Goal: Answer question/provide support: Share knowledge or assist other users

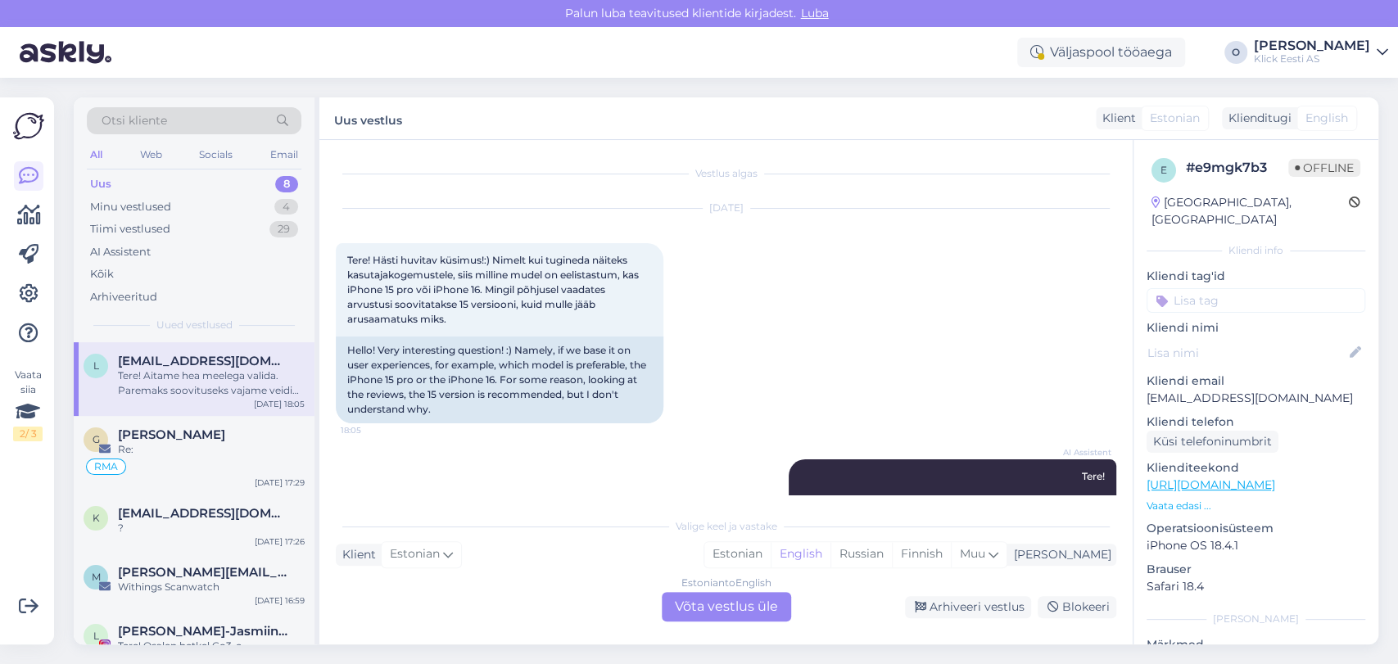
scroll to position [135, 0]
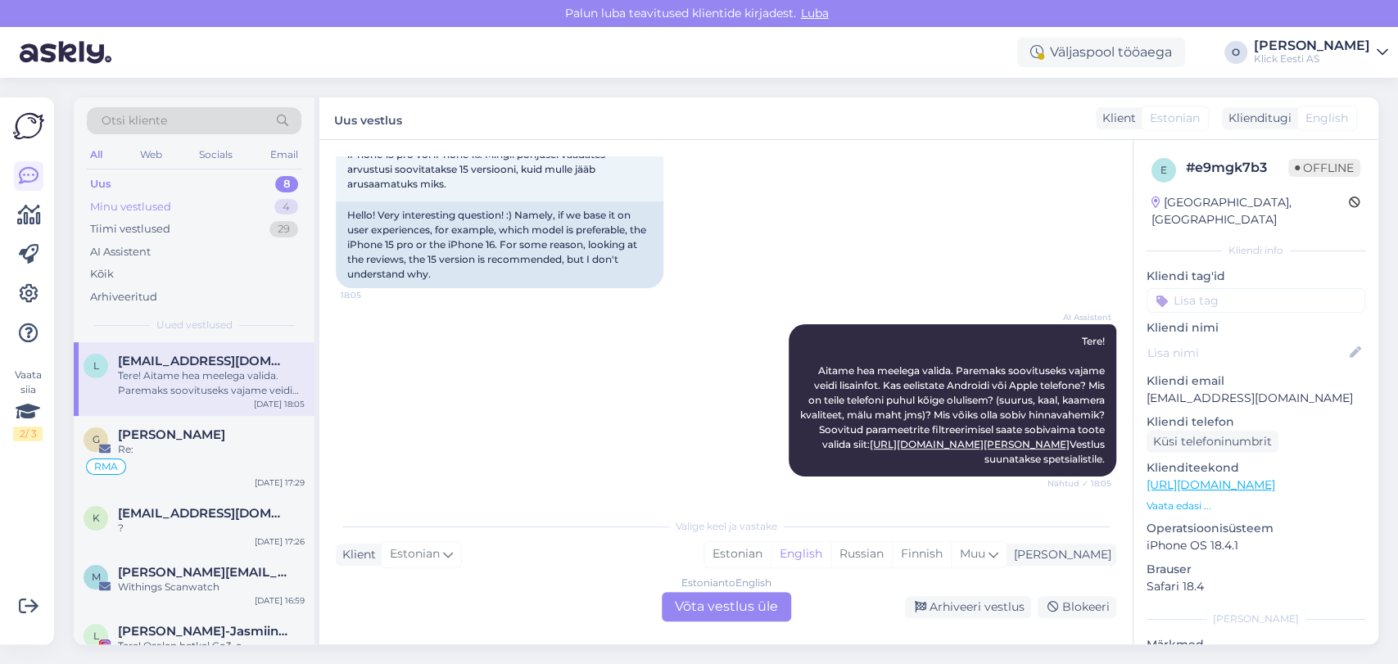
click at [259, 198] on div "Minu vestlused 4" at bounding box center [194, 207] width 215 height 23
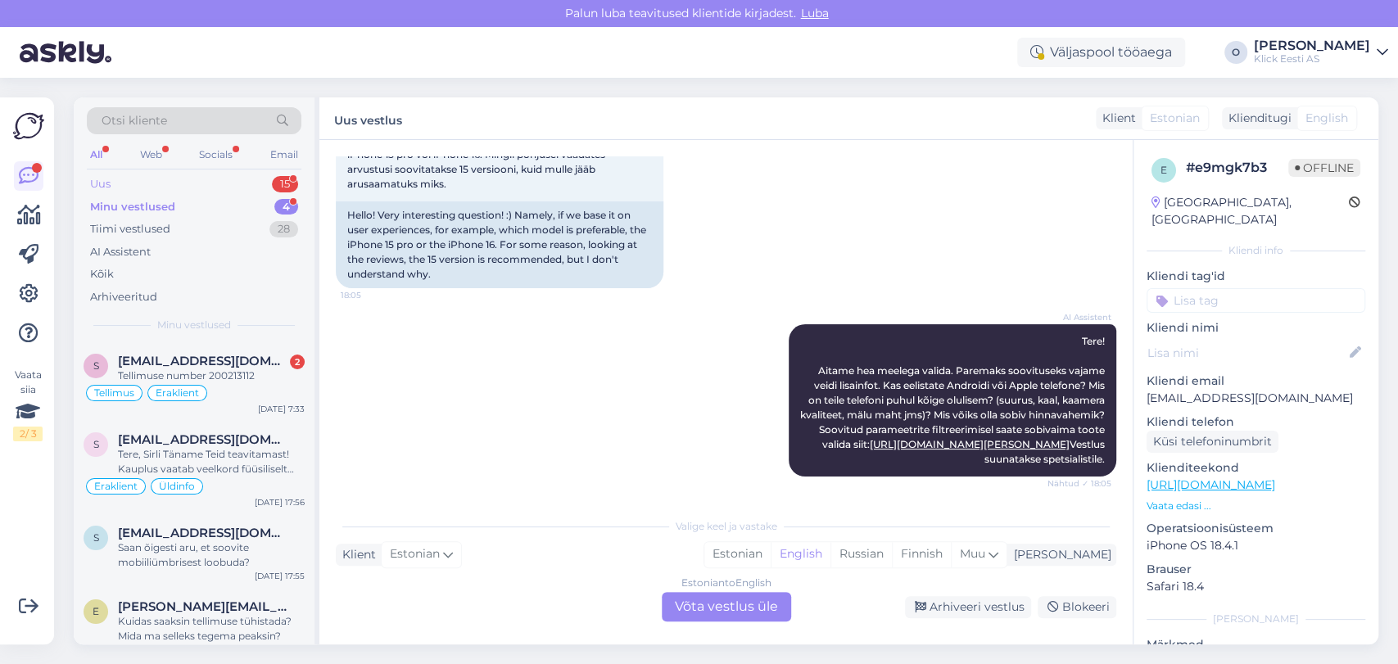
click at [243, 183] on div "Uus 15" at bounding box center [194, 184] width 215 height 23
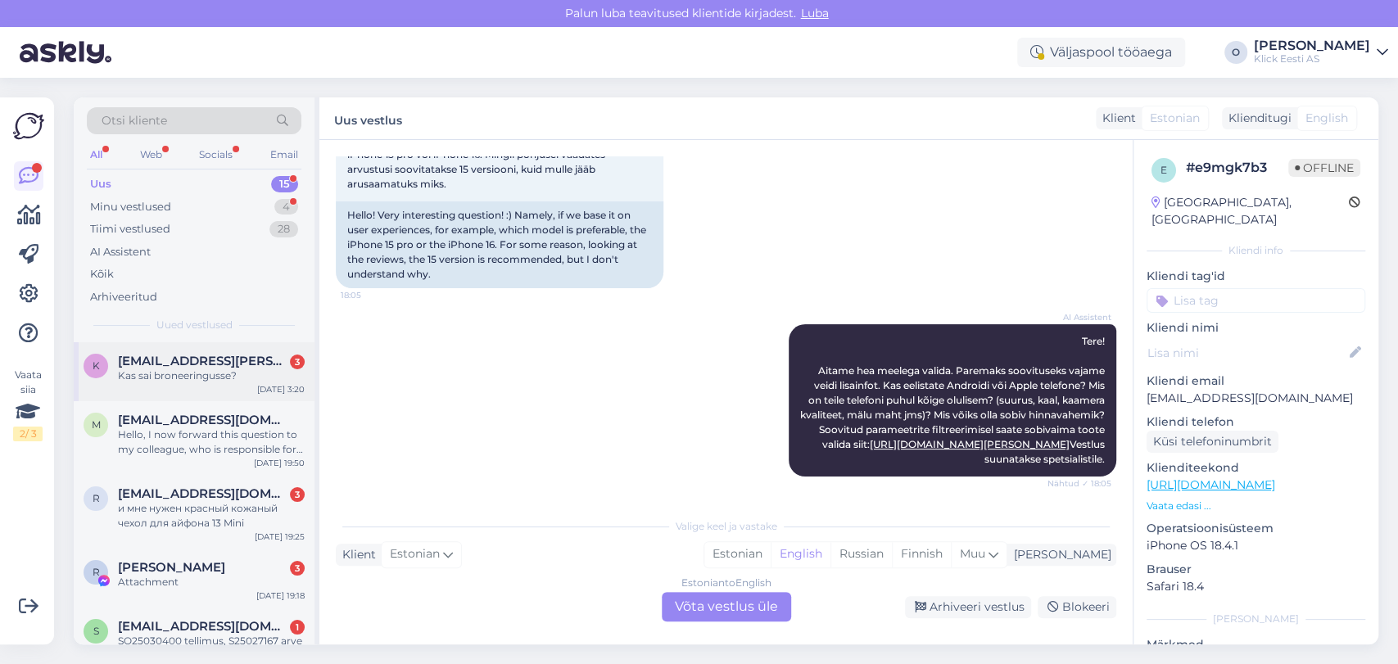
click at [210, 354] on span "[EMAIL_ADDRESS][PERSON_NAME][PERSON_NAME][DOMAIN_NAME]" at bounding box center [203, 361] width 170 height 15
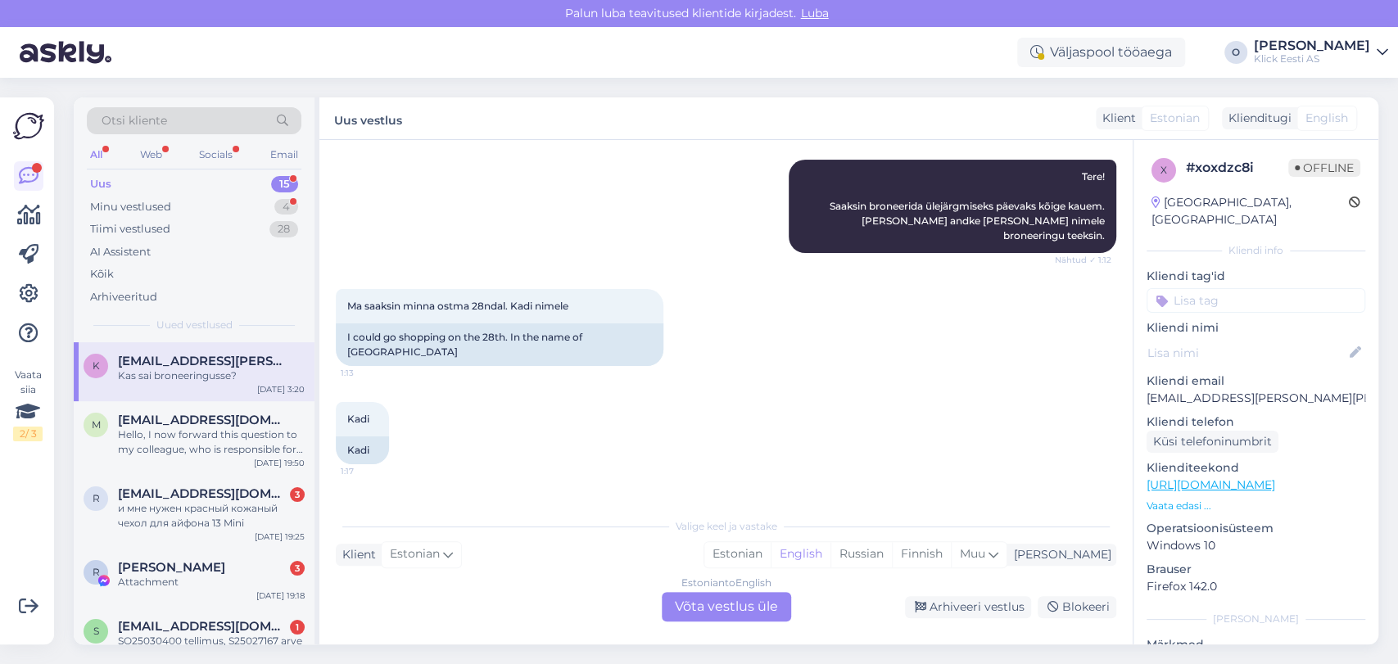
scroll to position [239, 0]
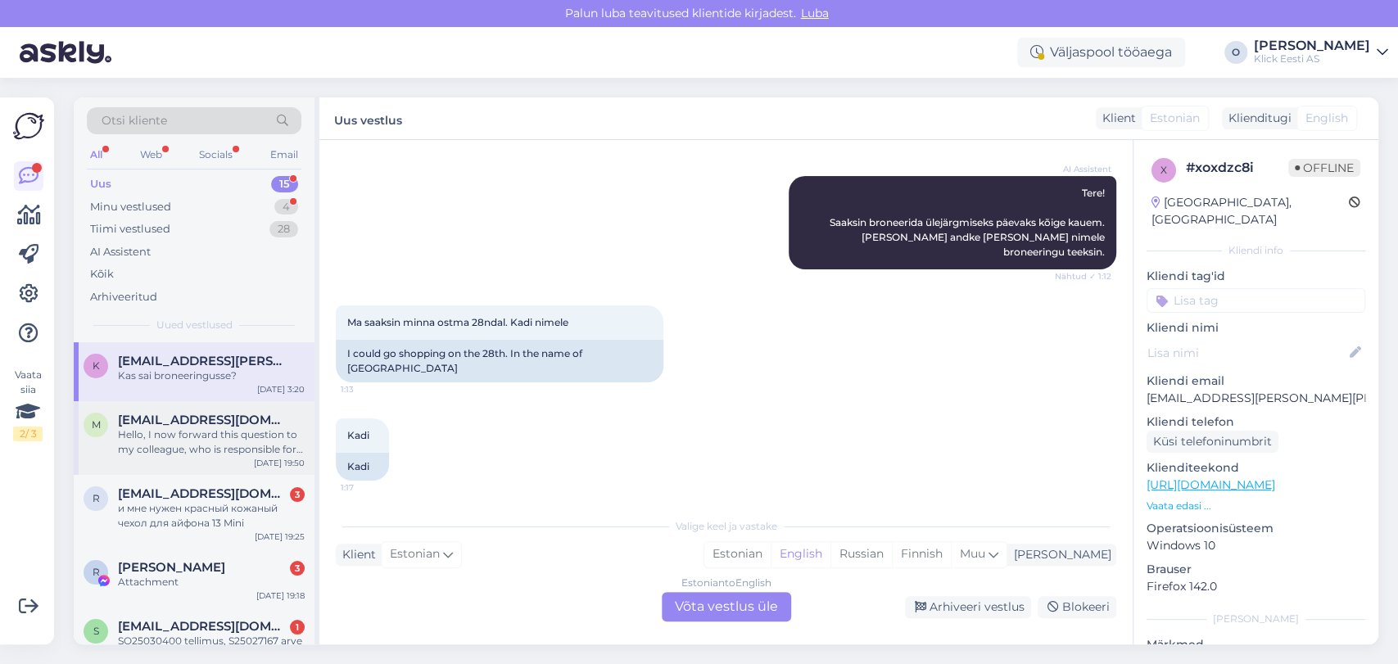
click at [194, 445] on div "Hello, I now forward this question to my colleague, who is responsible for this…" at bounding box center [211, 441] width 187 height 29
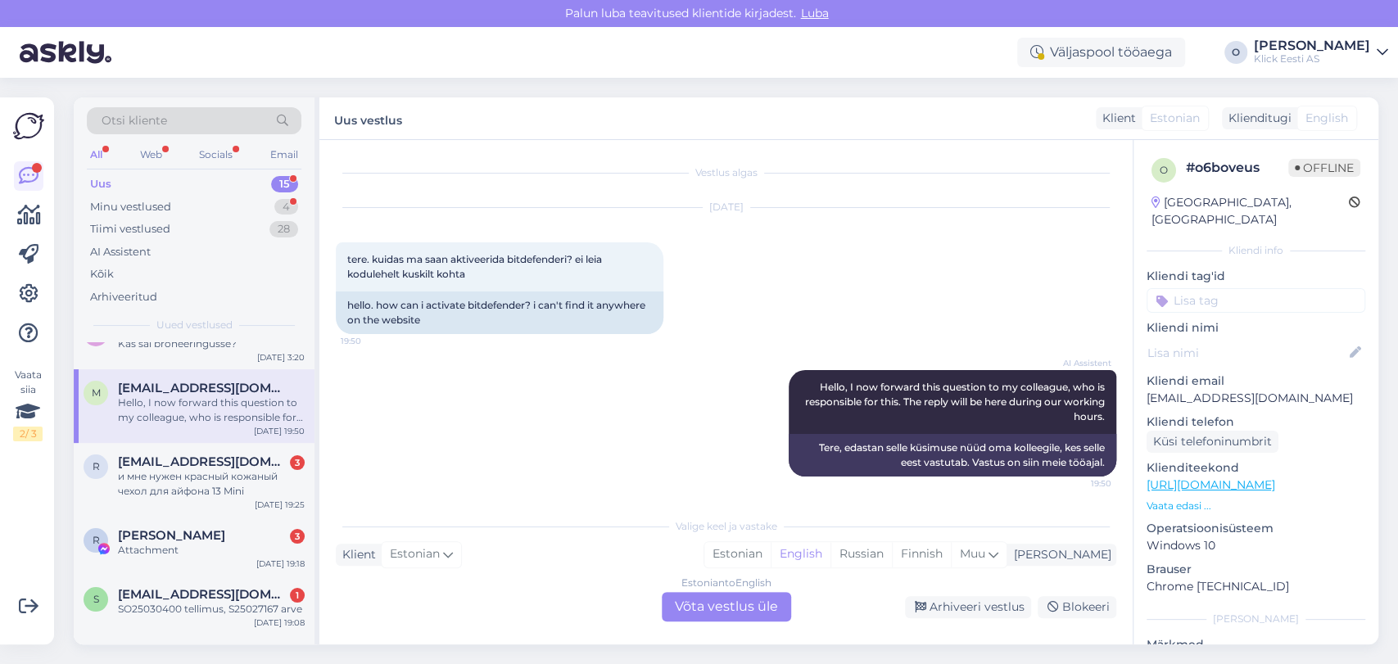
scroll to position [36, 0]
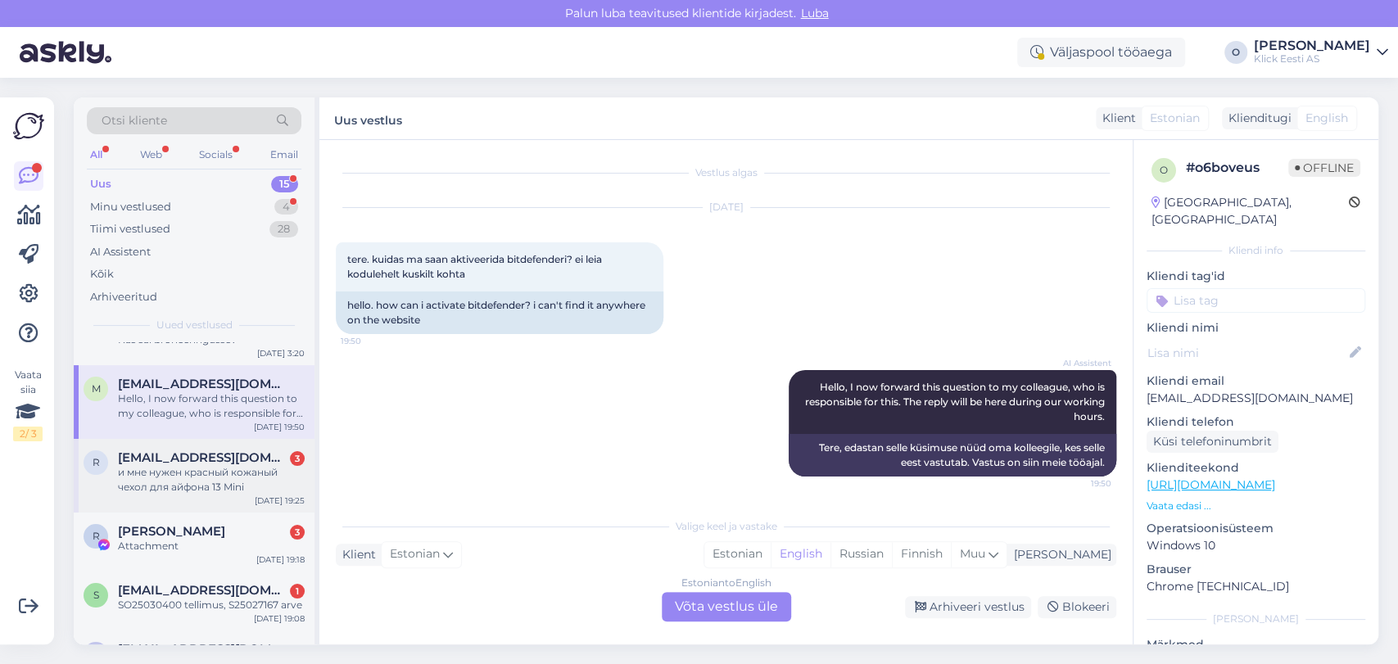
click at [192, 465] on div "и мне нужен красный кожаный чехол для айфона 13 Mini" at bounding box center [211, 479] width 187 height 29
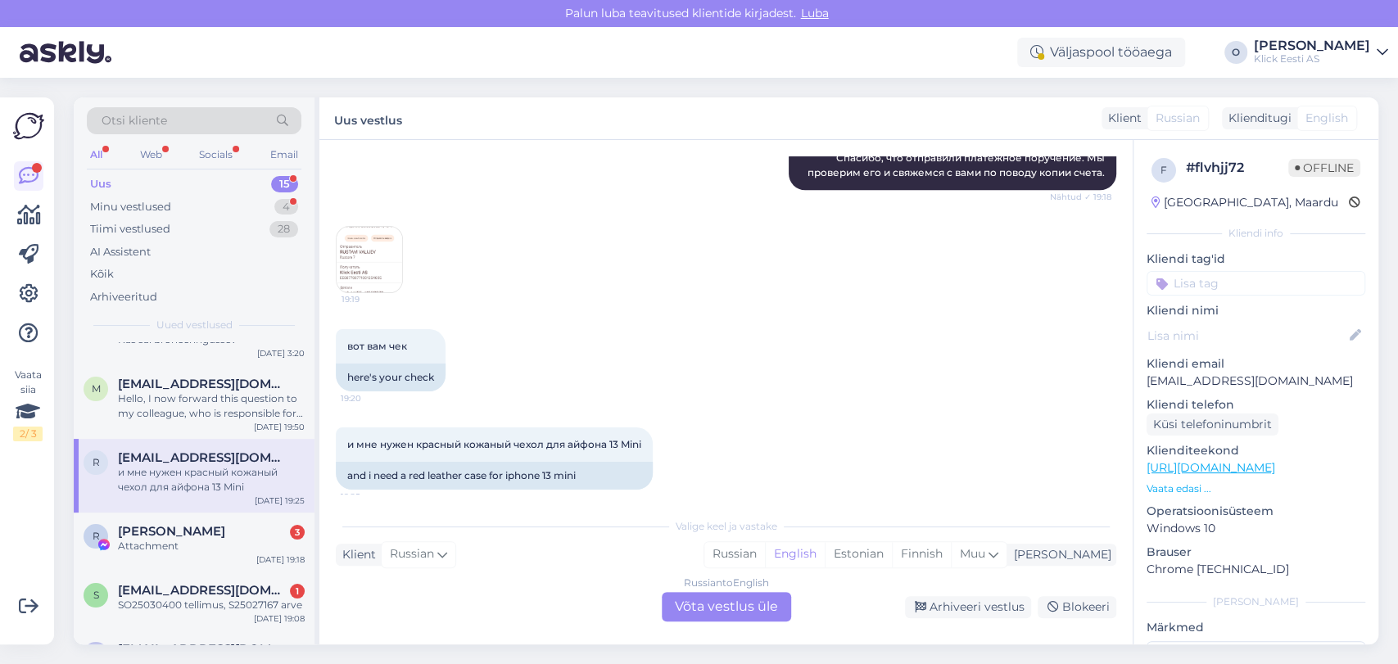
scroll to position [1000, 0]
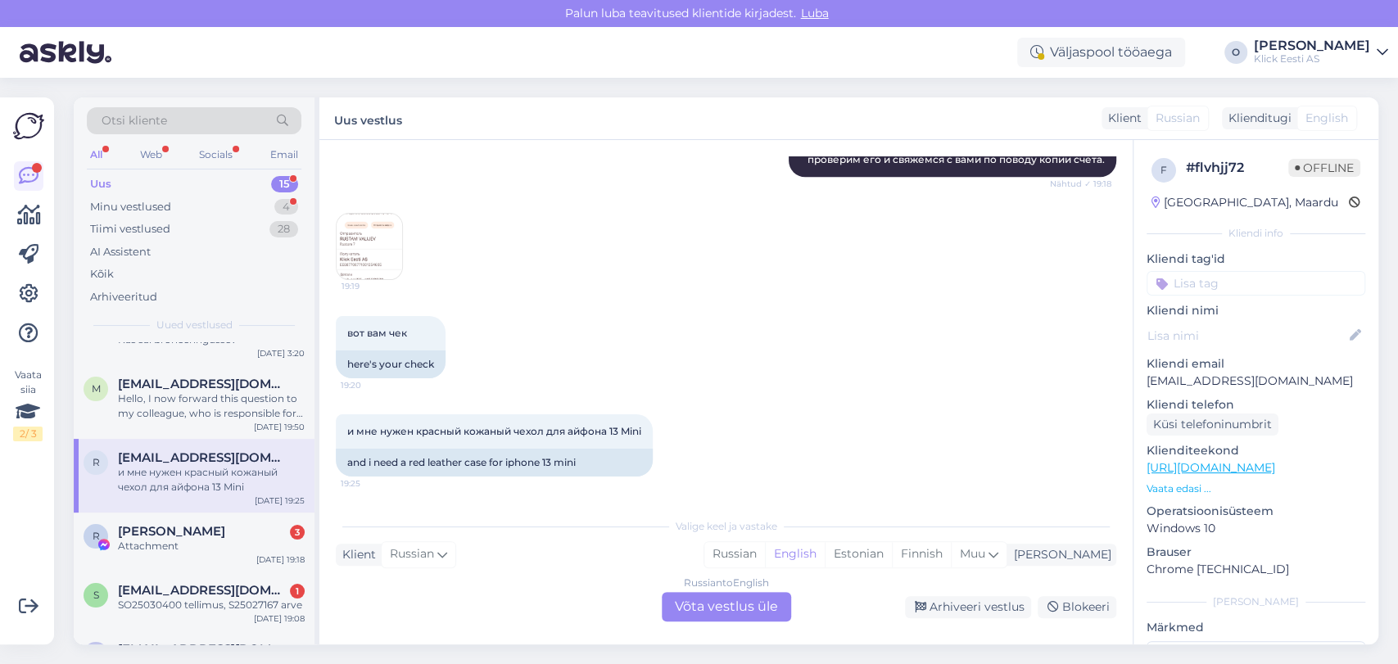
click at [382, 228] on img at bounding box center [370, 247] width 66 height 66
click at [696, 605] on div "Russian to English Võta vestlus üle" at bounding box center [726, 606] width 129 height 29
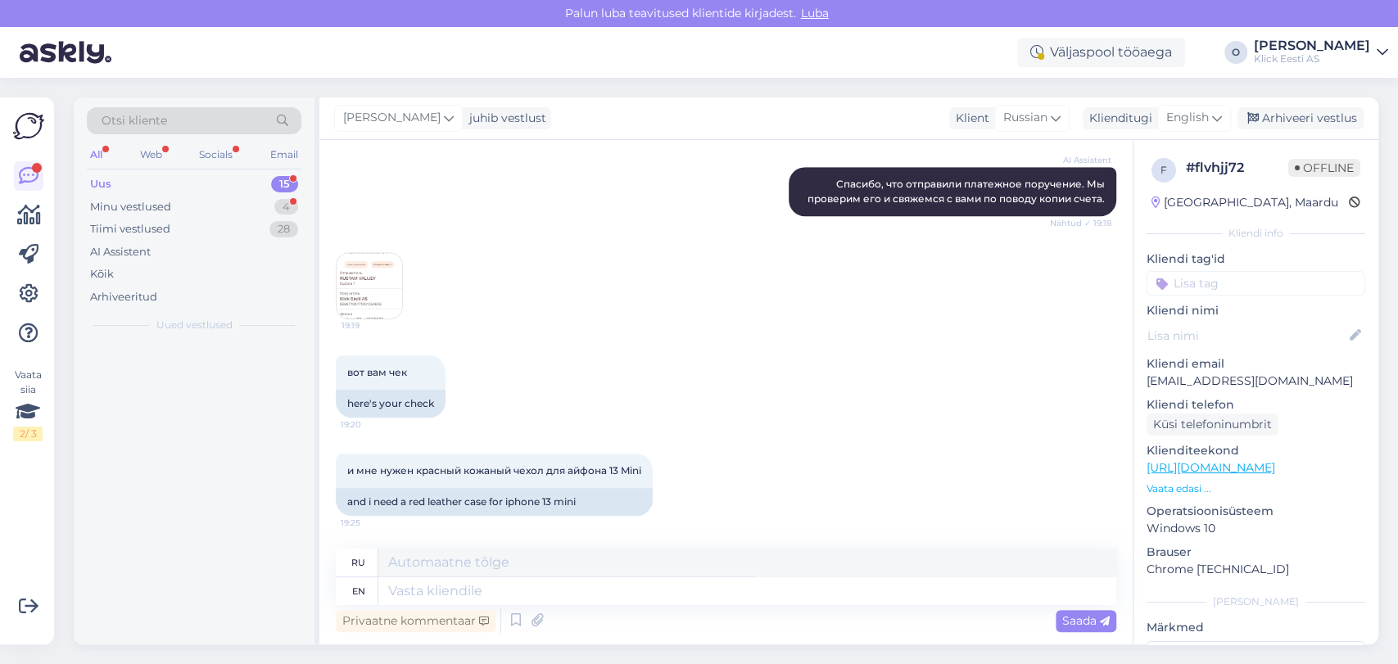
scroll to position [0, 0]
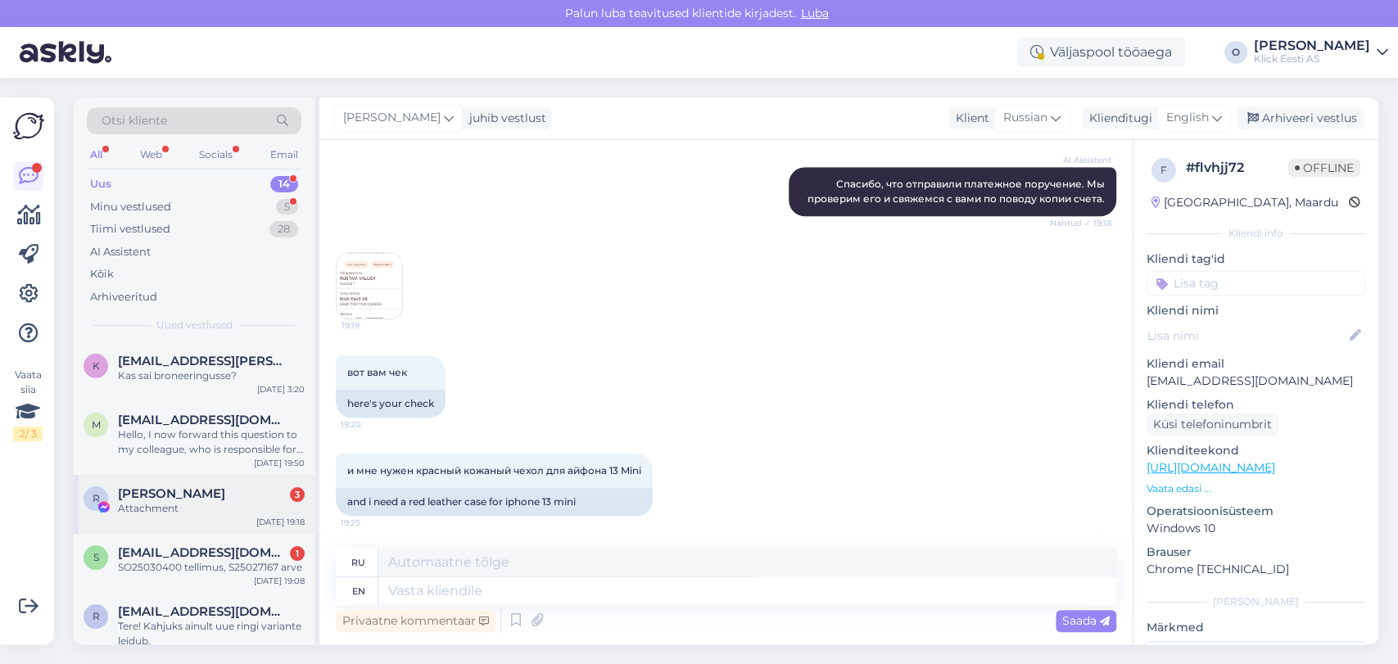
click at [210, 498] on div "[PERSON_NAME] 3" at bounding box center [211, 493] width 187 height 15
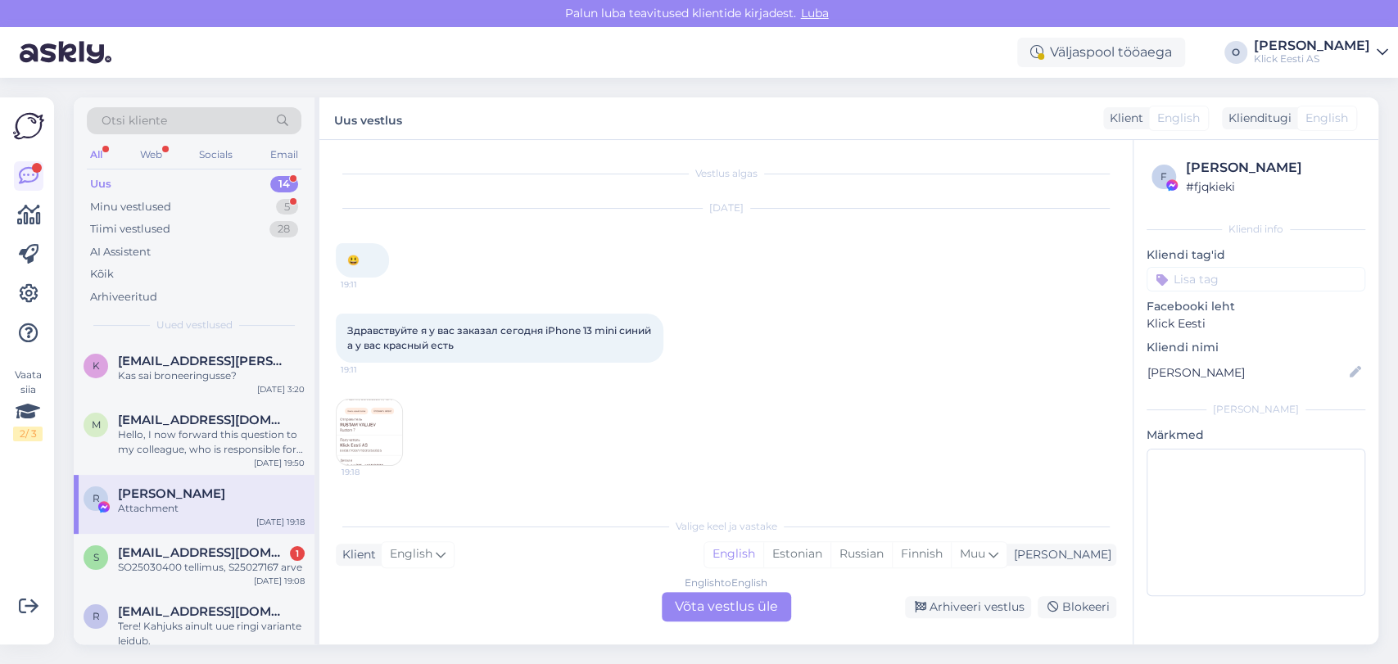
click at [692, 602] on div "English to English Võta vestlus üle" at bounding box center [726, 606] width 129 height 29
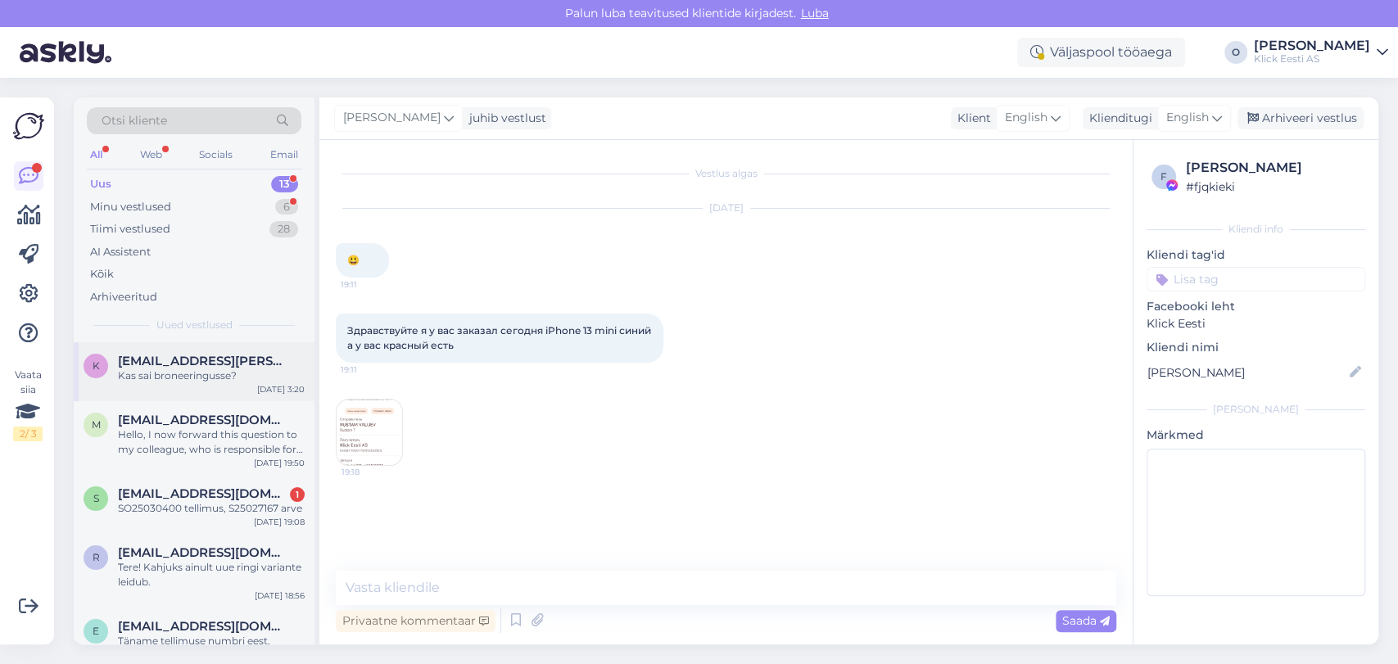
click at [202, 365] on span "[EMAIL_ADDRESS][PERSON_NAME][PERSON_NAME][DOMAIN_NAME]" at bounding box center [203, 361] width 170 height 15
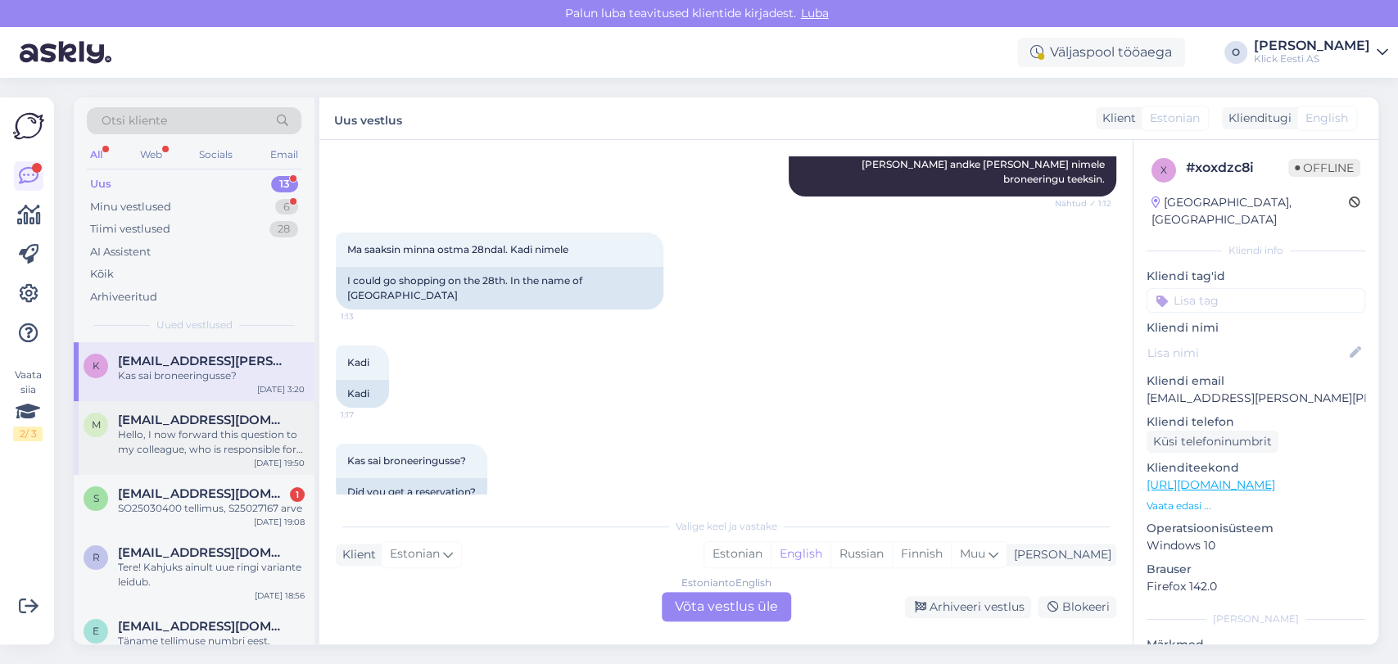
click at [195, 421] on span "[EMAIL_ADDRESS][DOMAIN_NAME]" at bounding box center [203, 420] width 170 height 15
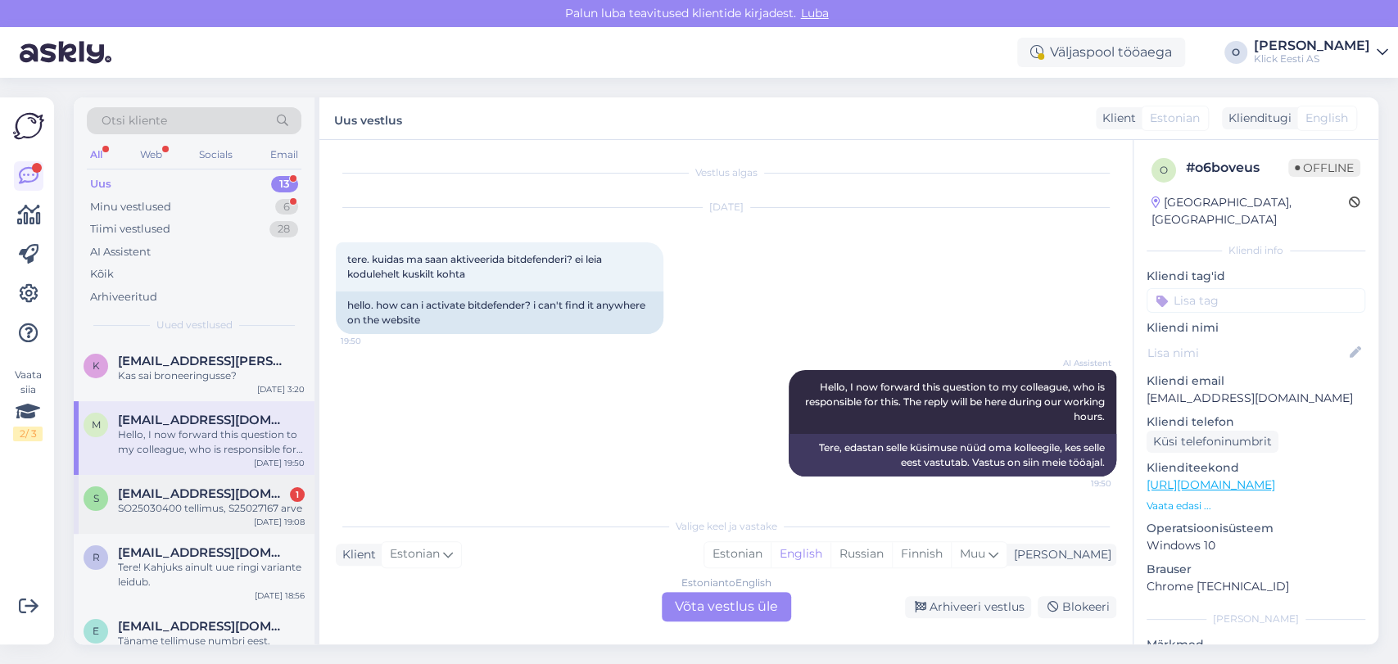
click at [186, 518] on div "s [EMAIL_ADDRESS][DOMAIN_NAME] 1 SO25030400 tellimus, S25027167 arve [DATE] 19:…" at bounding box center [194, 504] width 241 height 59
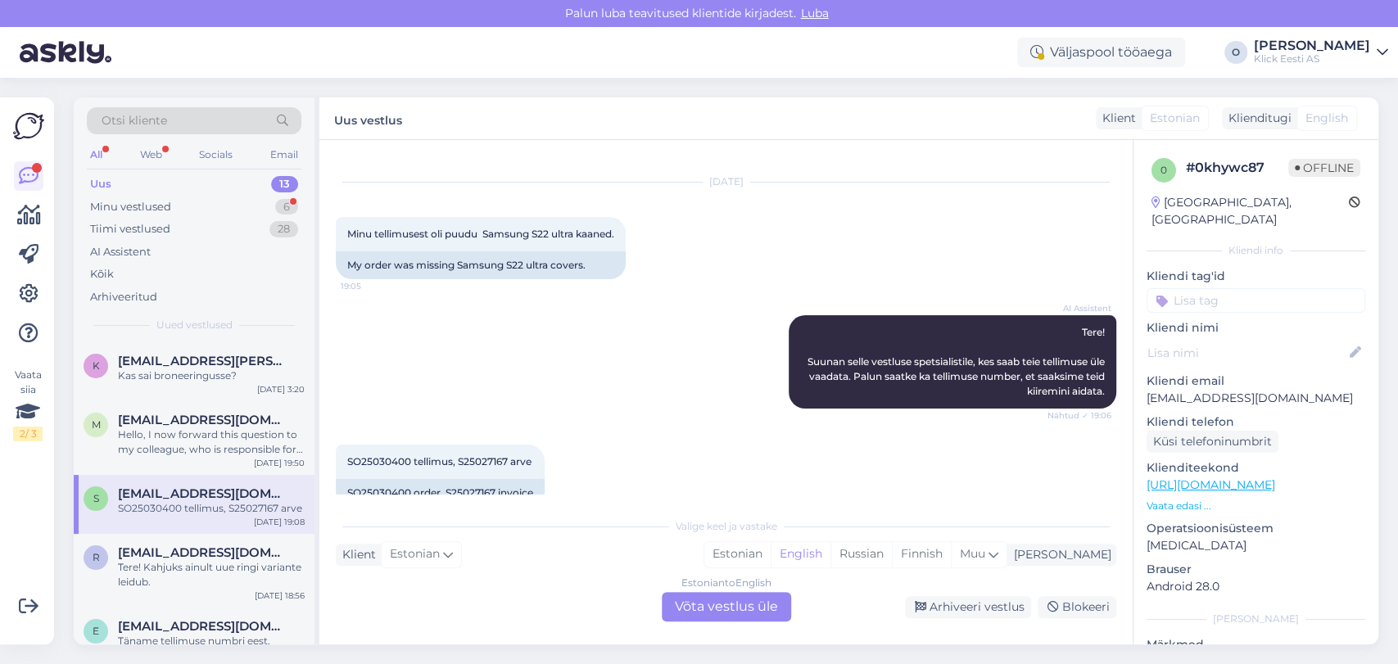
scroll to position [0, 0]
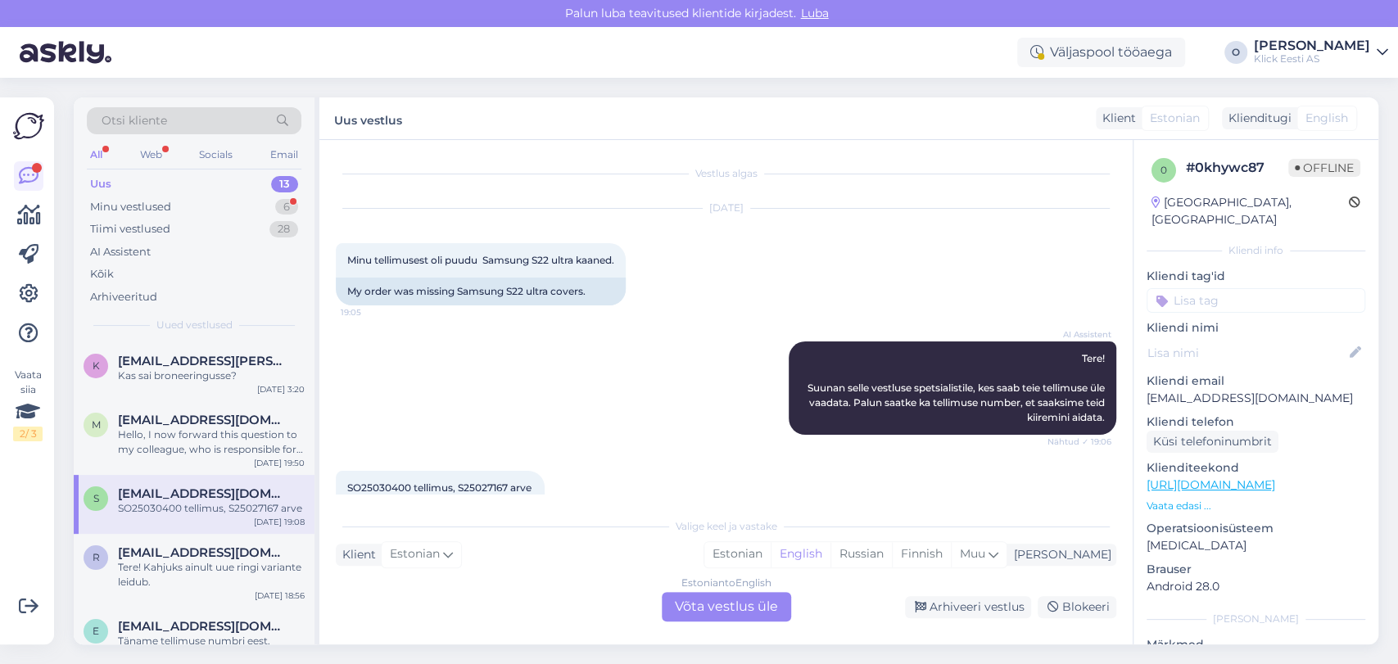
drag, startPoint x: 1103, startPoint y: 187, endPoint x: 1100, endPoint y: 305, distance: 118.8
click at [1100, 305] on div "Vestlus algas [DATE] Minu tellimusest oli puudu Samsung S22 ultra kaaned. 19:05…" at bounding box center [733, 325] width 795 height 338
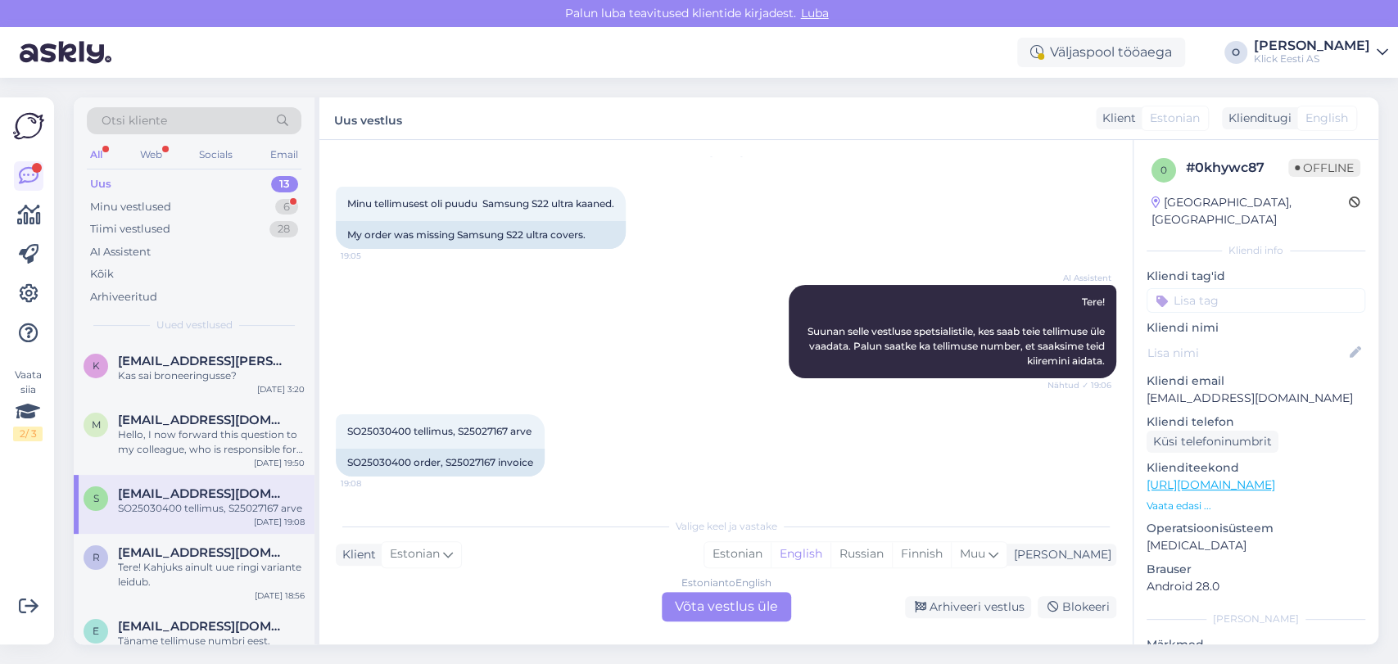
click at [766, 615] on div "Estonian to English Võta vestlus üle" at bounding box center [726, 606] width 129 height 29
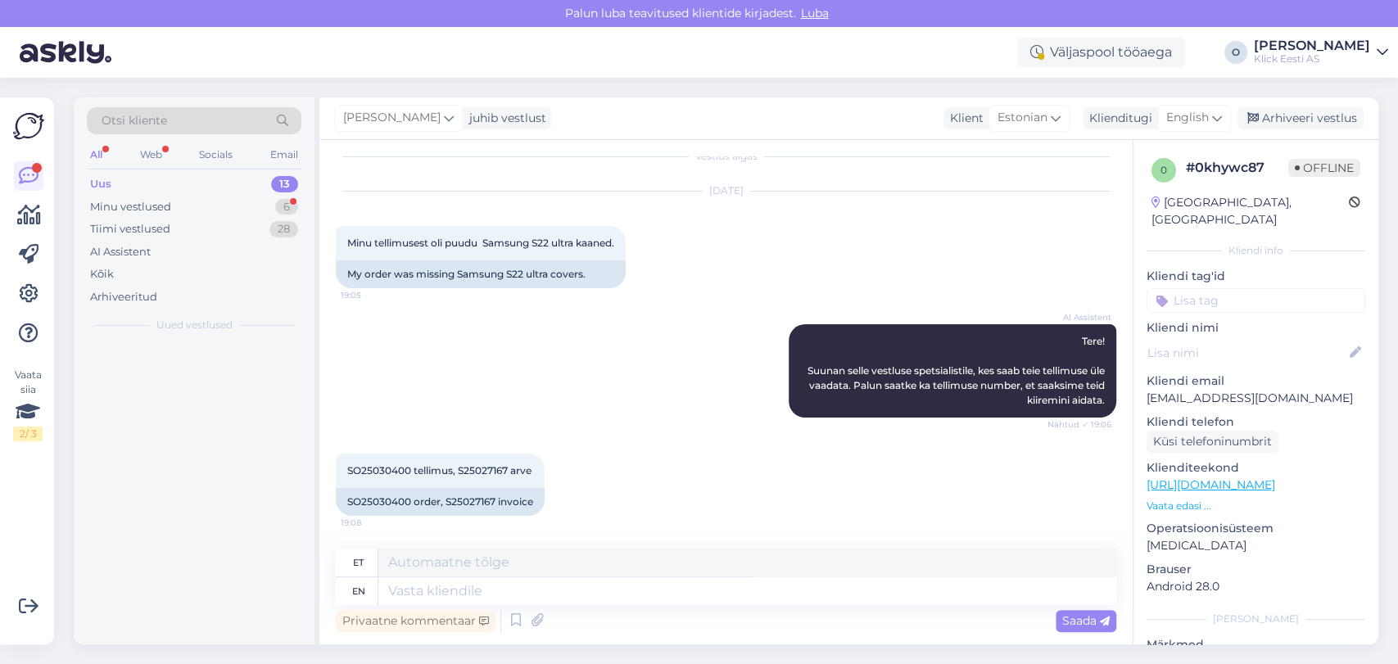
scroll to position [17, 0]
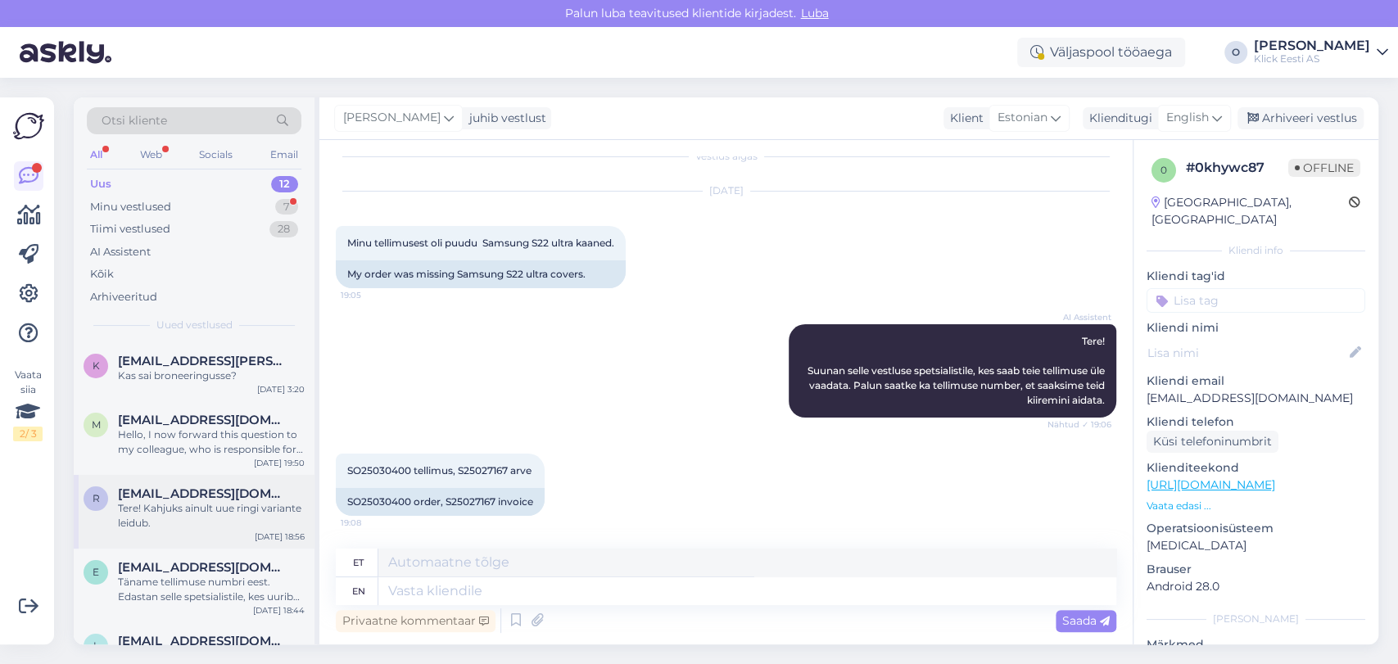
click at [193, 521] on div "Tere! Kahjuks ainult uue ringi variante leidub." at bounding box center [211, 515] width 187 height 29
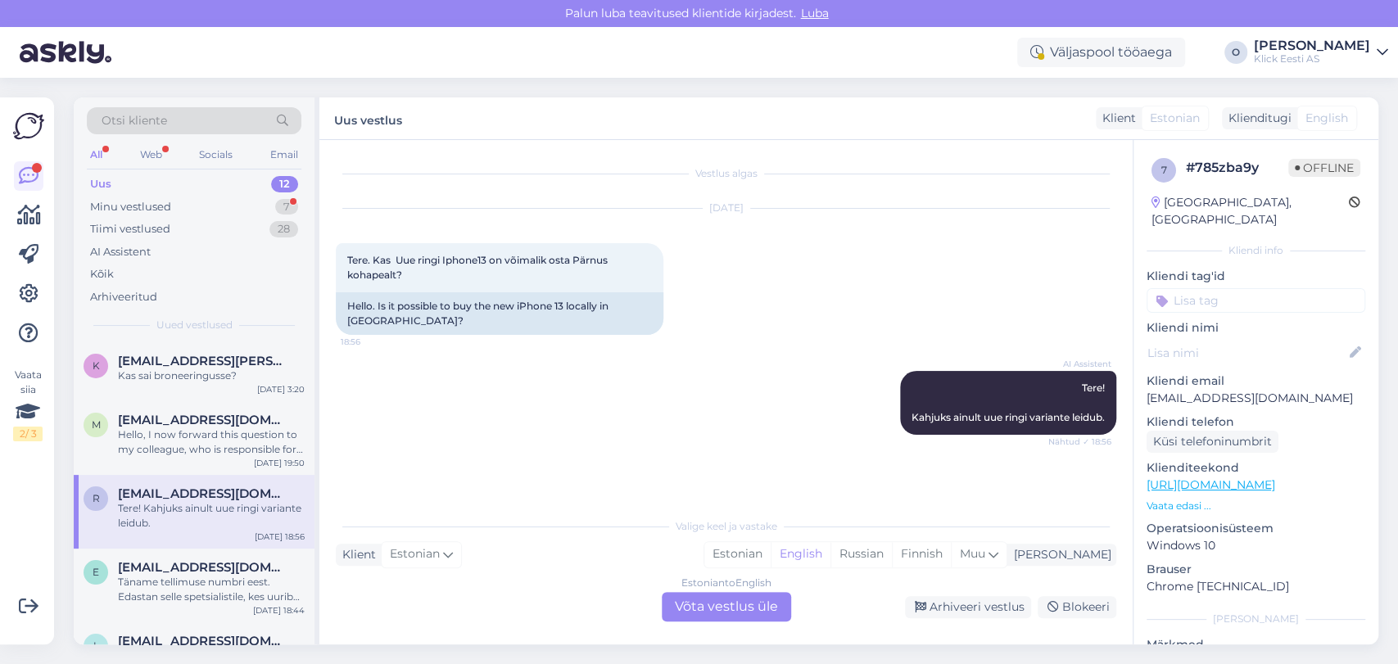
scroll to position [0, 0]
drag, startPoint x: 193, startPoint y: 521, endPoint x: 183, endPoint y: 558, distance: 38.4
click at [183, 558] on div "e [EMAIL_ADDRESS][DOMAIN_NAME] Täname tellimuse numbri eest. Edastan selle spet…" at bounding box center [194, 586] width 241 height 74
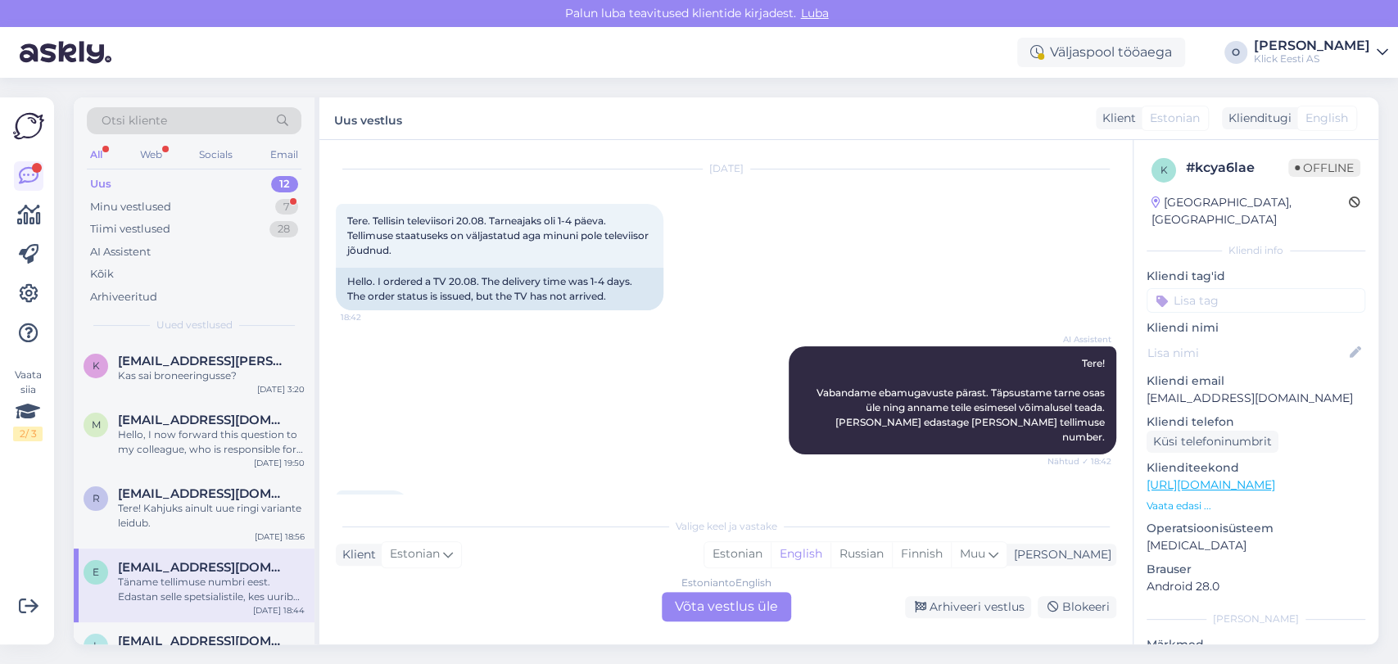
scroll to position [19, 0]
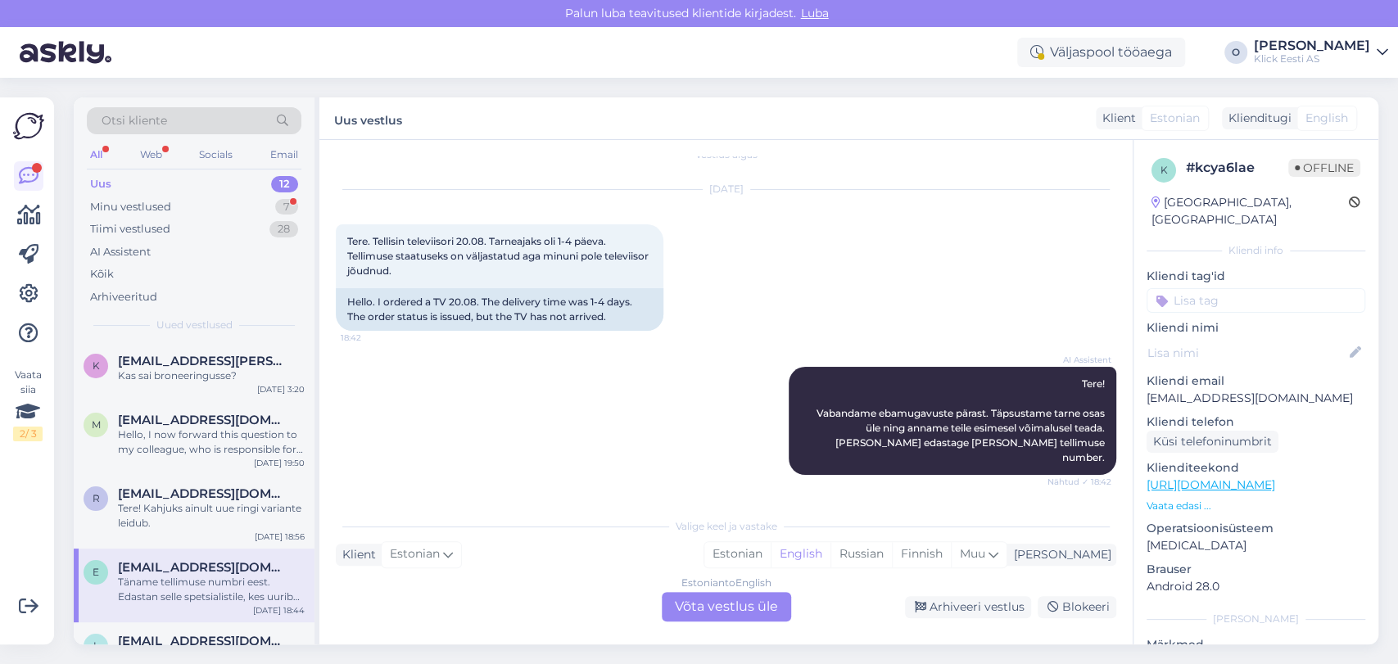
click at [727, 595] on div "Estonian to English Võta vestlus üle" at bounding box center [726, 606] width 129 height 29
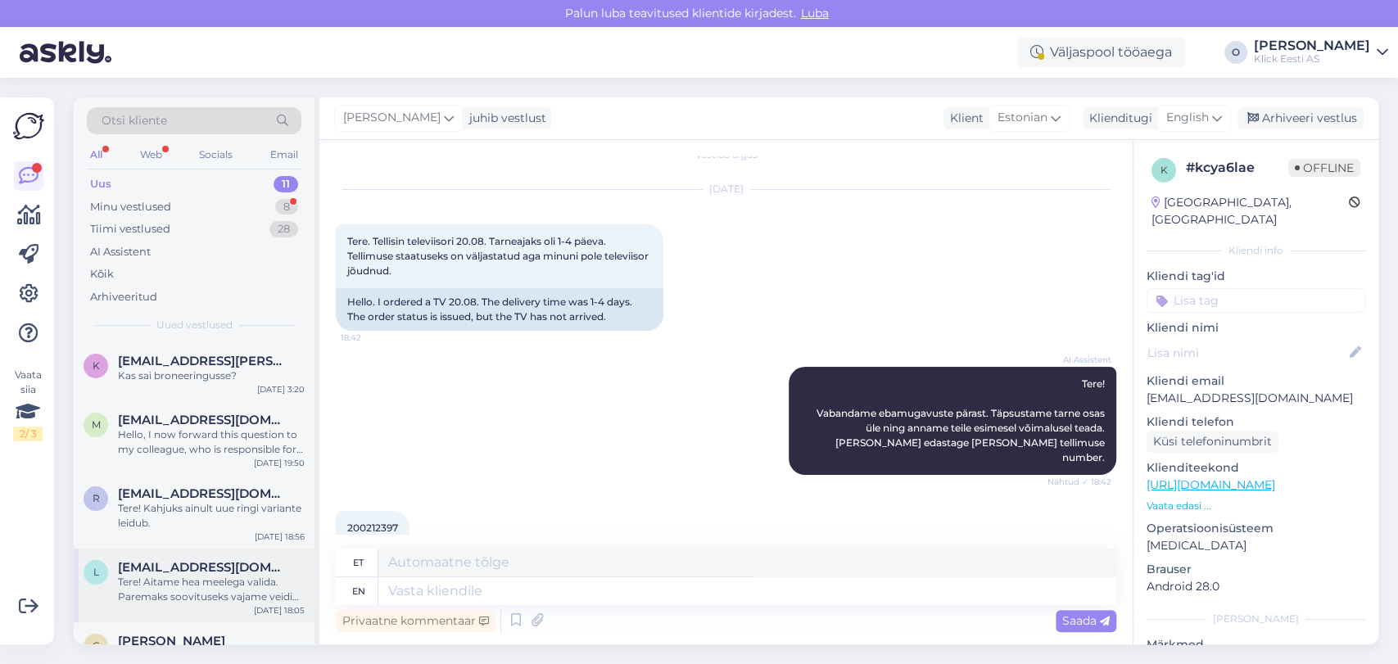
click at [202, 572] on span "[EMAIL_ADDRESS][DOMAIN_NAME]" at bounding box center [203, 567] width 170 height 15
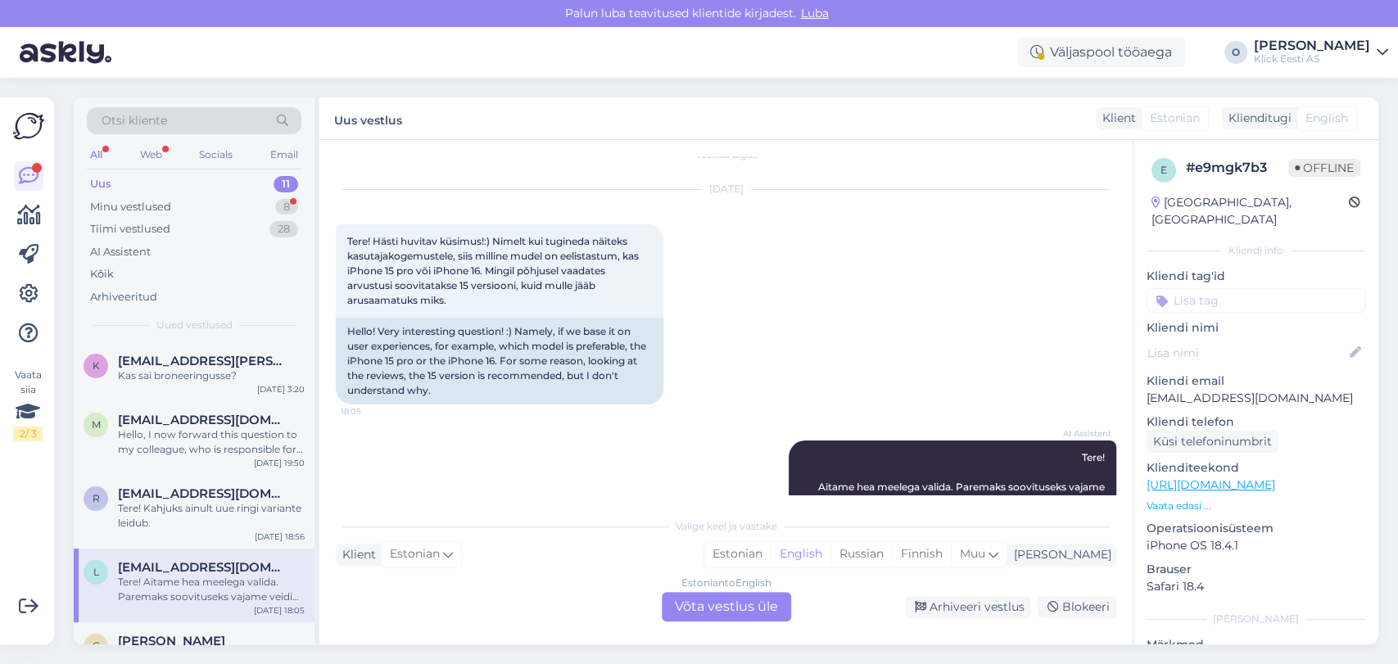
scroll to position [135, 0]
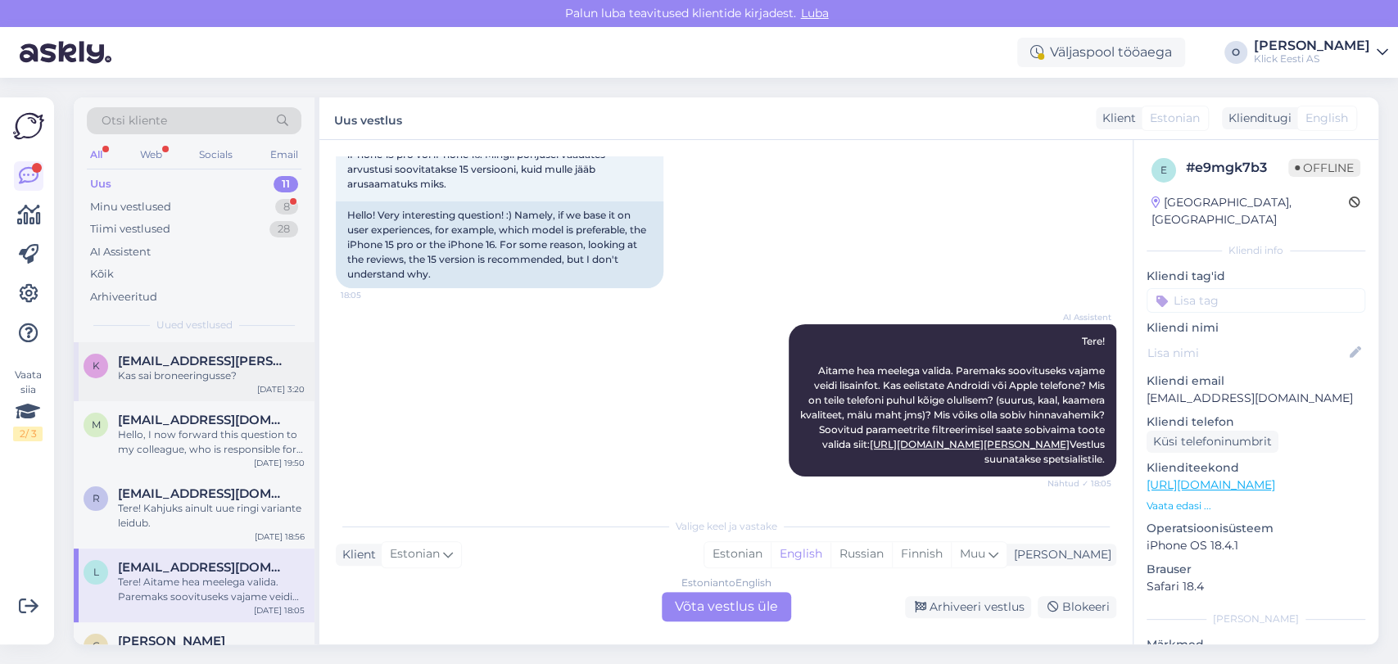
click at [183, 382] on div "Kas sai broneeringusse?" at bounding box center [211, 375] width 187 height 15
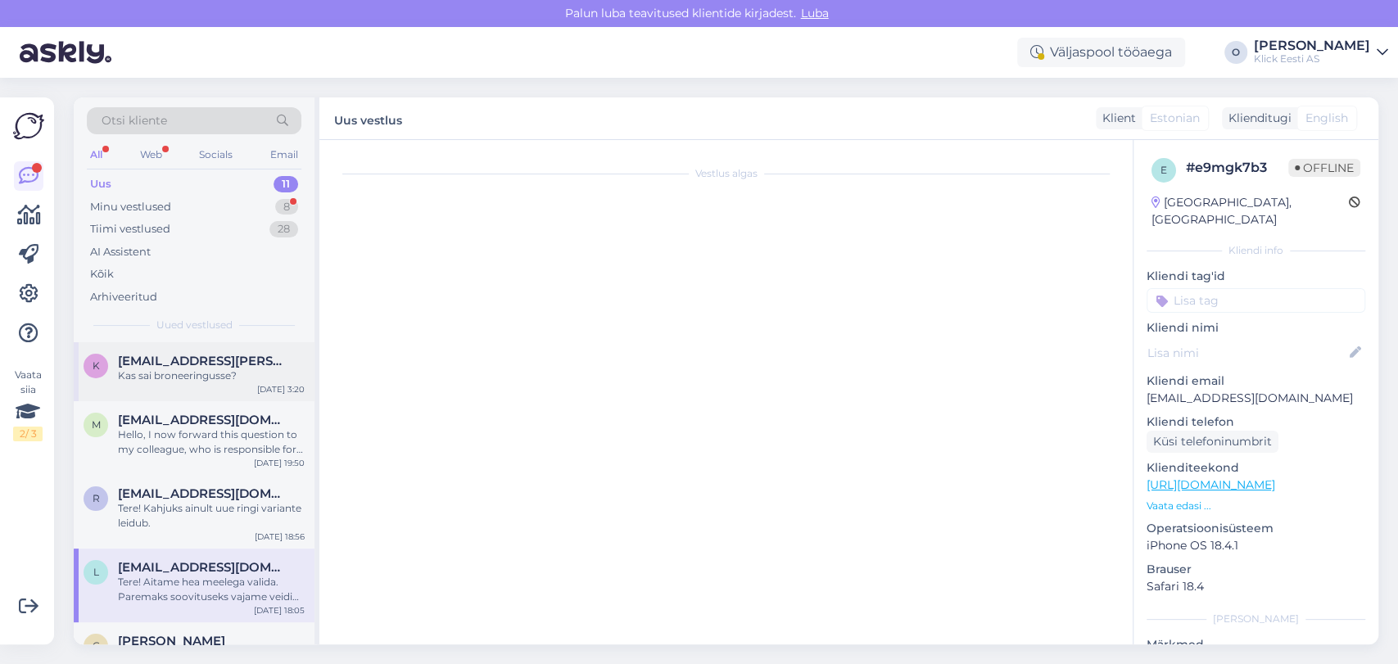
scroll to position [312, 0]
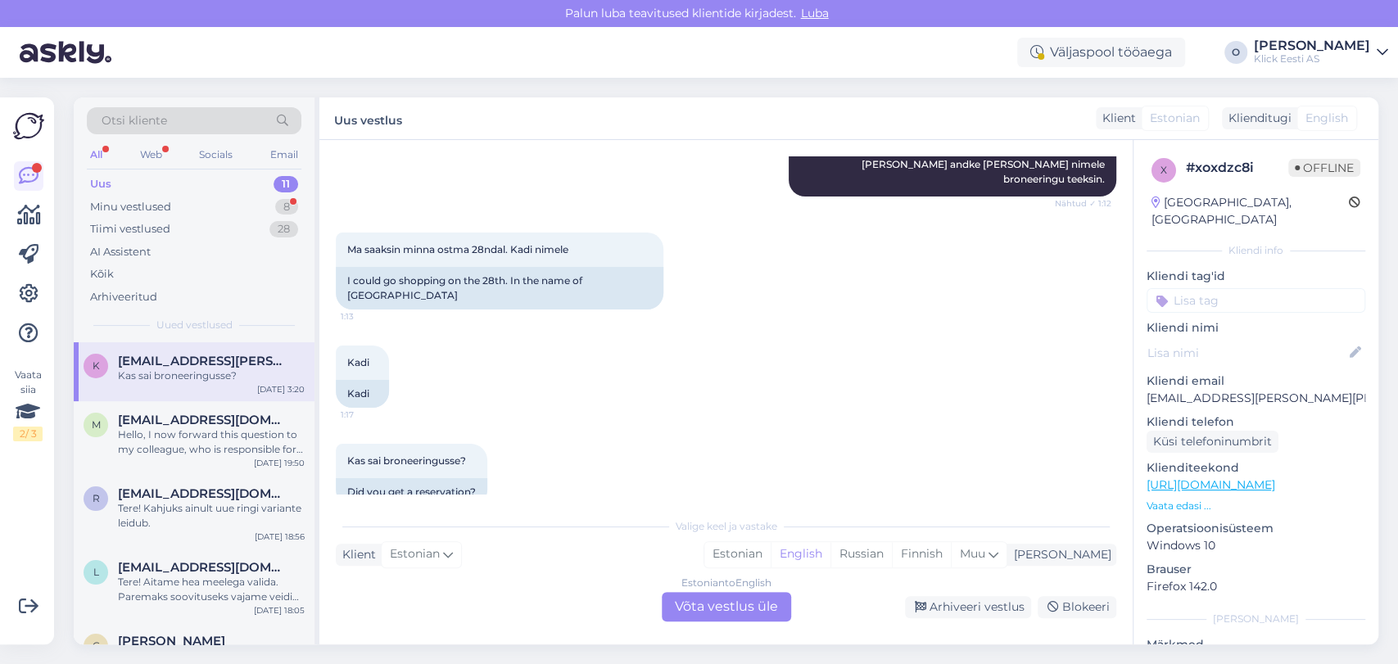
click at [183, 382] on div "Kas sai broneeringusse?" at bounding box center [211, 375] width 187 height 15
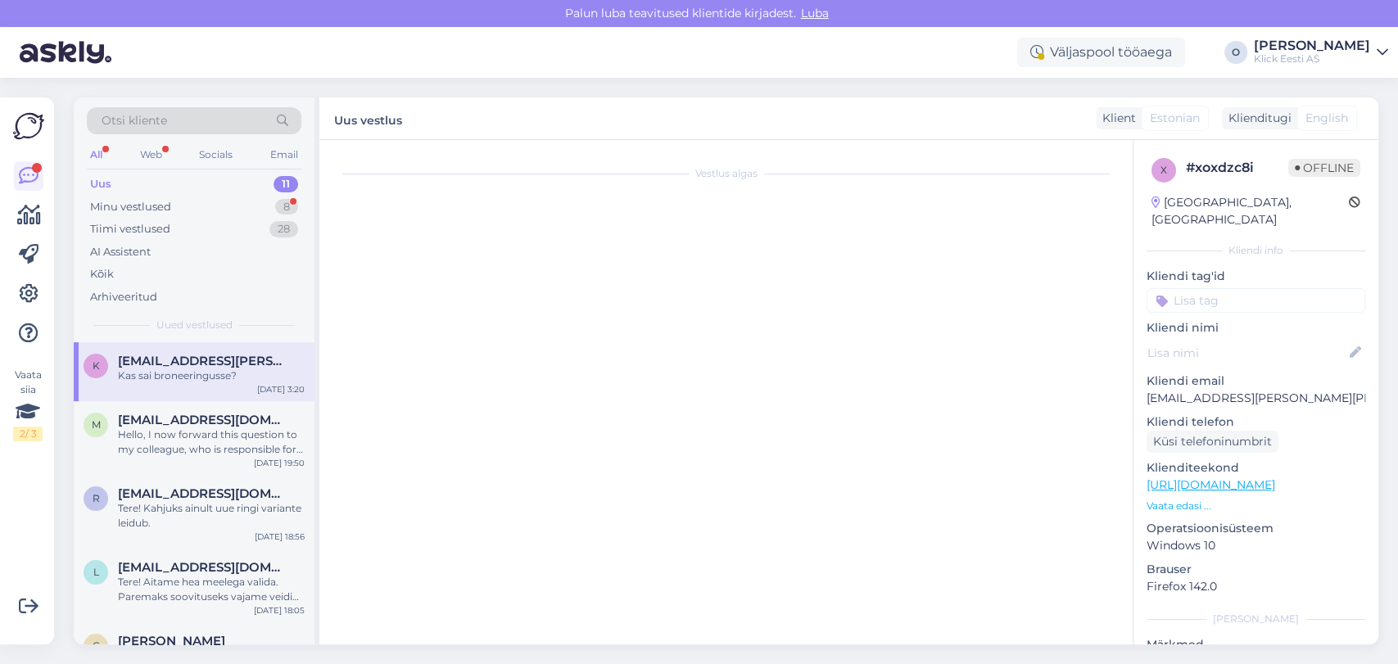
scroll to position [0, 0]
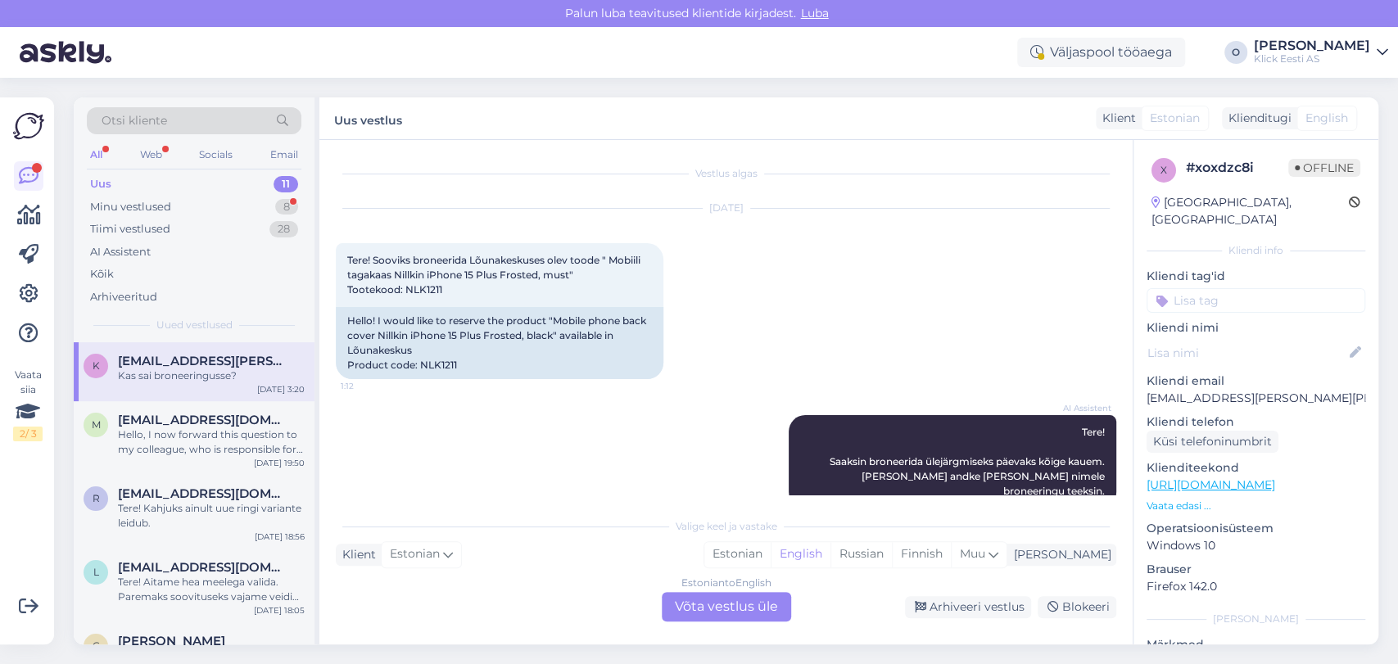
click at [179, 365] on span "[EMAIL_ADDRESS][PERSON_NAME][PERSON_NAME][DOMAIN_NAME]" at bounding box center [203, 361] width 170 height 15
click at [170, 413] on span "[EMAIL_ADDRESS][DOMAIN_NAME]" at bounding box center [203, 420] width 170 height 15
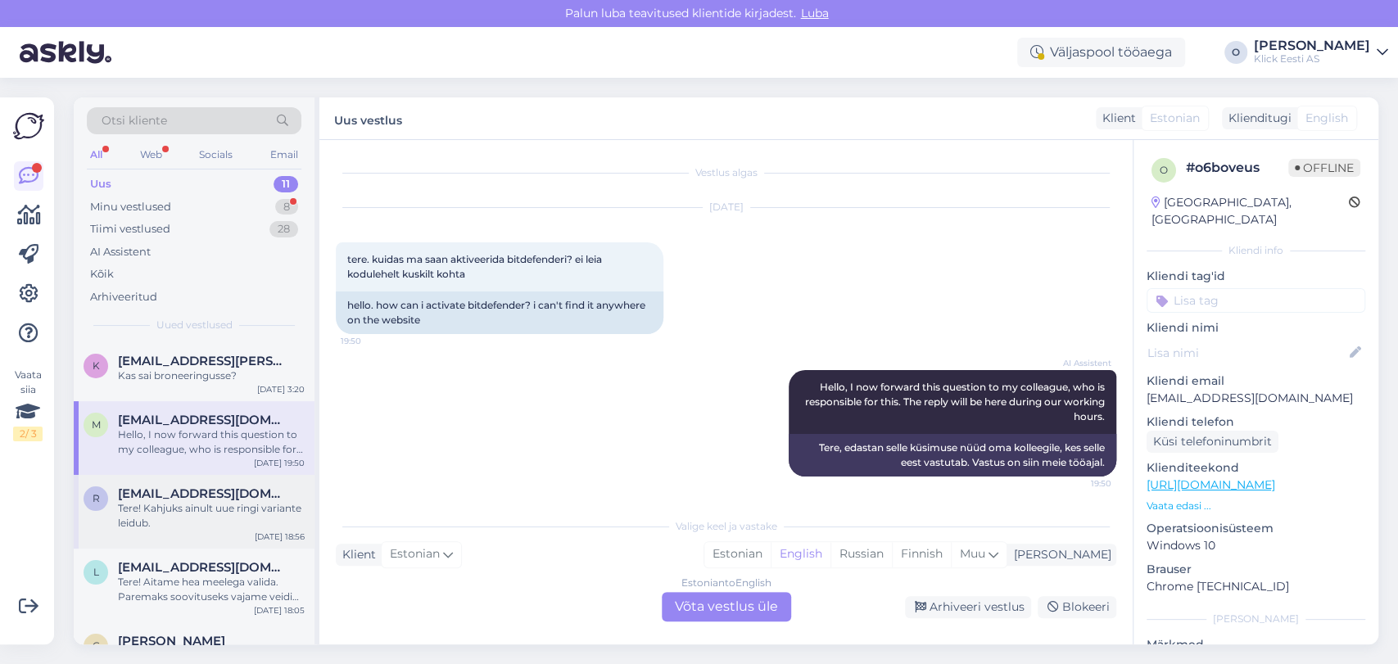
click at [179, 491] on span "[EMAIL_ADDRESS][DOMAIN_NAME]" at bounding box center [203, 493] width 170 height 15
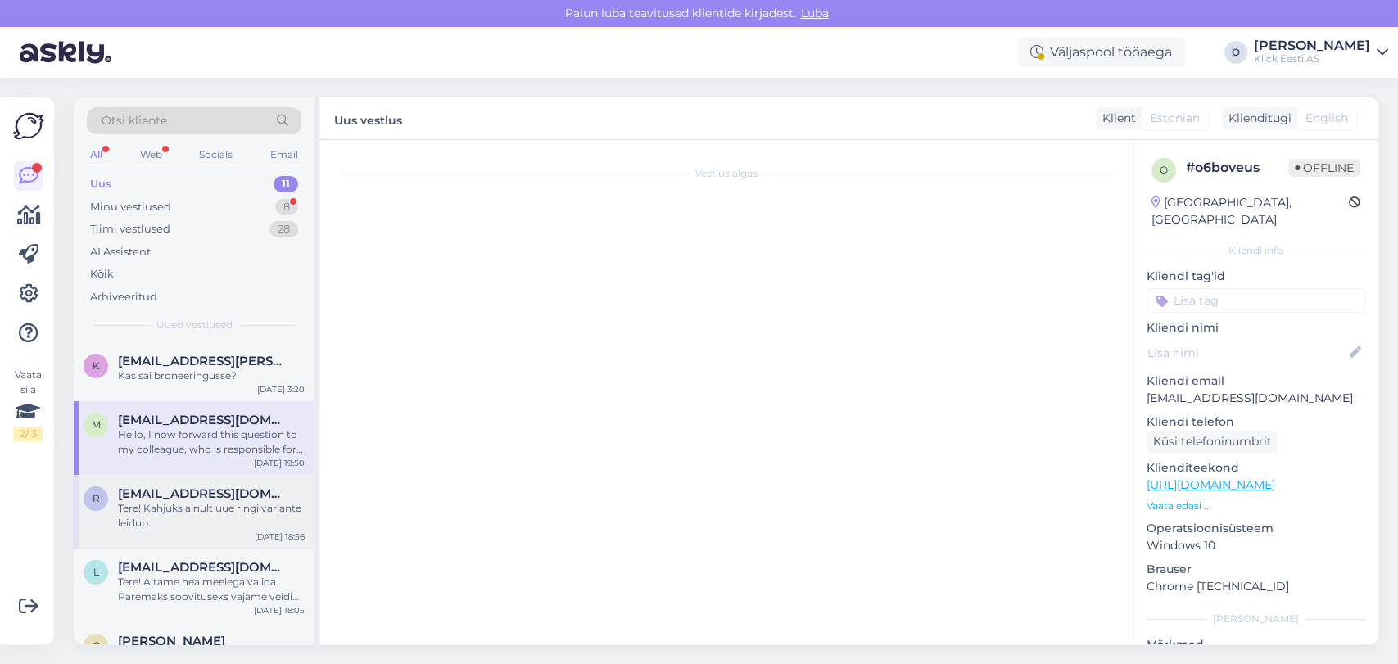
scroll to position [0, 0]
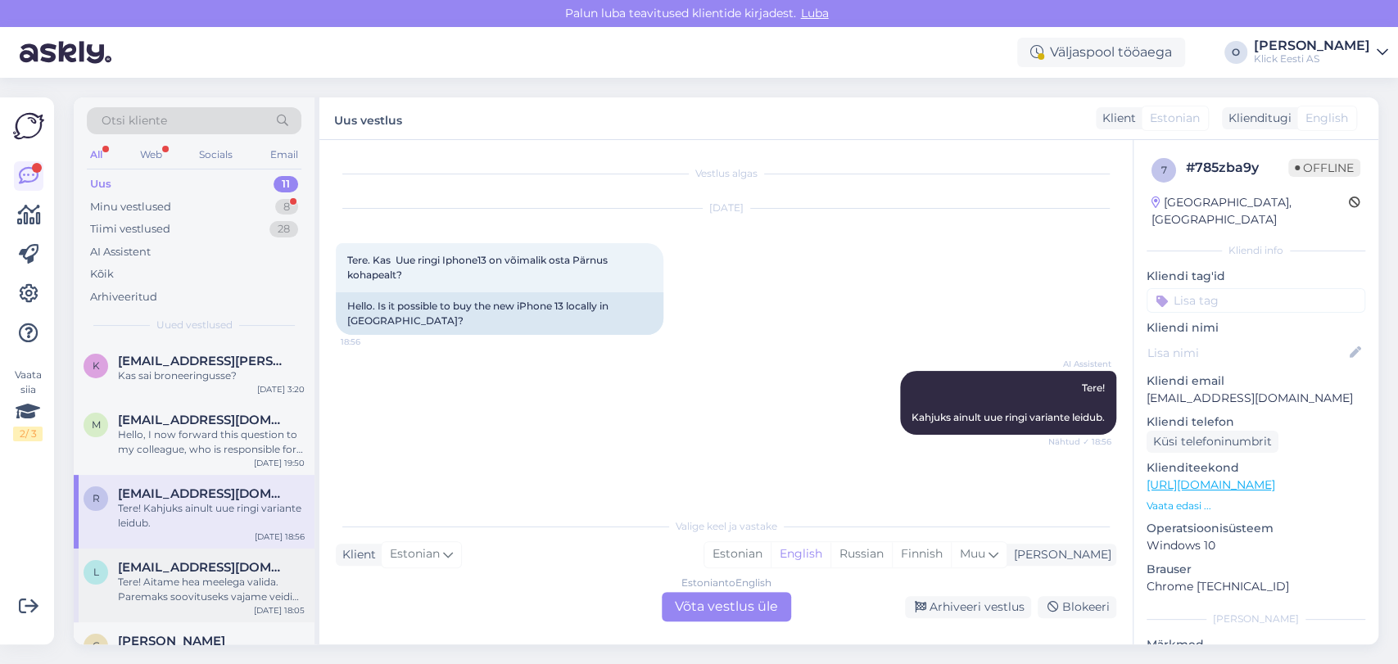
click at [178, 567] on span "[EMAIL_ADDRESS][DOMAIN_NAME]" at bounding box center [203, 567] width 170 height 15
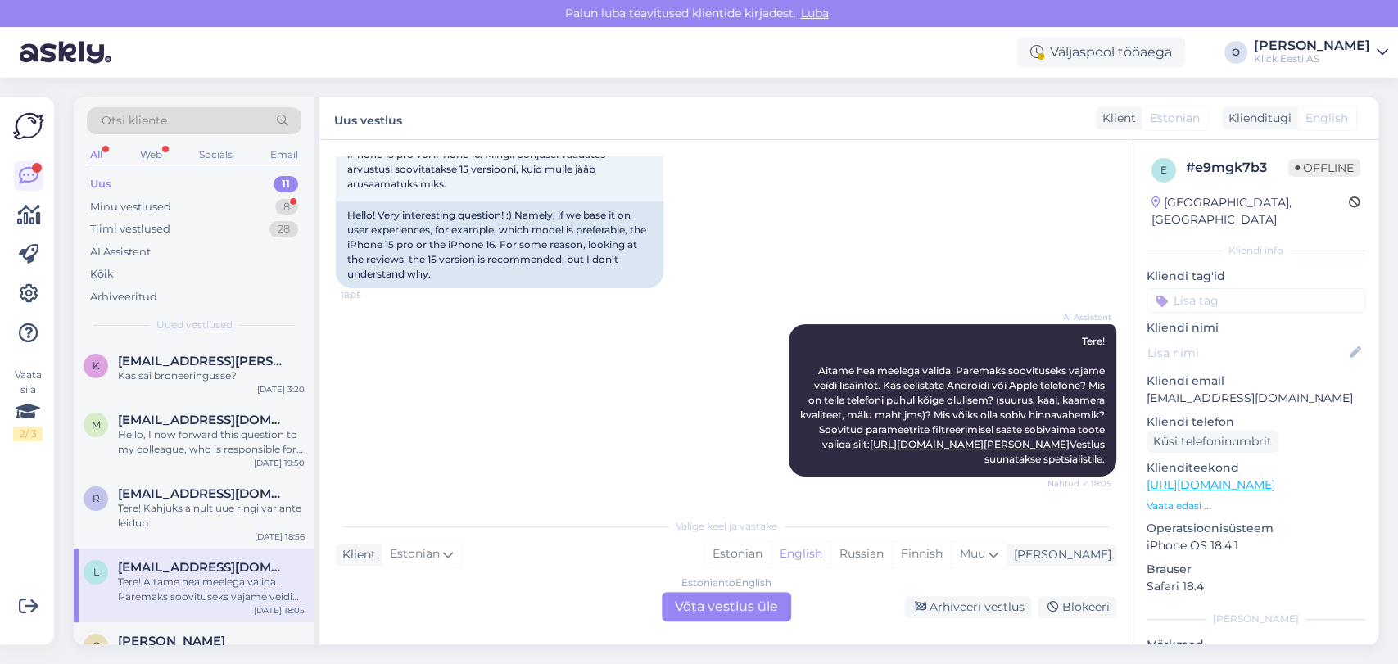
click at [1114, 198] on div "Vestlus algas [DATE] Tere! Hästi huvitav küsimus!:) Nimelt kui tugineda näiteks…" at bounding box center [733, 325] width 795 height 338
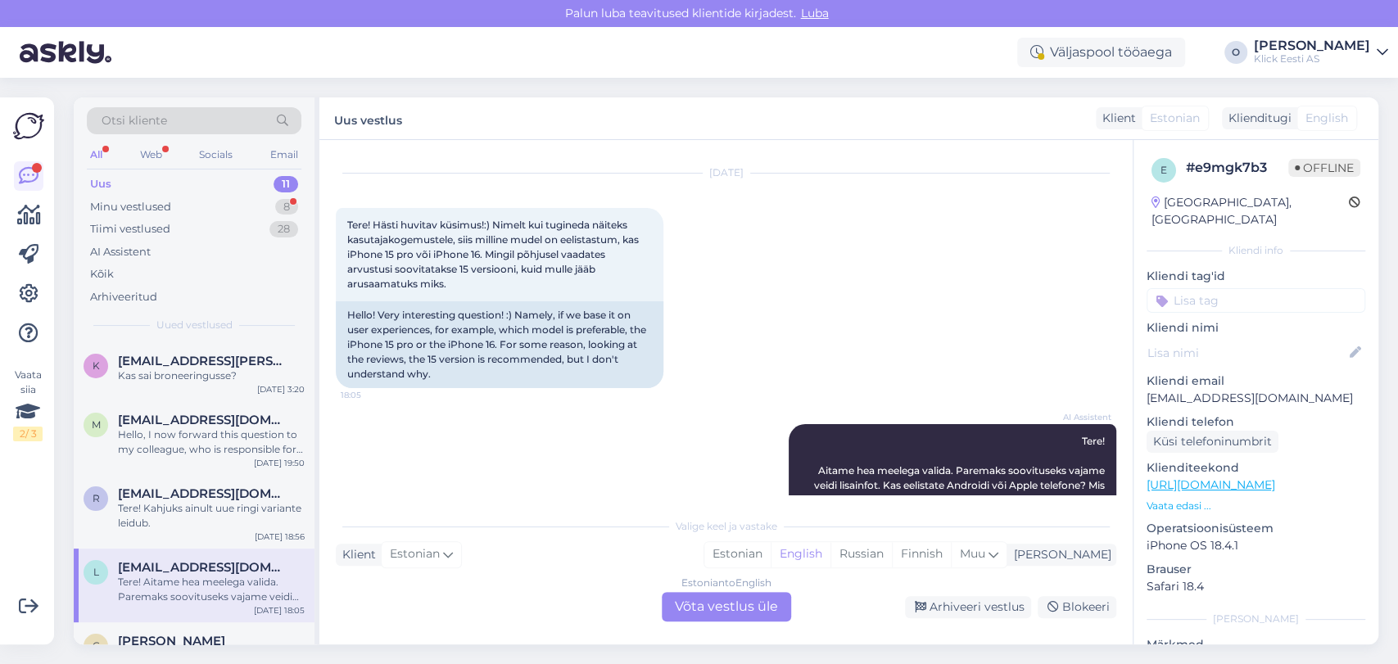
scroll to position [0, 0]
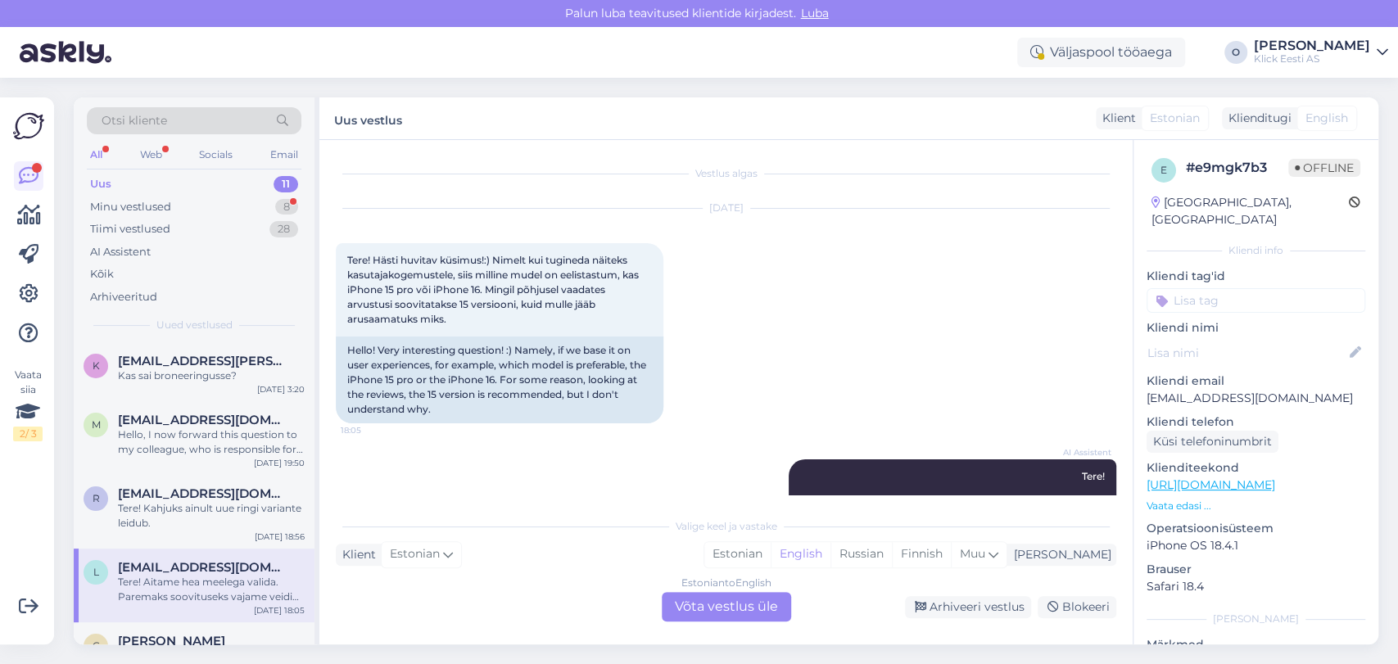
click at [162, 600] on div "Tere! Aitame hea meelega valida. Paremaks soovituseks vajame veidi lisainfot. K…" at bounding box center [211, 589] width 187 height 29
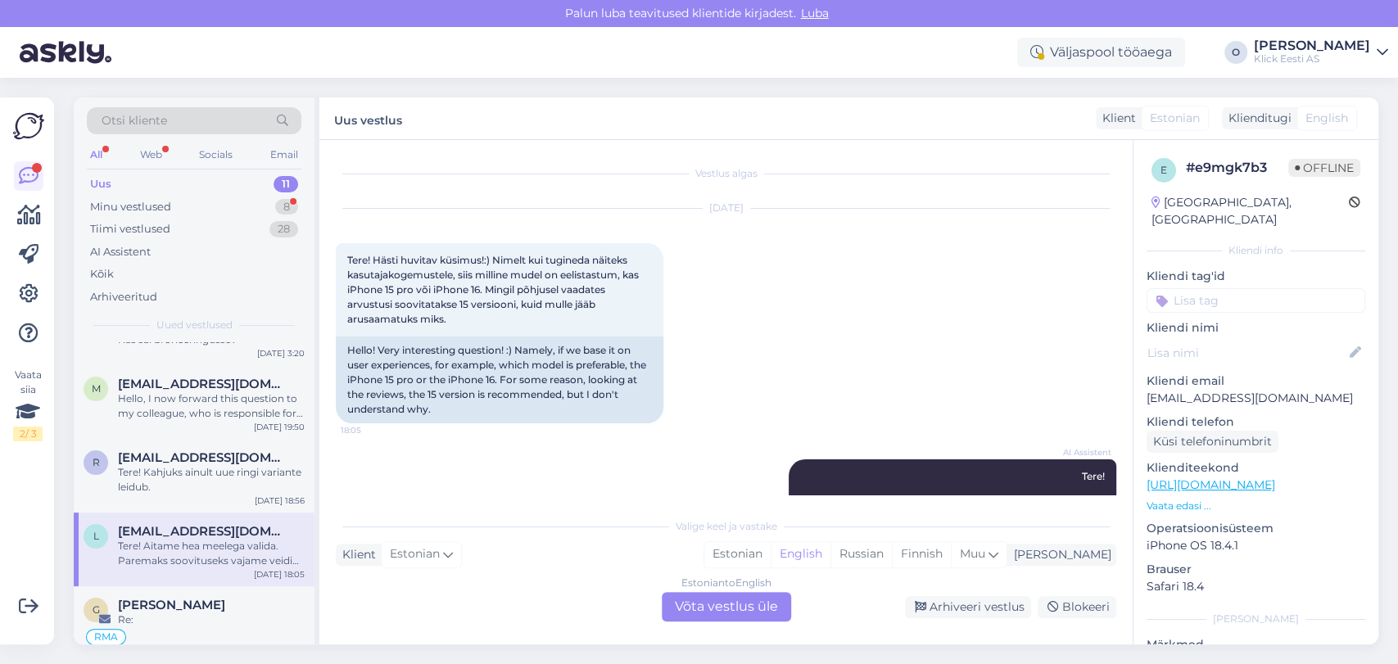
click at [162, 600] on span "[PERSON_NAME]" at bounding box center [171, 605] width 107 height 15
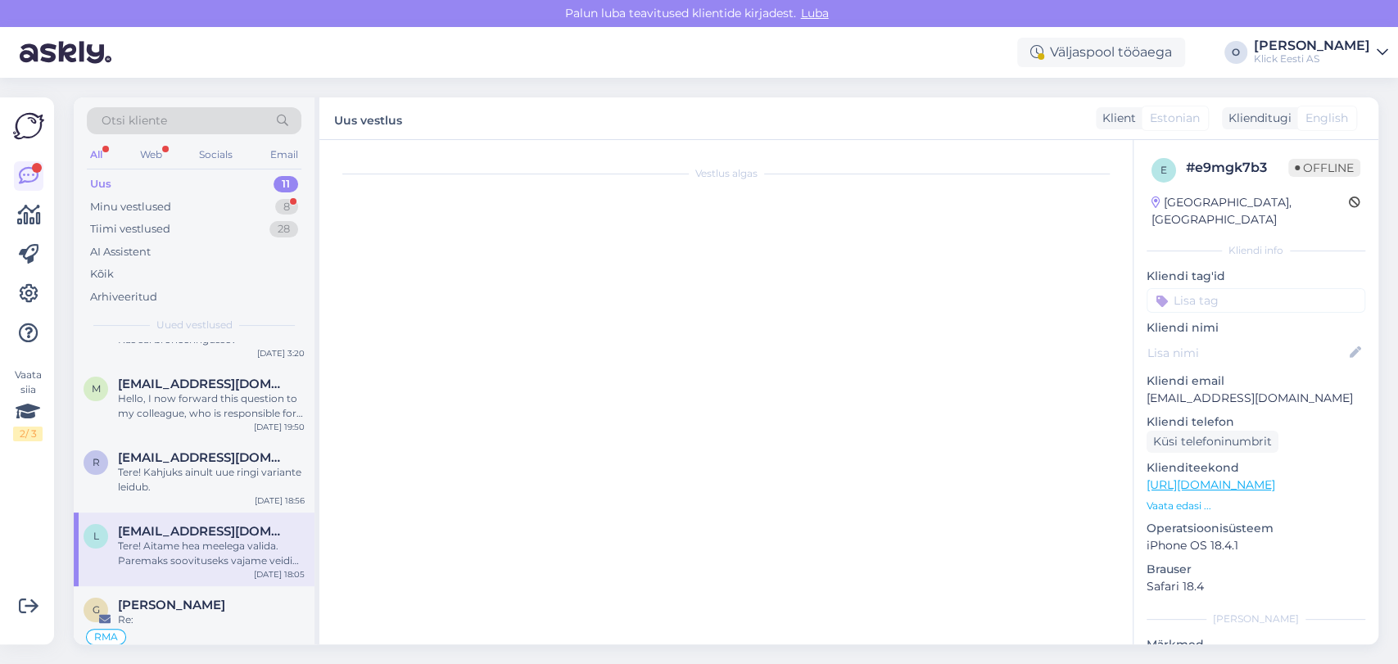
scroll to position [102, 0]
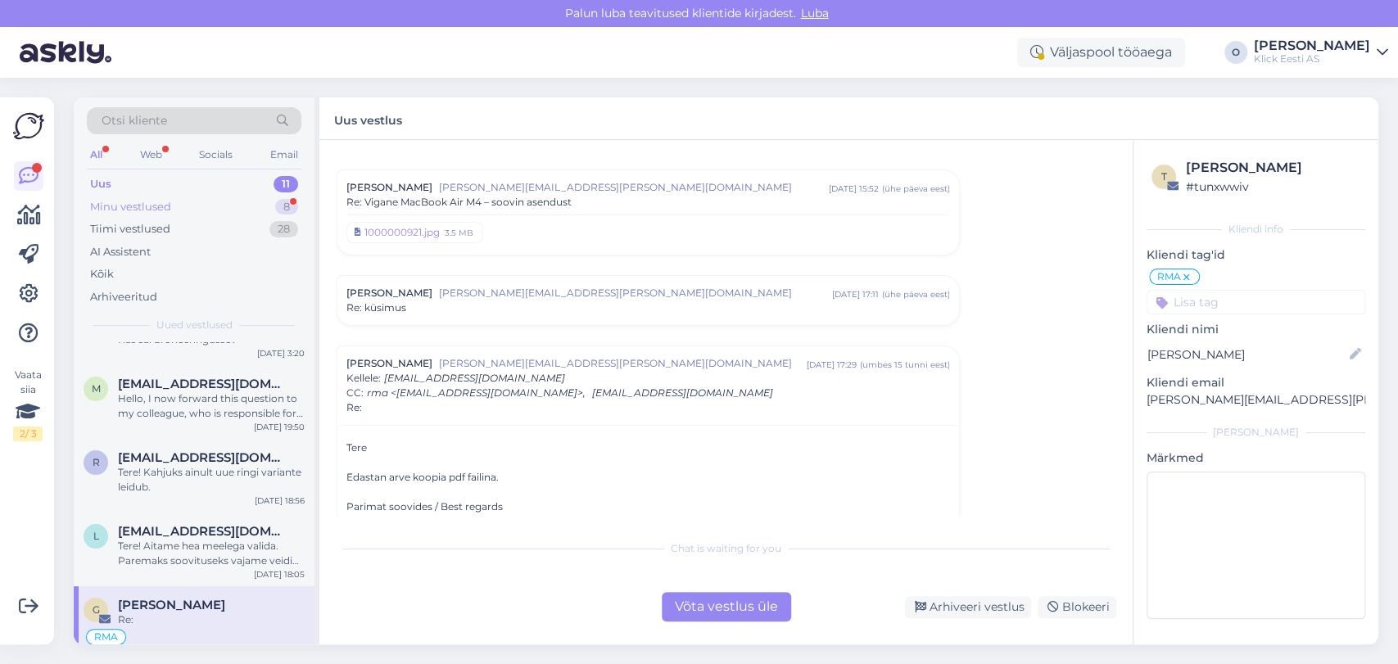
click at [120, 196] on div "Minu vestlused 8" at bounding box center [194, 207] width 215 height 23
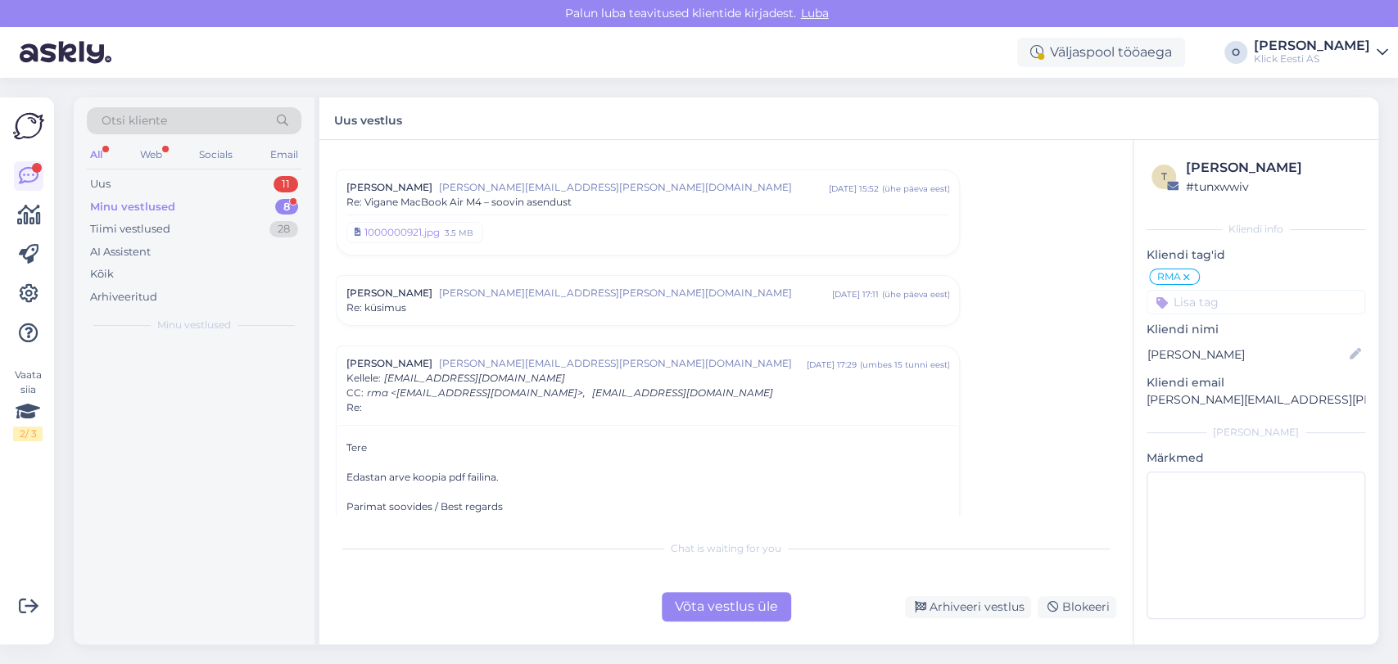
scroll to position [0, 0]
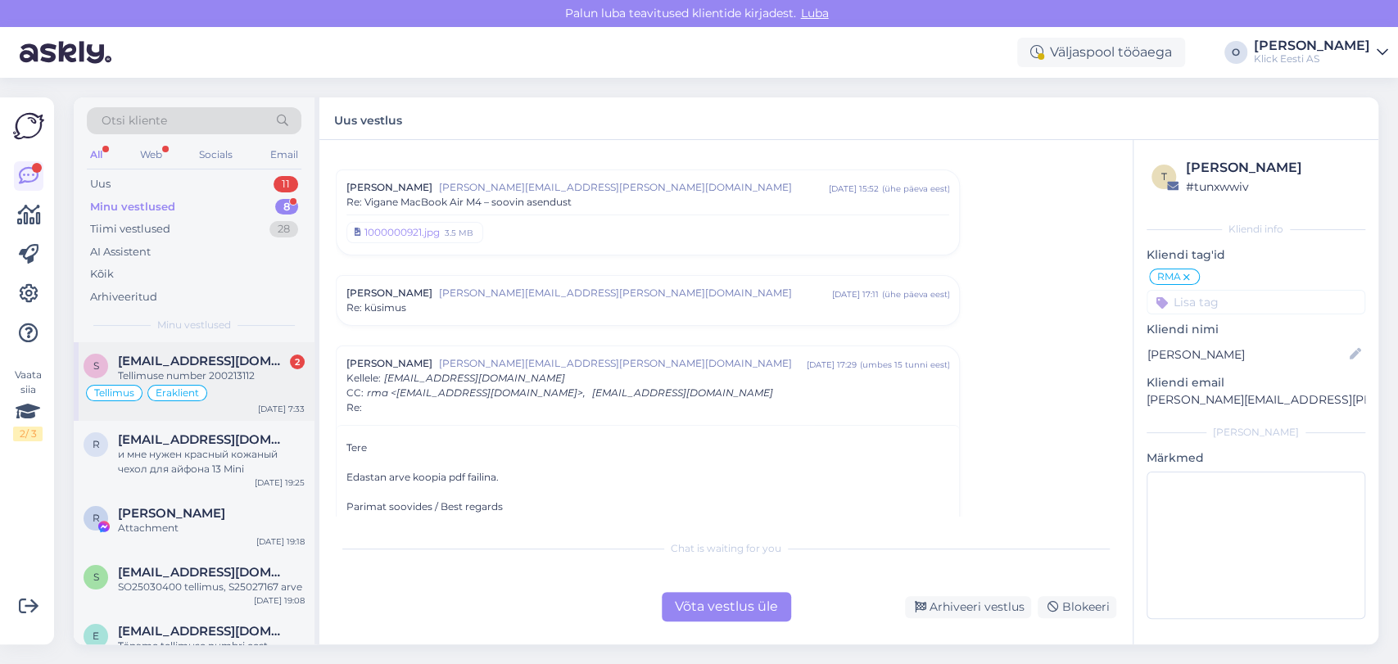
click at [174, 350] on div "s [EMAIL_ADDRESS][DOMAIN_NAME] 2 Tellimuse number 200213112 [PERSON_NAME] [DATE…" at bounding box center [194, 381] width 241 height 79
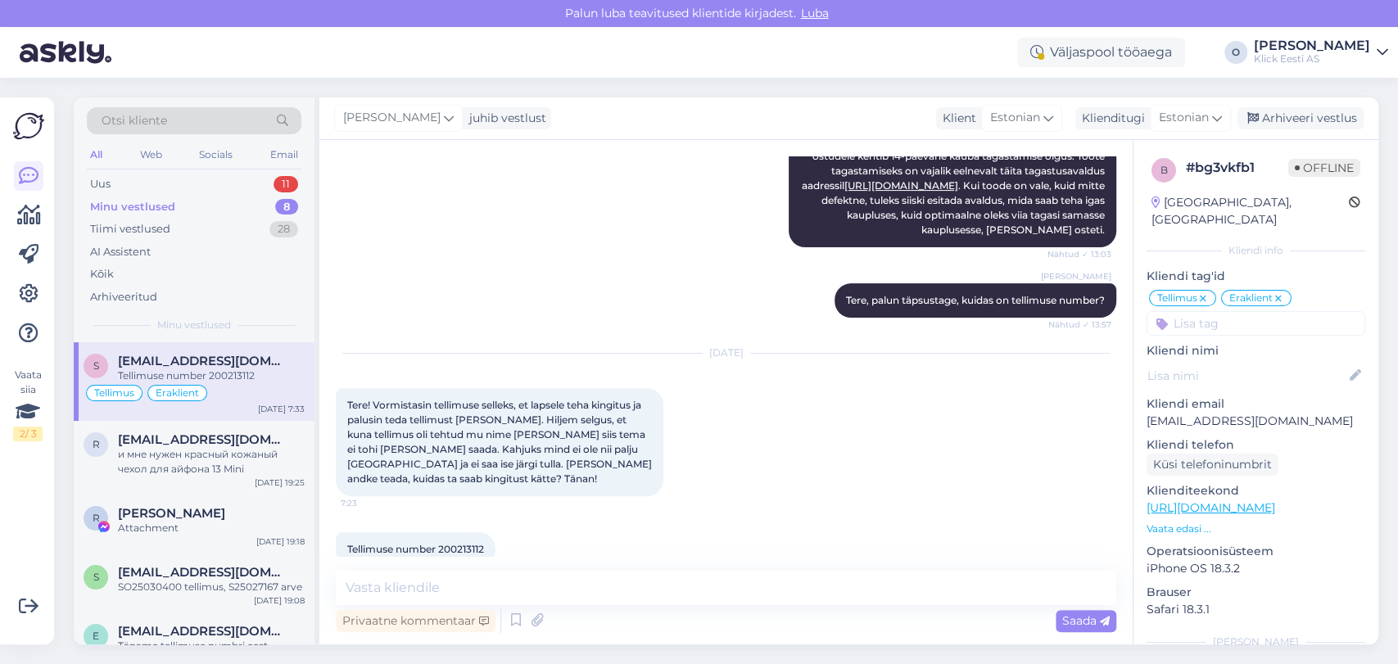
scroll to position [378, 0]
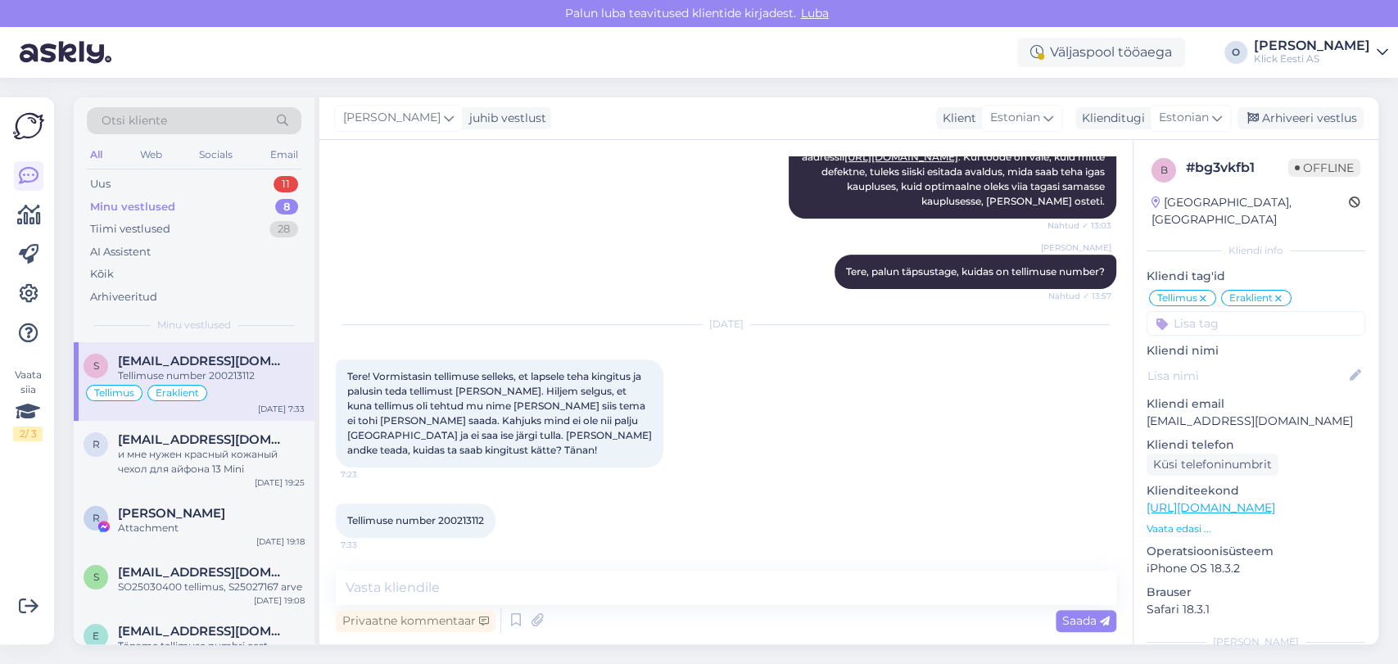
click at [455, 526] on span "Tellimuse number 200213112" at bounding box center [415, 520] width 137 height 12
copy div "200213112 7:33"
click at [430, 590] on textarea at bounding box center [726, 588] width 780 height 34
click at [1184, 413] on p "[EMAIL_ADDRESS][DOMAIN_NAME]" at bounding box center [1255, 421] width 219 height 17
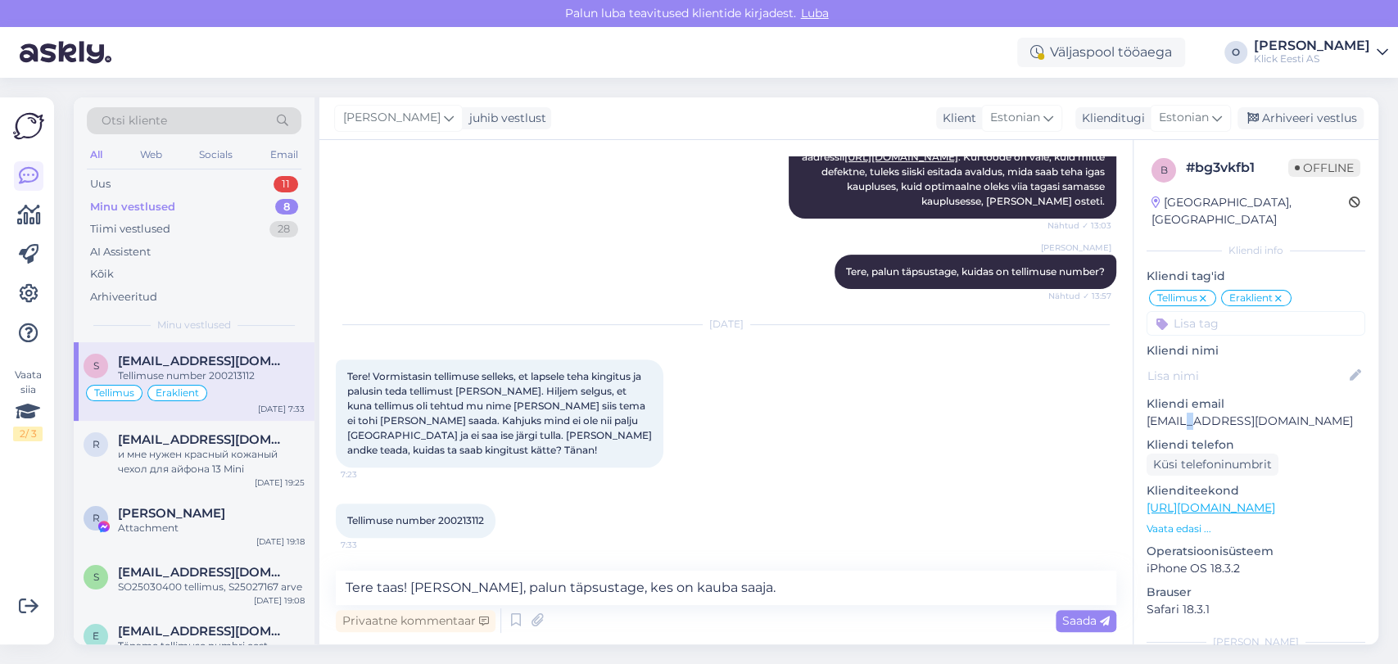
click at [1184, 413] on p "[EMAIL_ADDRESS][DOMAIN_NAME]" at bounding box center [1255, 421] width 219 height 17
copy p "[EMAIL_ADDRESS][DOMAIN_NAME]"
click at [779, 597] on textarea "Tere taas! [PERSON_NAME], palun täpsustage, kes on kauba saaja." at bounding box center [726, 588] width 780 height 34
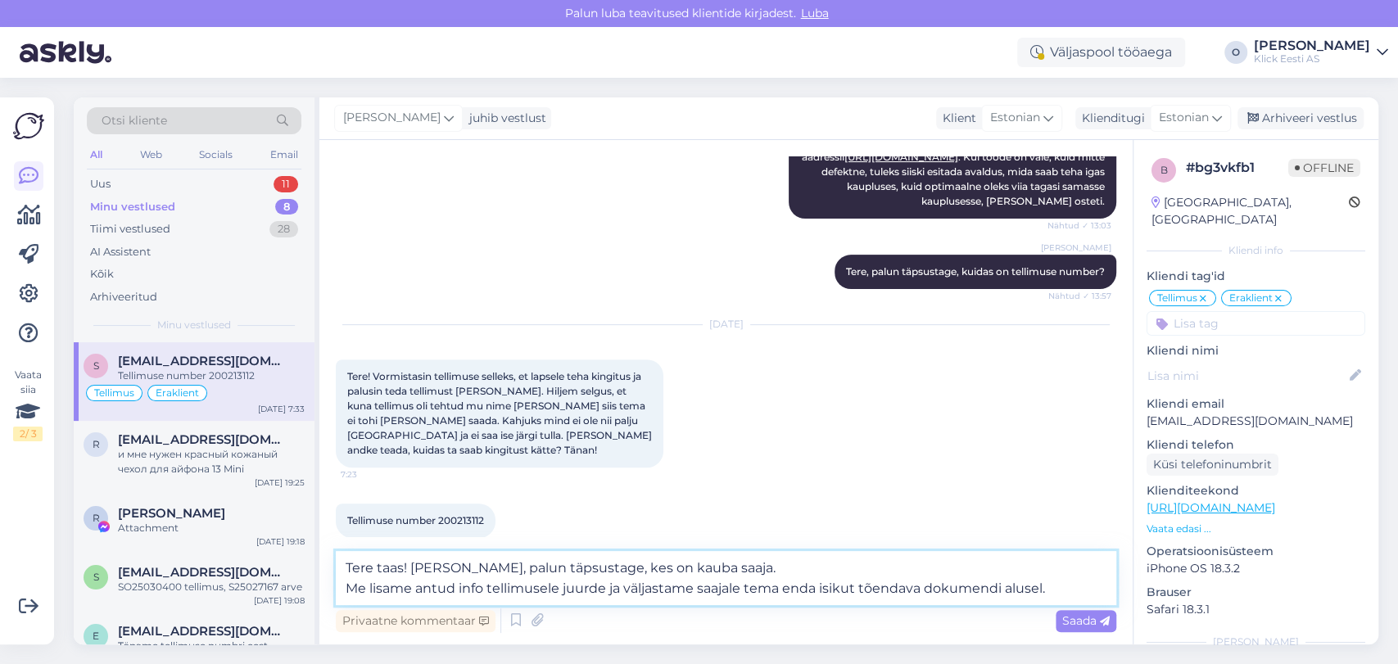
click at [701, 592] on textarea "Tere taas! [PERSON_NAME], palun täpsustage, kes on kauba saaja. Me lisame antud…" at bounding box center [726, 578] width 780 height 54
click at [1075, 590] on textarea "Tere taas! [PERSON_NAME], palun täpsustage, kes on kauba saaja. Me lisame antud…" at bounding box center [726, 578] width 780 height 54
click at [415, 563] on textarea "Tere taas! [PERSON_NAME], palun täpsustage, kes on kauba saaja. Me lisame antud…" at bounding box center [726, 578] width 780 height 54
type textarea "Tere taas! [PERSON_NAME], palun täpsustage, kes on kauba saaja. Me lisame antud…"
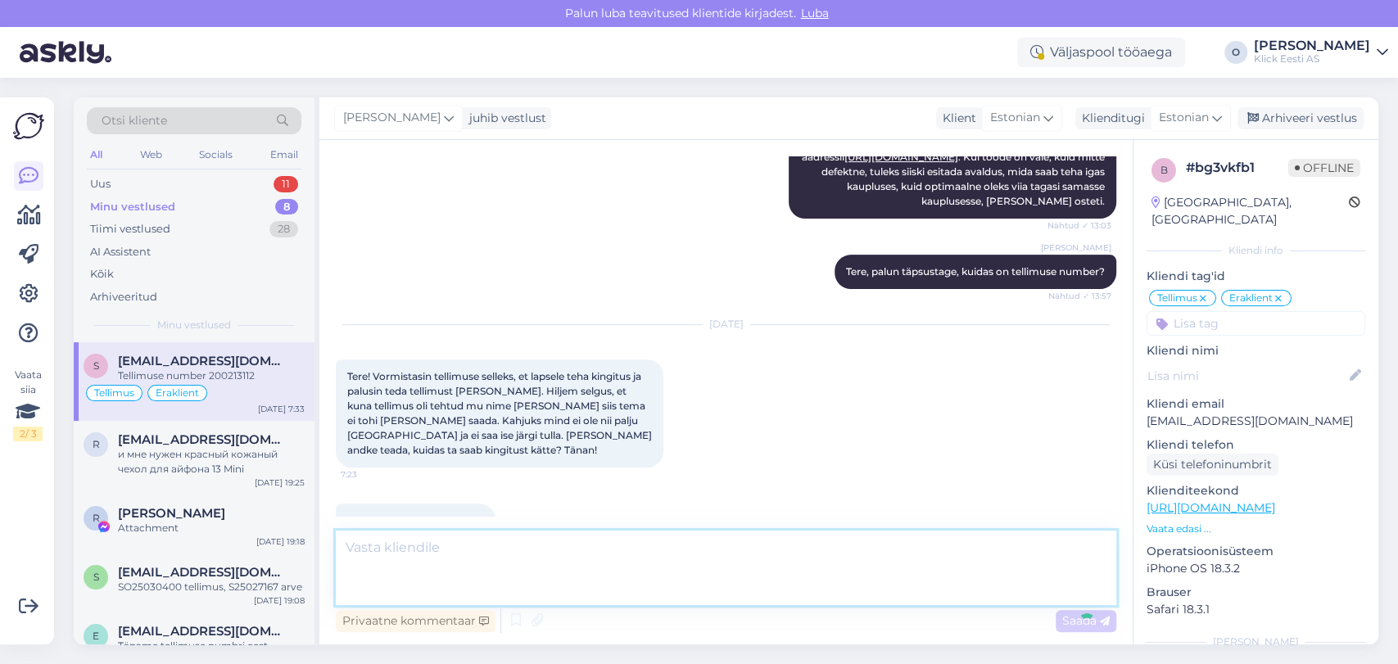
scroll to position [492, 0]
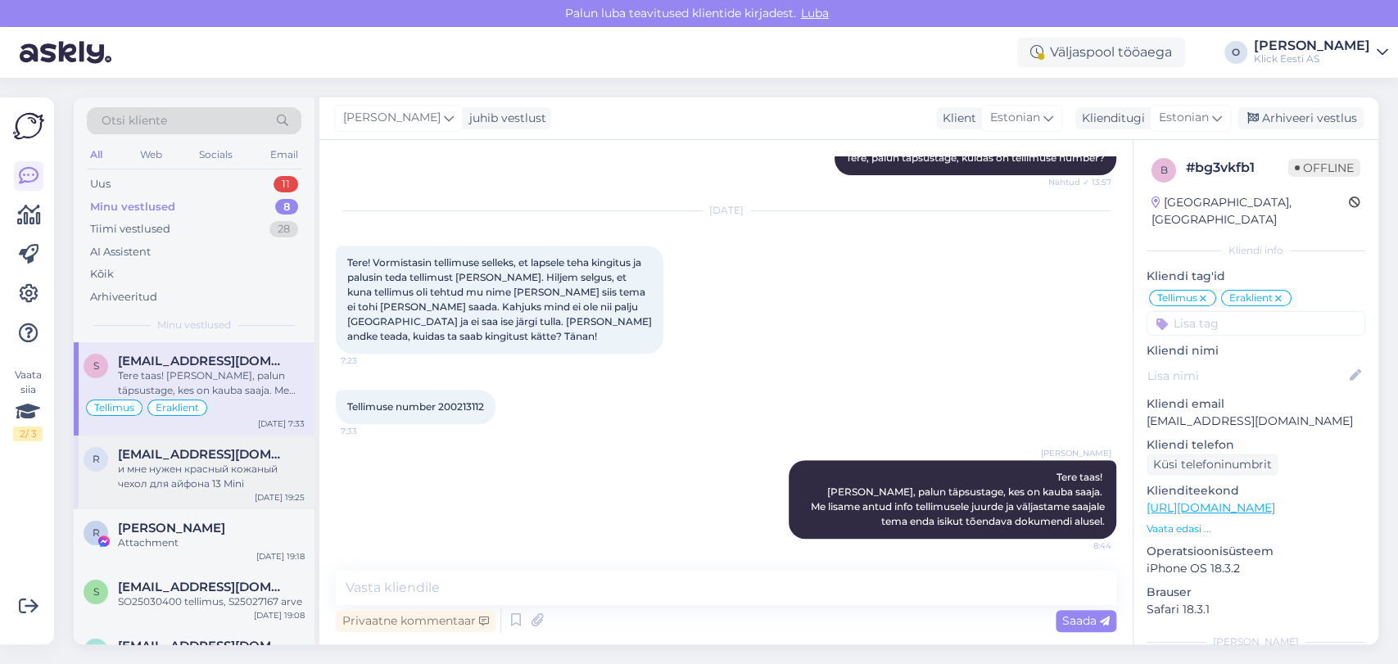
click at [207, 454] on span "[EMAIL_ADDRESS][DOMAIN_NAME]" at bounding box center [203, 454] width 170 height 15
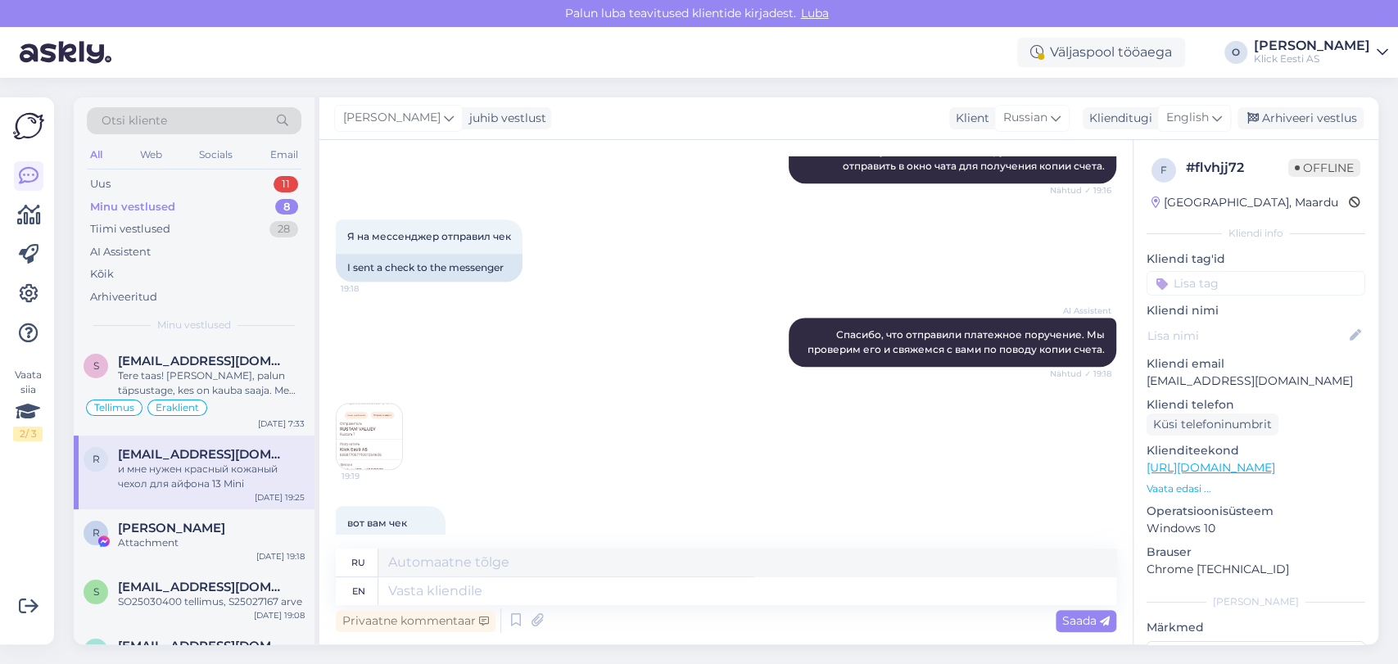
scroll to position [818, 0]
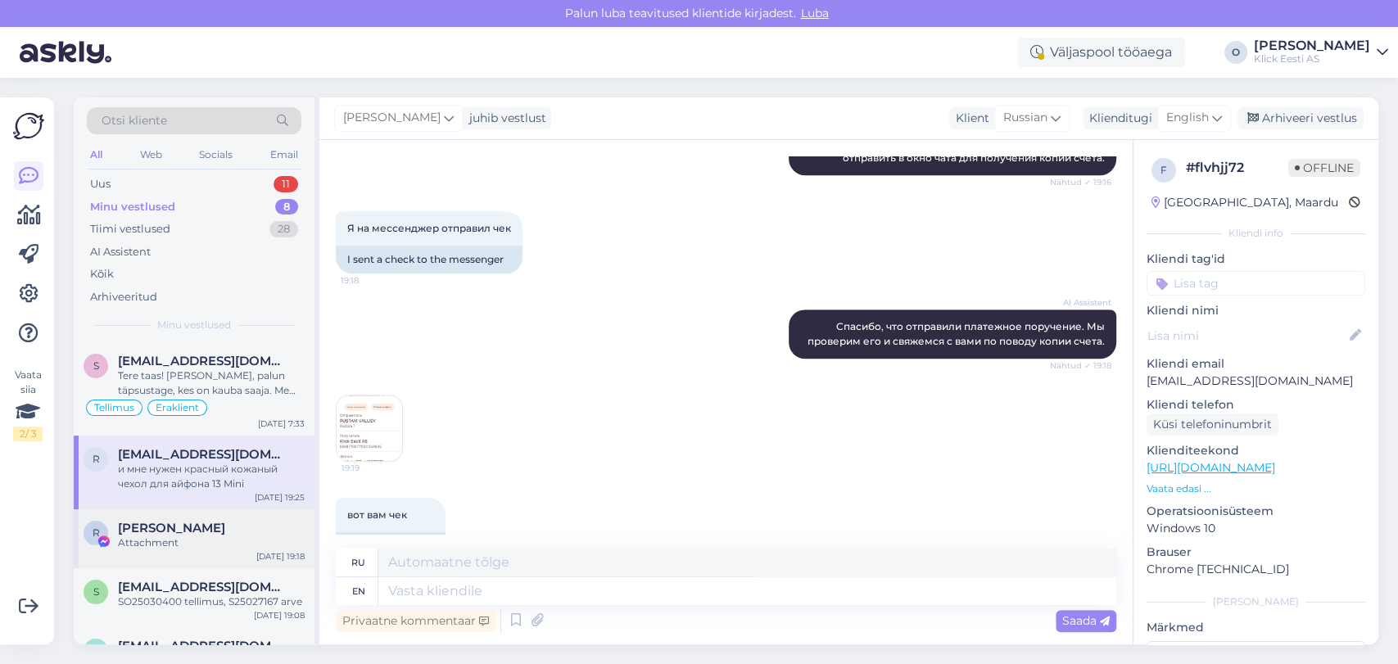
click at [197, 513] on div "[PERSON_NAME] Attachment [DATE] 19:18" at bounding box center [194, 538] width 241 height 59
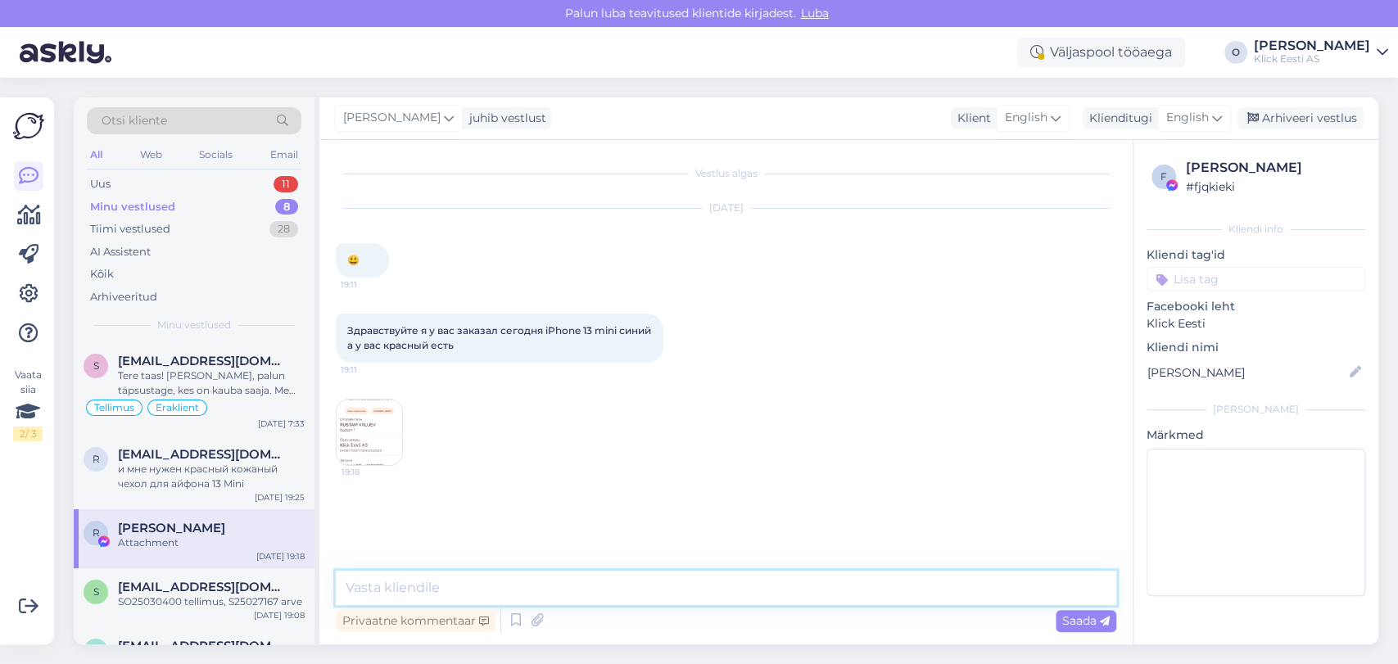
click at [442, 588] on textarea at bounding box center [726, 588] width 780 height 34
click at [376, 424] on img at bounding box center [370, 433] width 66 height 66
click at [401, 587] on textarea at bounding box center [726, 588] width 780 height 34
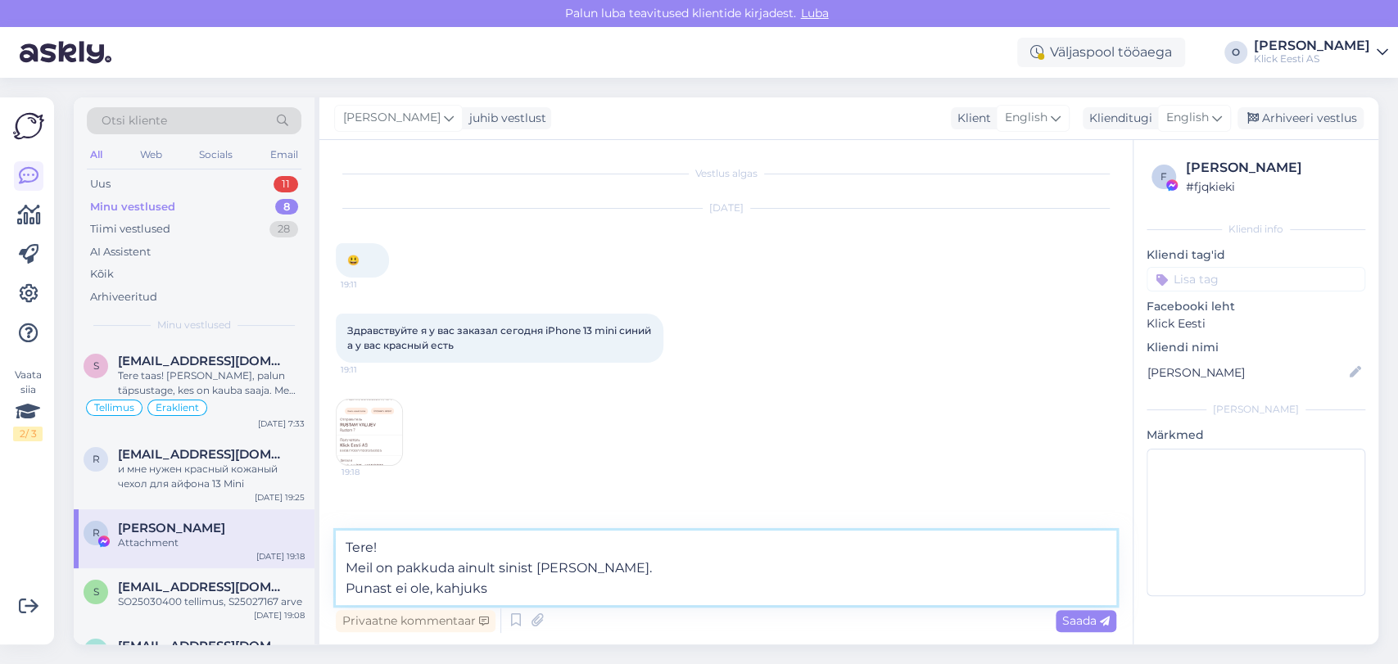
type textarea "Tere! Meil on pakkuda ainult sinist [PERSON_NAME]. Punast ei ole, kahjuks."
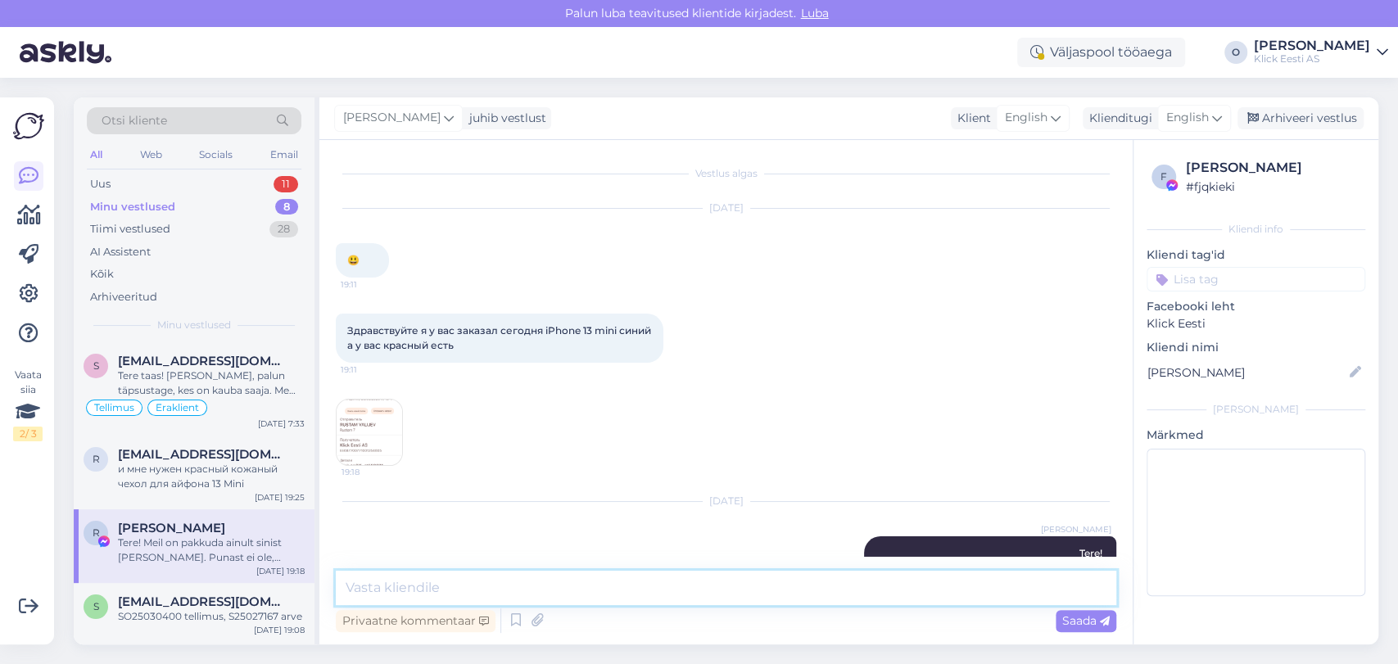
scroll to position [61, 0]
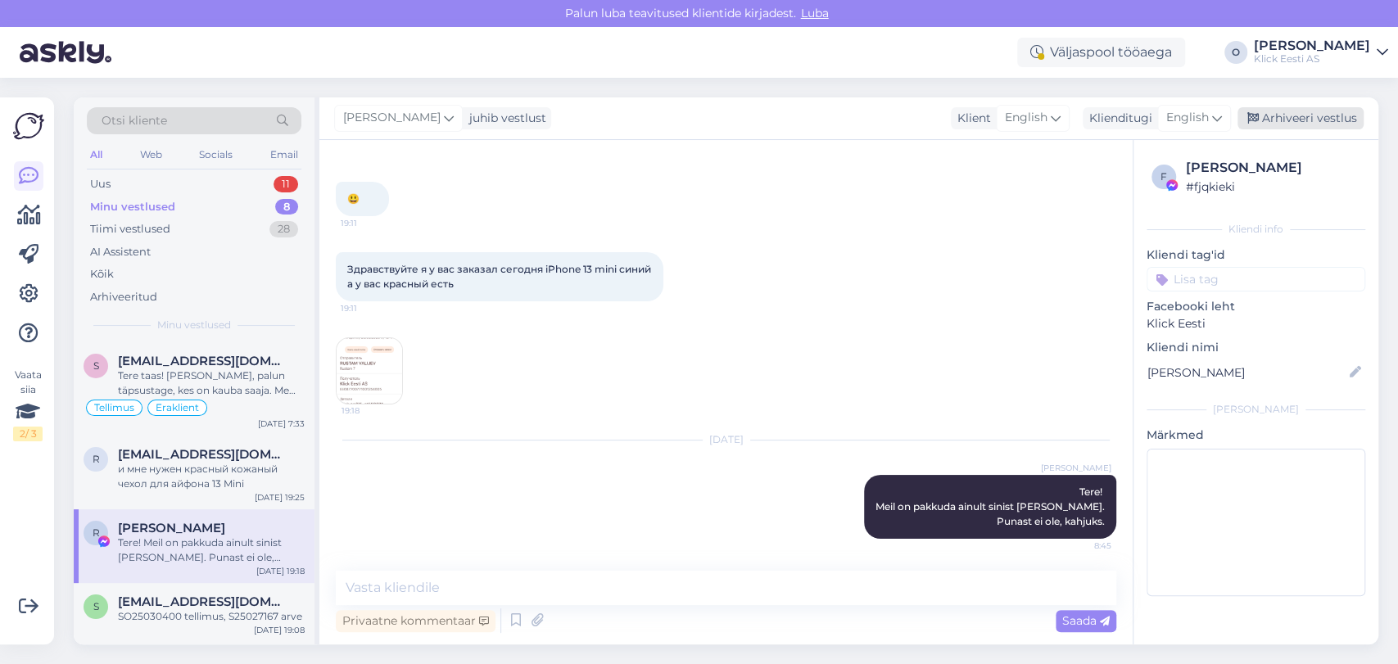
click at [1280, 126] on div "Arhiveeri vestlus" at bounding box center [1300, 118] width 126 height 22
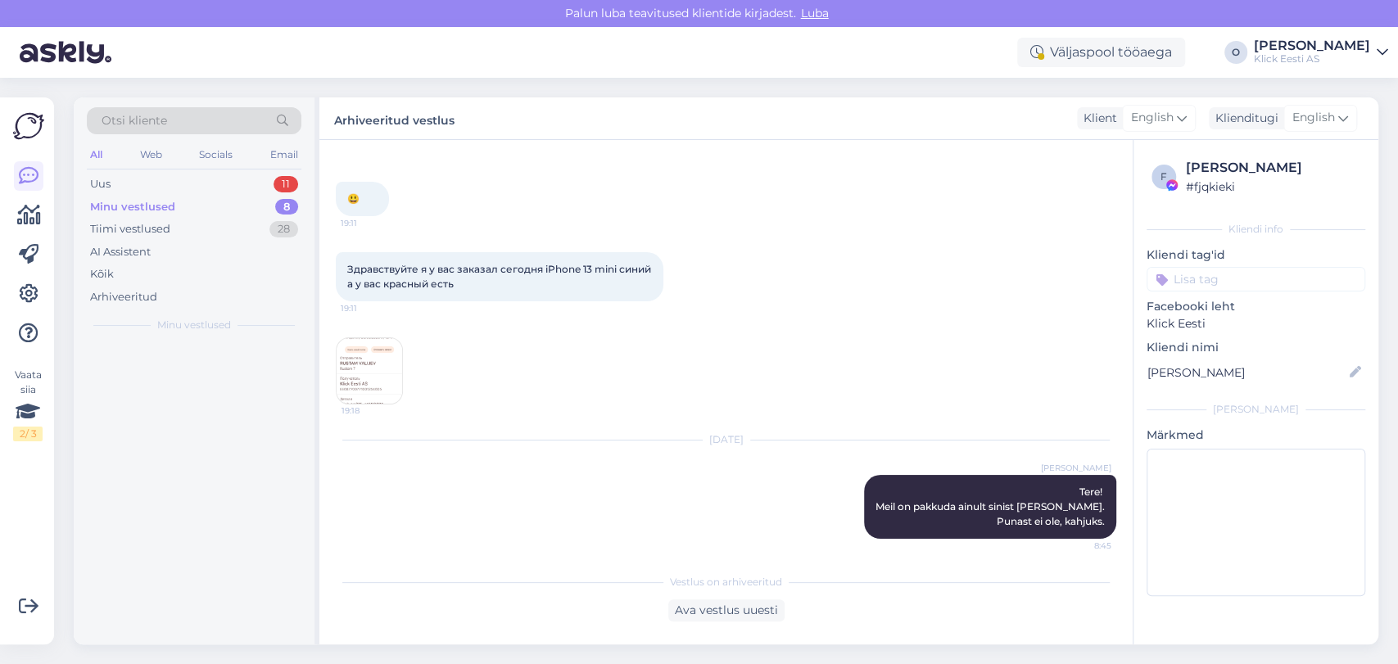
scroll to position [67, 0]
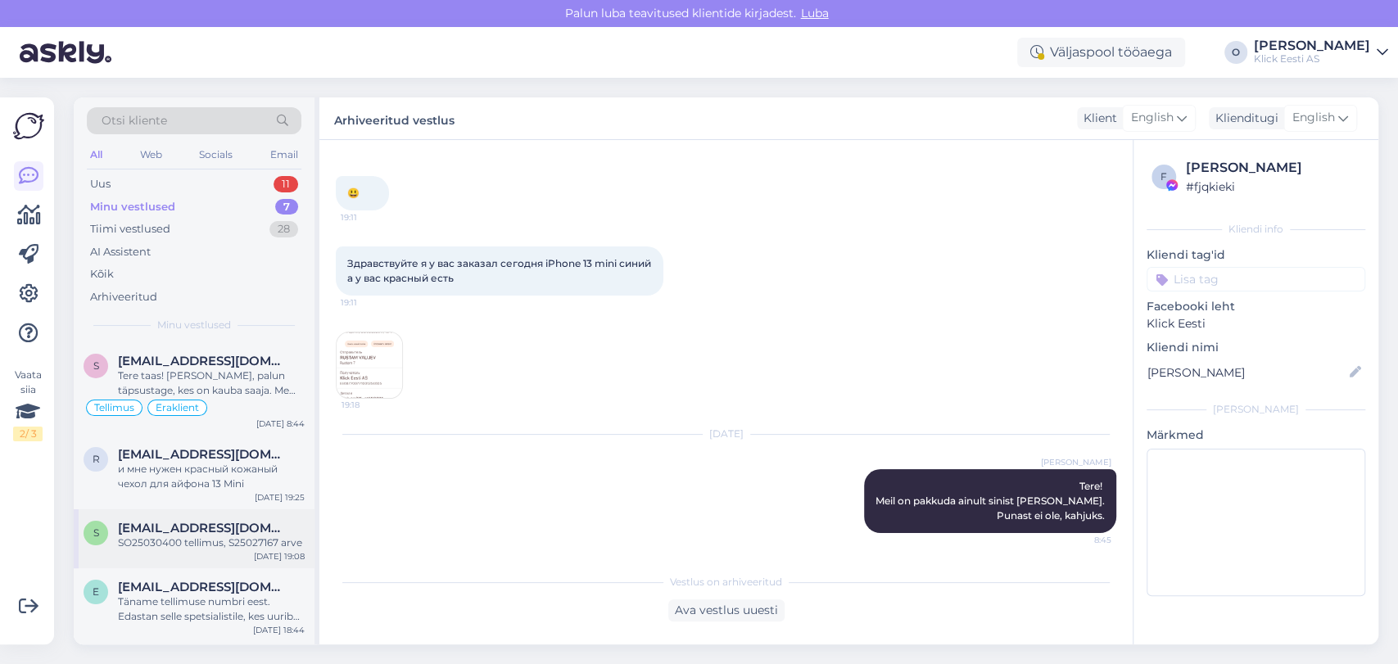
click at [153, 531] on span "[EMAIL_ADDRESS][DOMAIN_NAME]" at bounding box center [203, 528] width 170 height 15
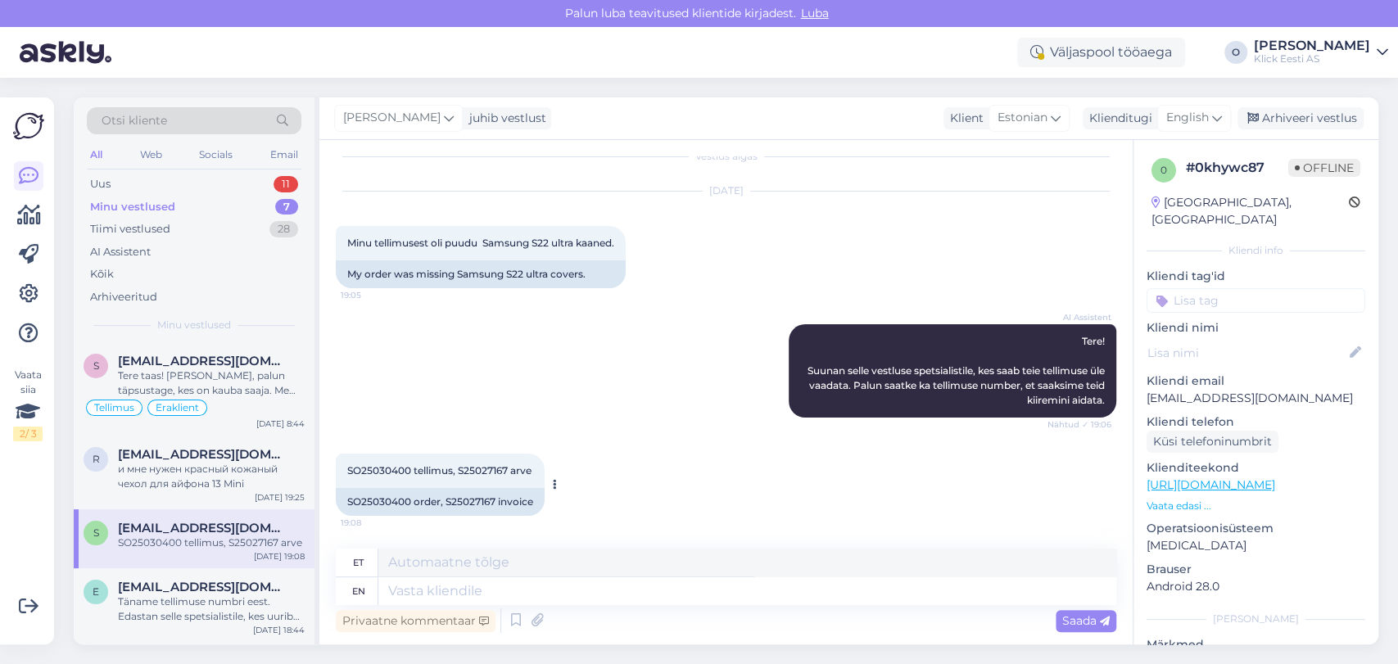
click at [473, 468] on span "SO25030400 tellimus, S25027167 arve" at bounding box center [439, 470] width 184 height 12
copy span "S25027167"
click at [1168, 125] on span "English" at bounding box center [1187, 118] width 43 height 18
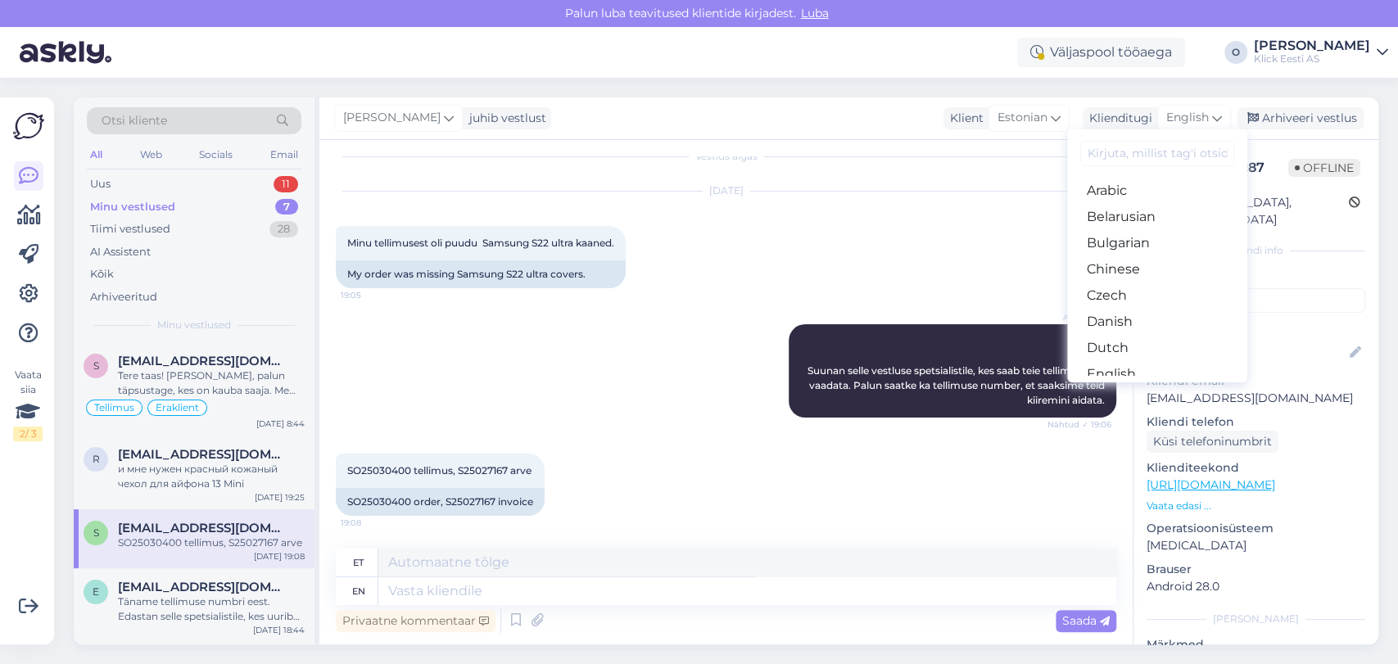
scroll to position [178, 0]
click at [1114, 218] on link "Estonian" at bounding box center [1157, 223] width 180 height 26
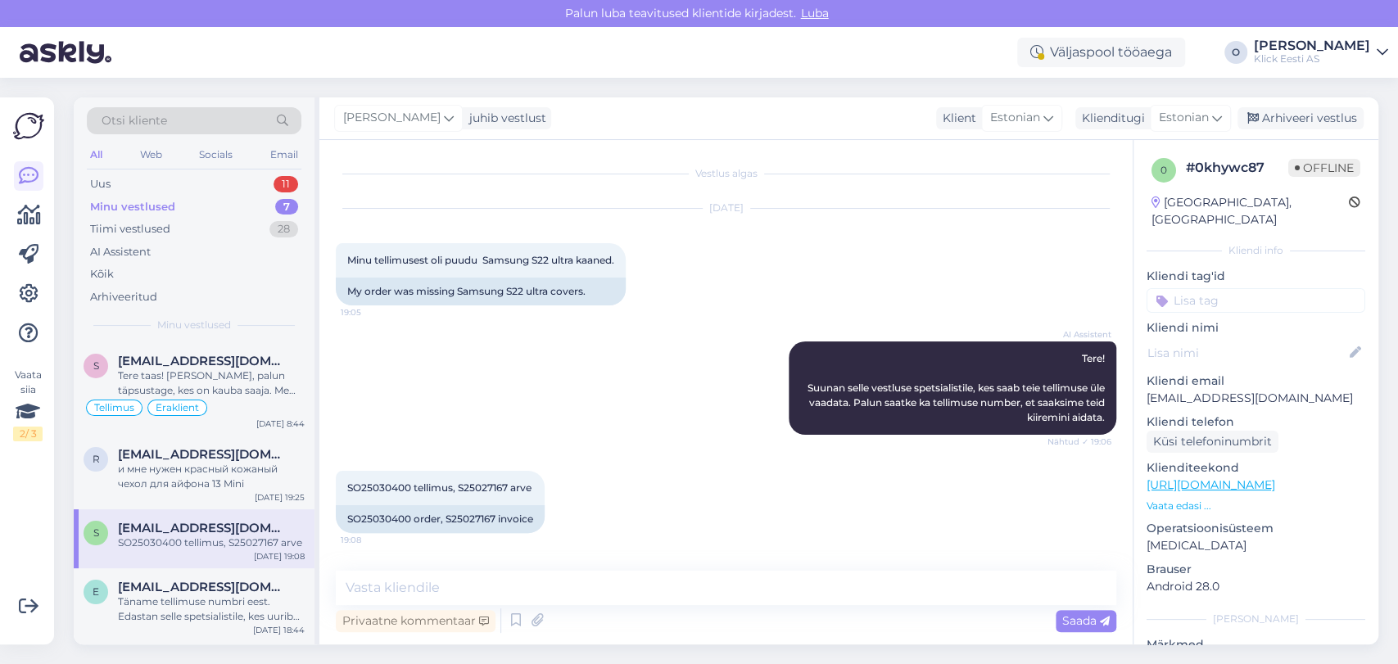
scroll to position [0, 0]
click at [511, 585] on textarea at bounding box center [726, 588] width 780 height 34
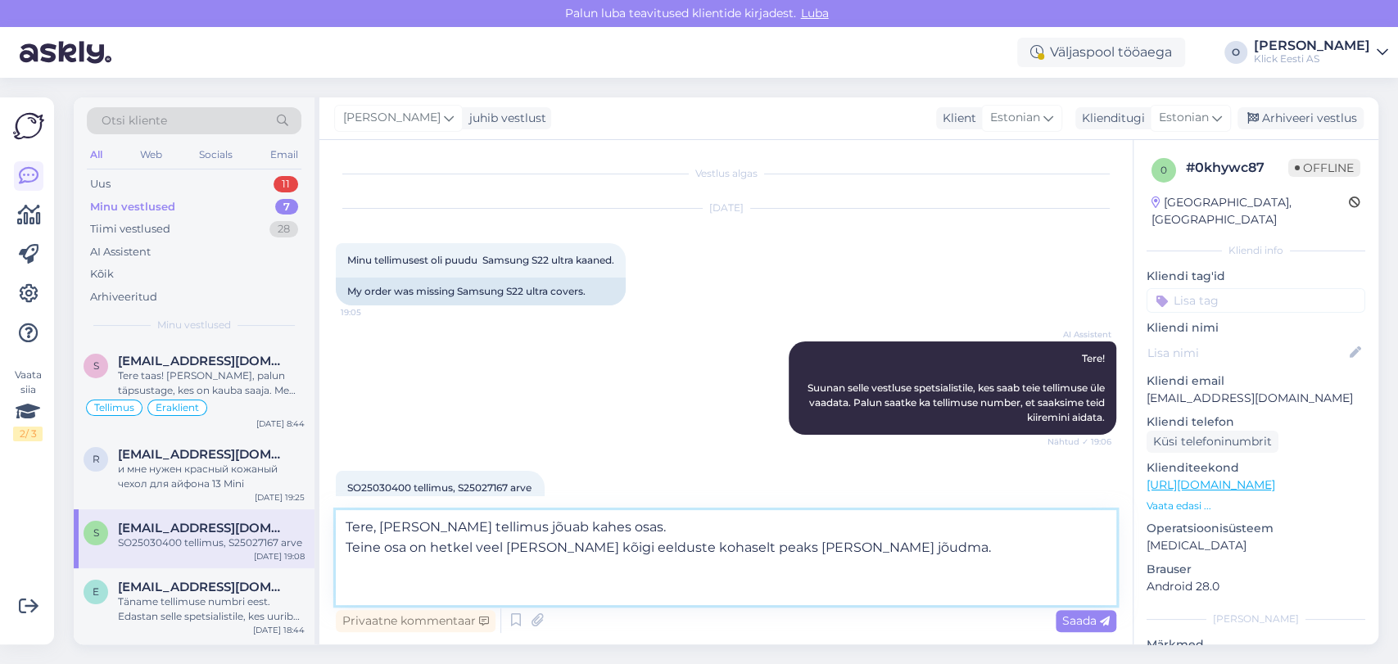
paste textarea "[URL][DOMAIN_NAME]"
type textarea "Tere, [PERSON_NAME] tellimus jõuab kahes osas. Teine osa on hetkel veel [PERSON…"
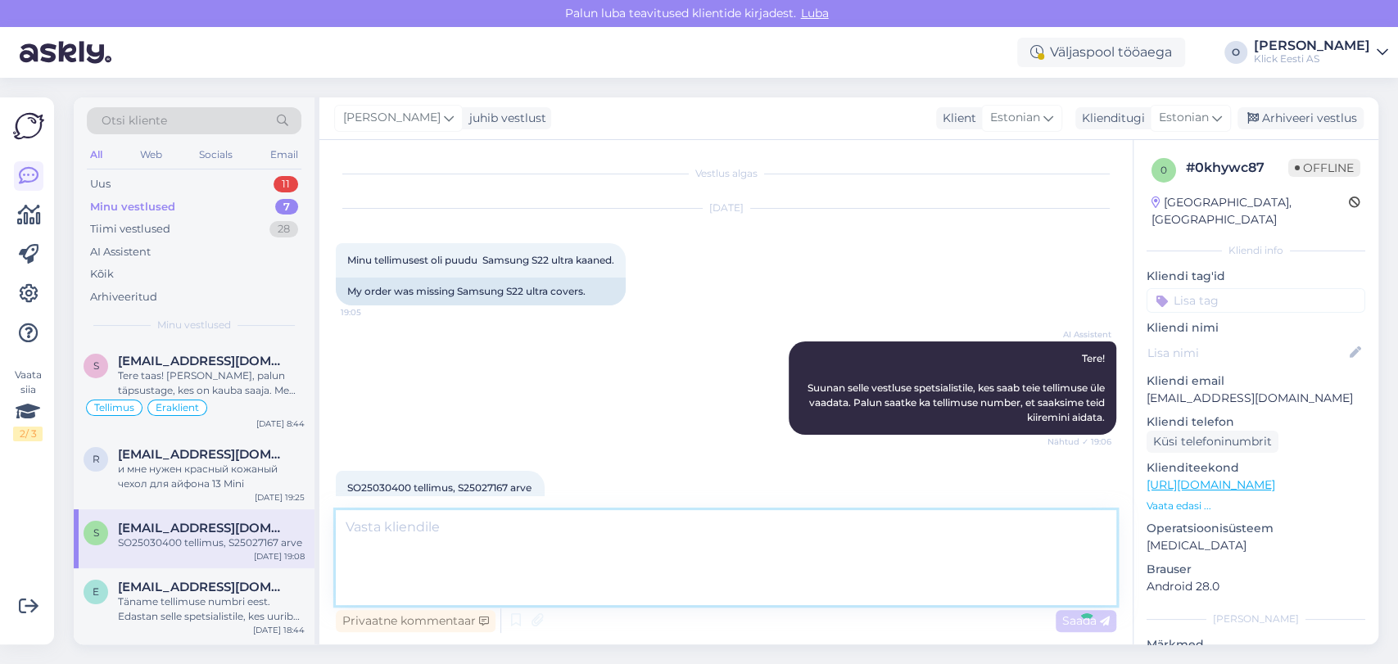
scroll to position [158, 0]
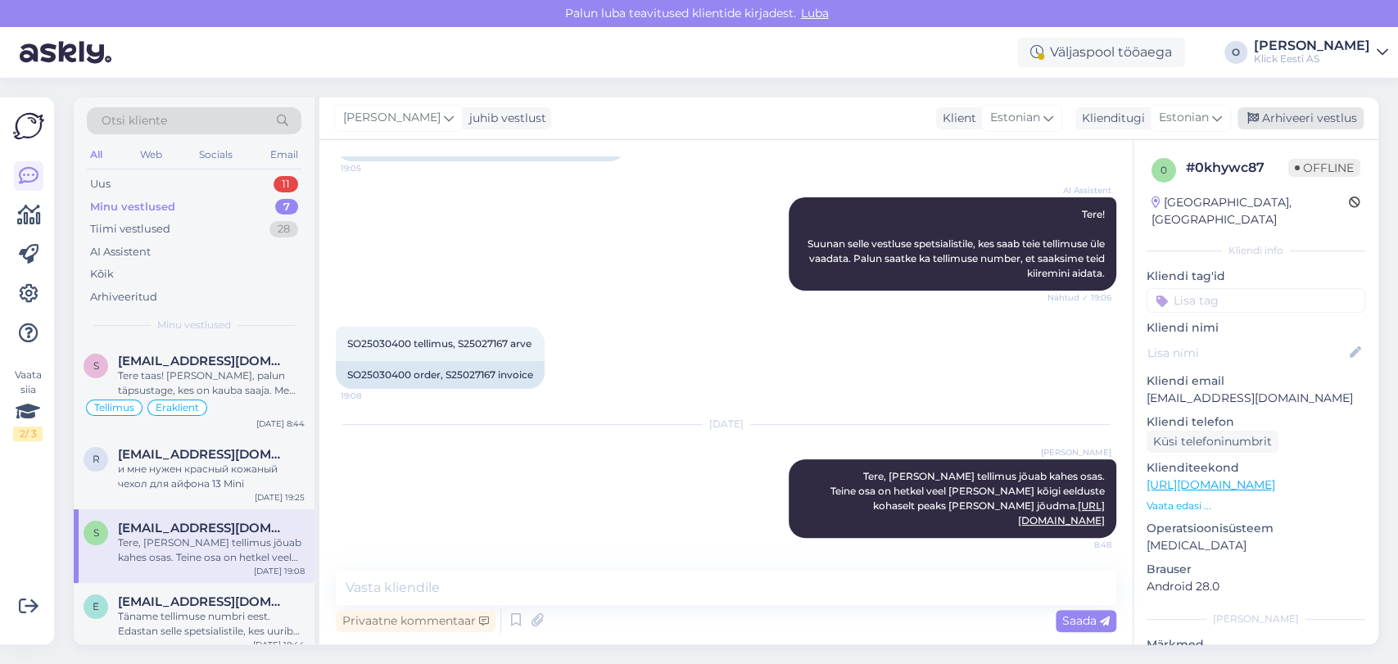
click at [1313, 107] on div "Arhiveeri vestlus" at bounding box center [1300, 118] width 126 height 22
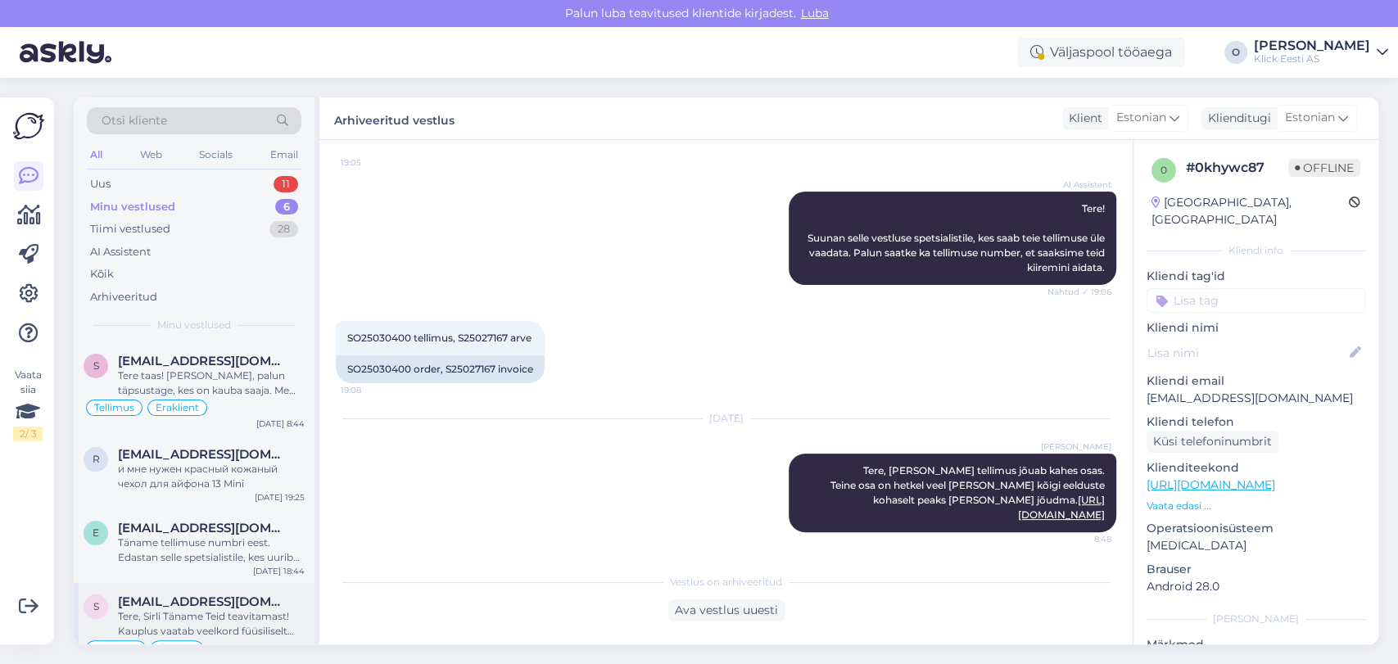
click at [184, 608] on span "[EMAIL_ADDRESS][DOMAIN_NAME]" at bounding box center [203, 602] width 170 height 15
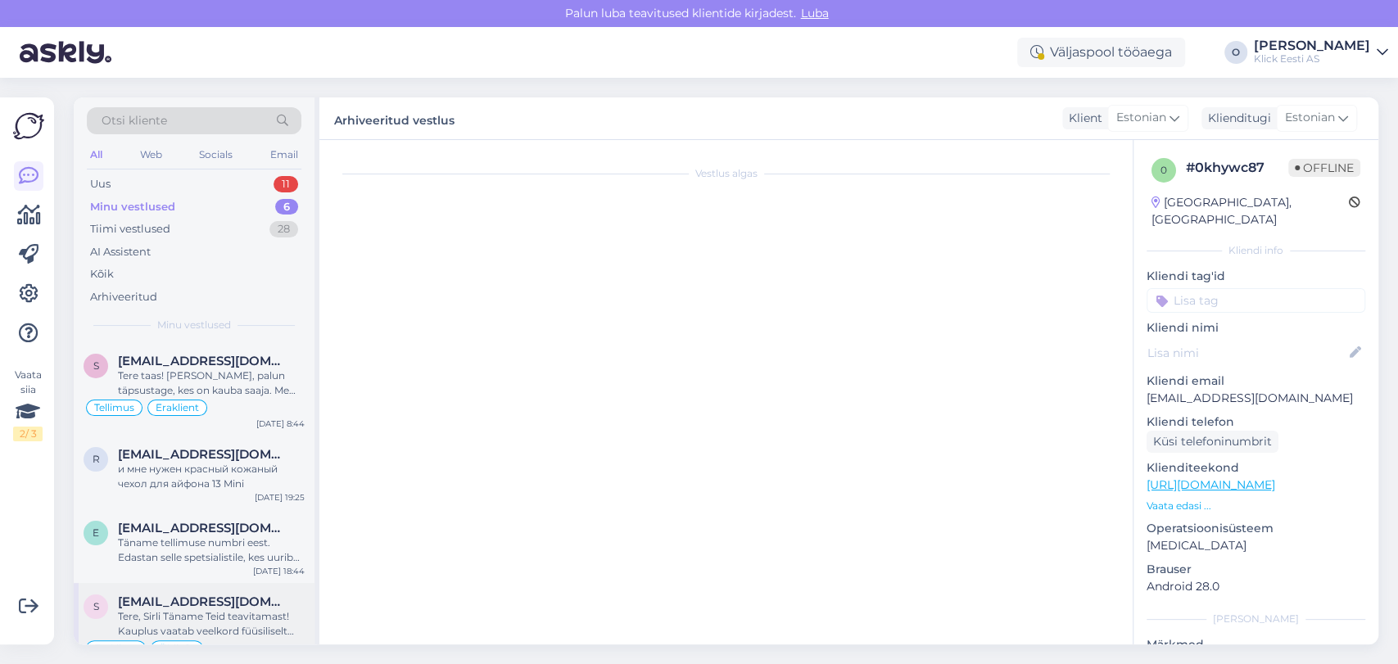
scroll to position [276, 0]
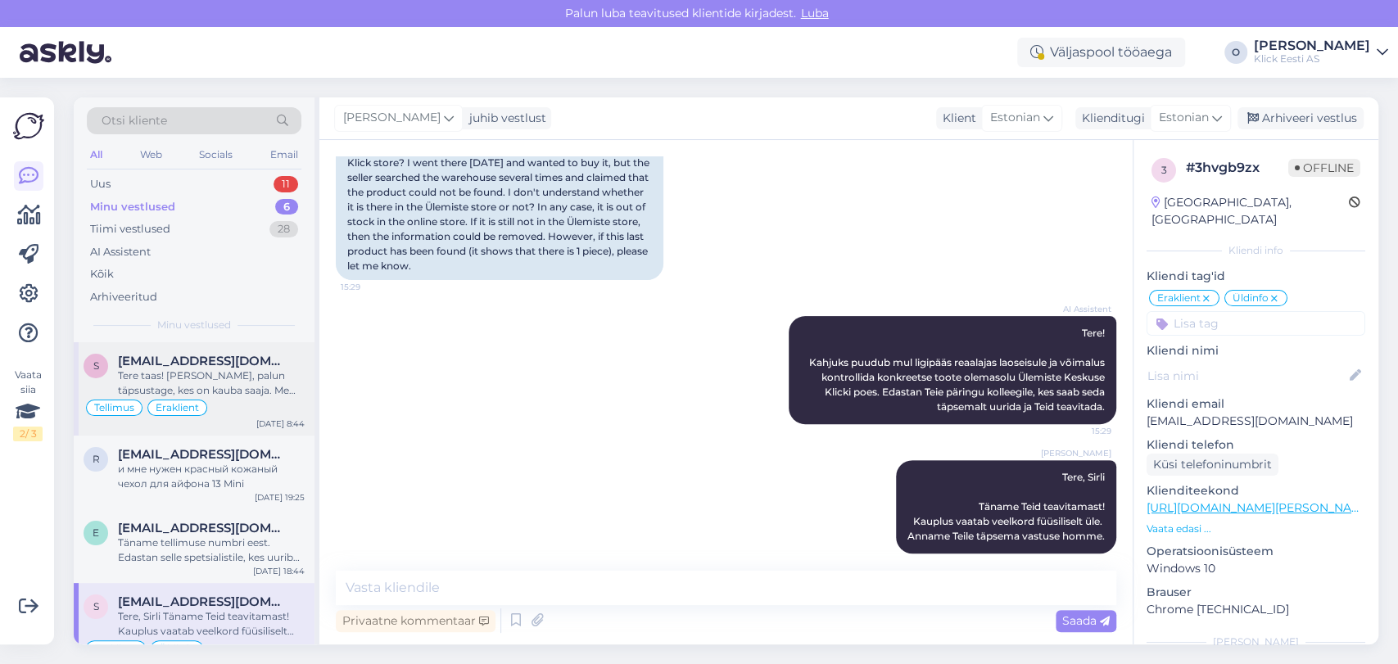
click at [199, 366] on span "[EMAIL_ADDRESS][DOMAIN_NAME]" at bounding box center [203, 361] width 170 height 15
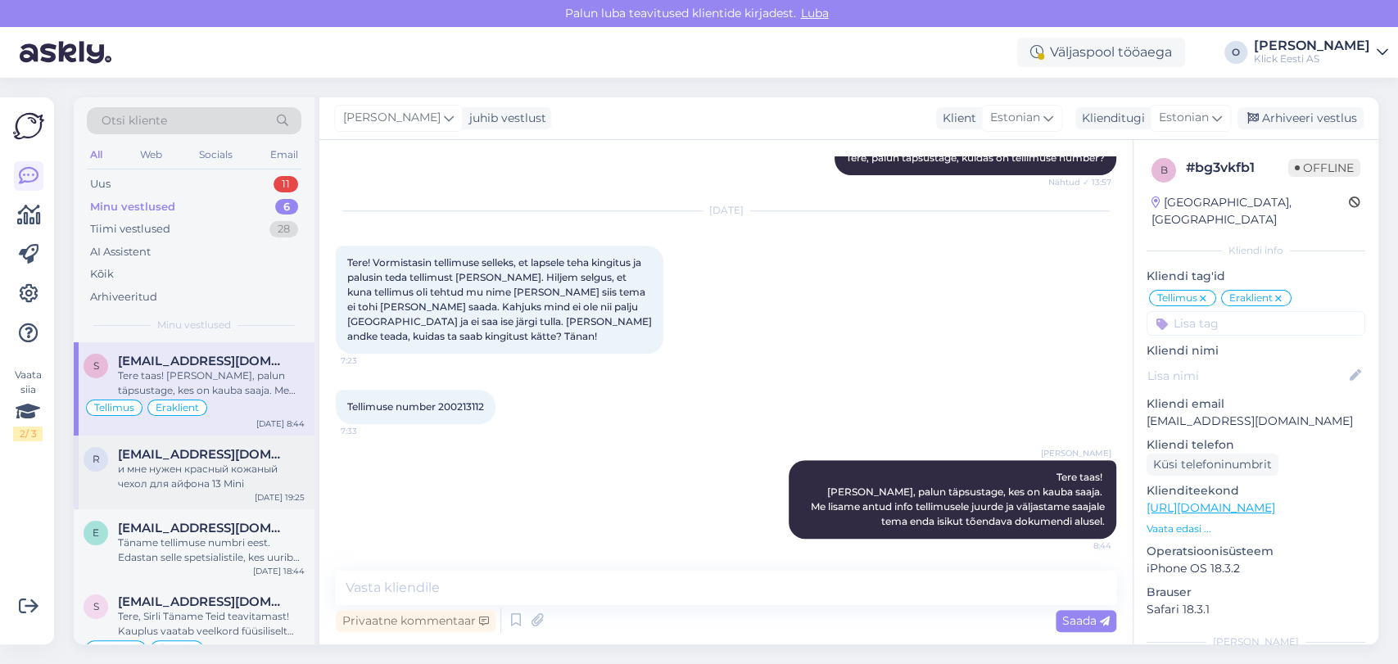
click at [183, 467] on div "и мне нужен красный кожаный чехол для айфона 13 Mini" at bounding box center [211, 476] width 187 height 29
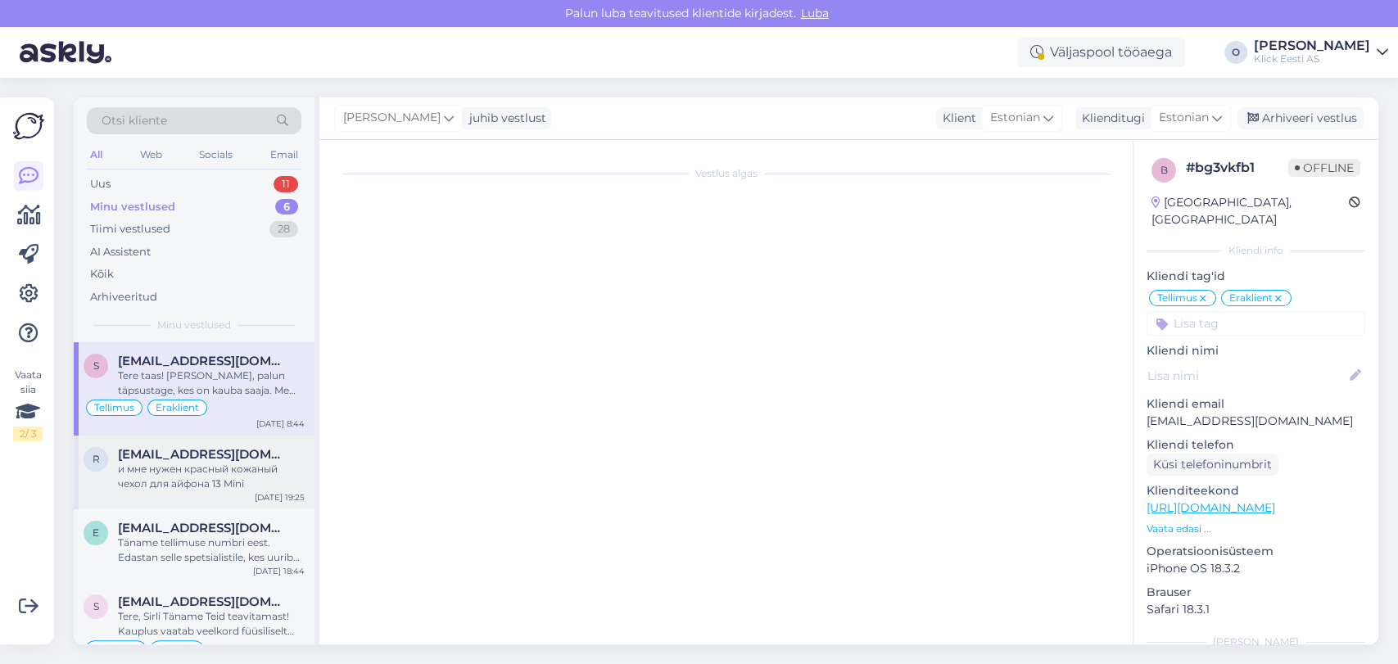
scroll to position [961, 0]
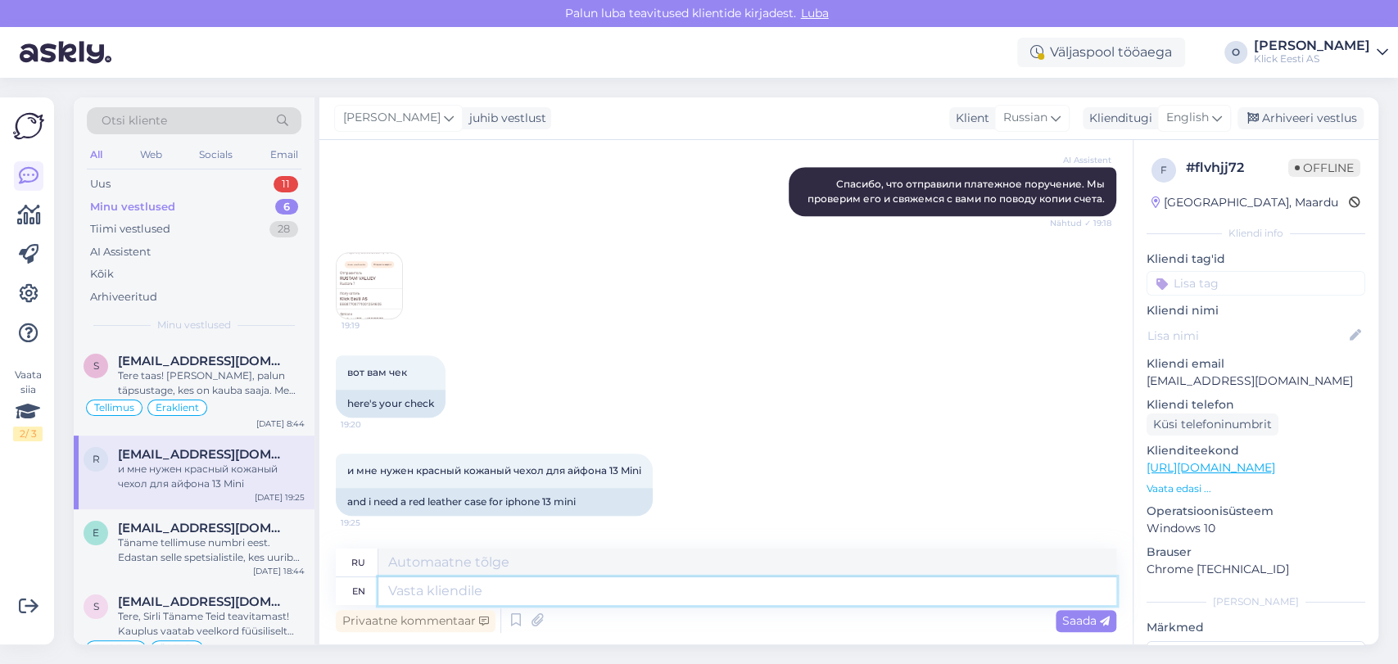
click at [507, 597] on textarea at bounding box center [747, 591] width 738 height 28
click at [1206, 124] on span "English" at bounding box center [1187, 118] width 43 height 18
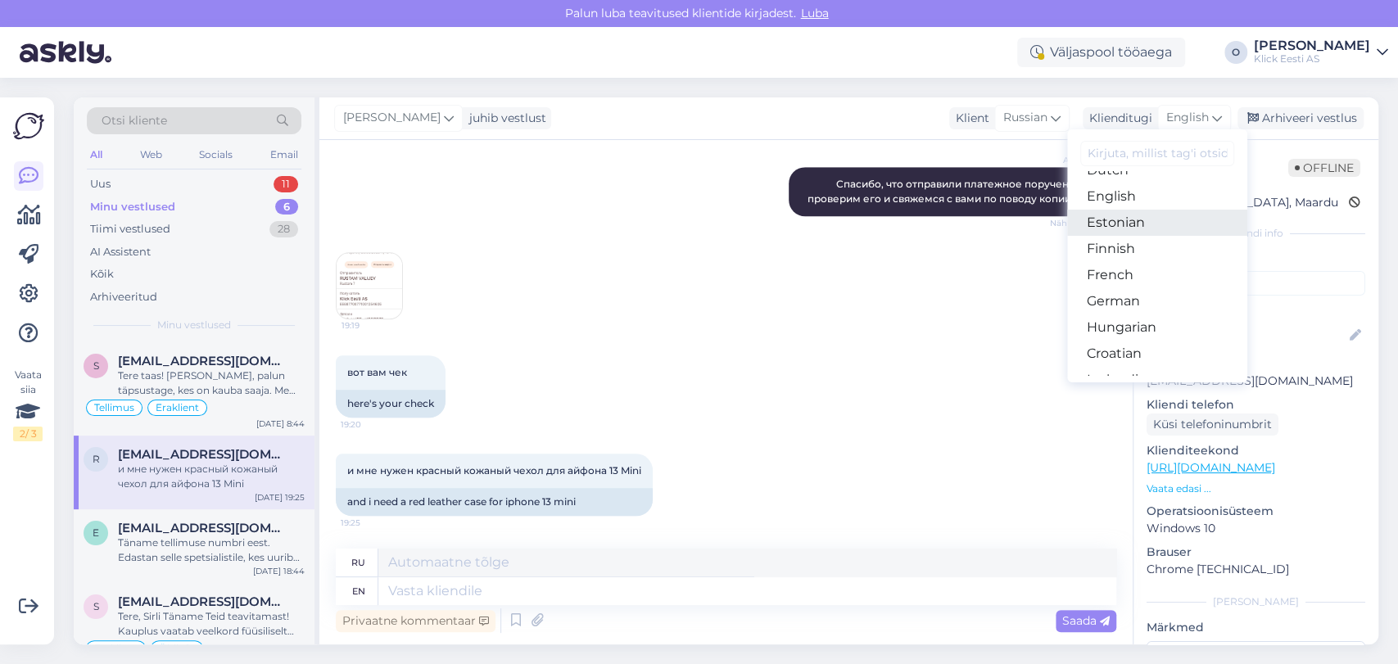
click at [1153, 228] on link "Estonian" at bounding box center [1157, 223] width 180 height 26
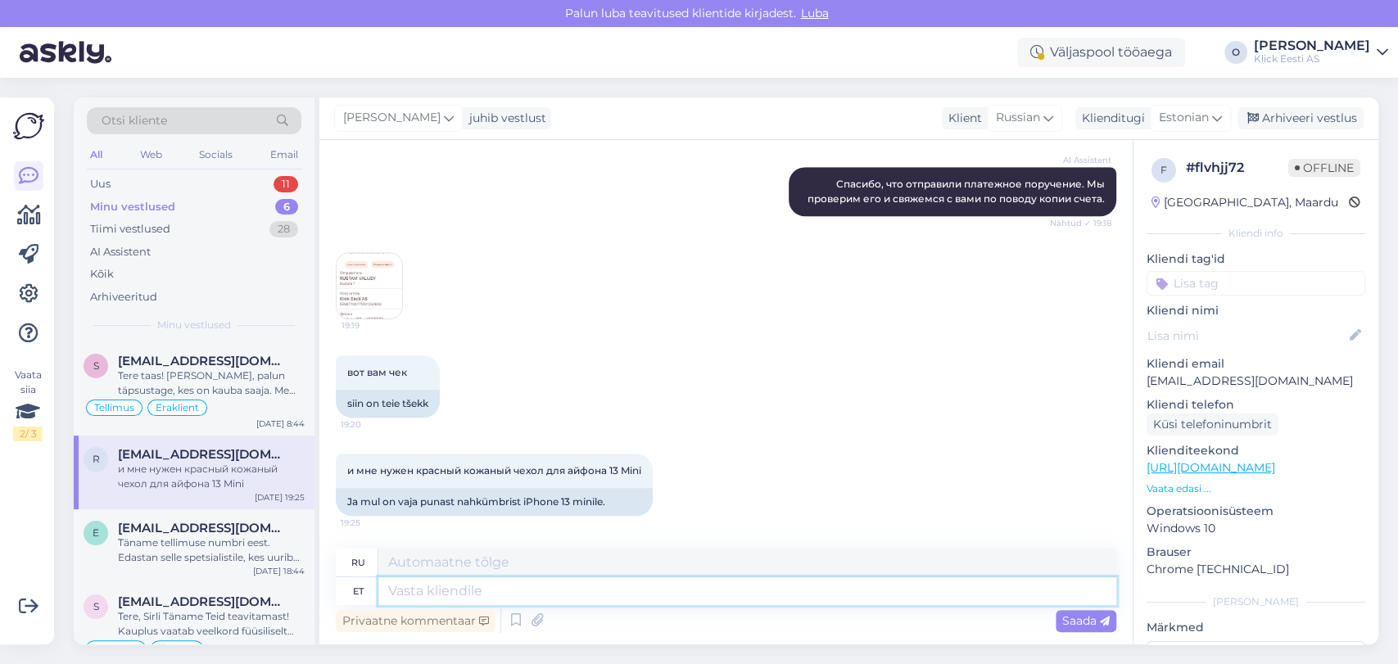
click at [439, 593] on textarea at bounding box center [747, 591] width 738 height 28
type textarea "Tere!"
type textarea "Привет!"
type textarea "Tere! Kahjuks me"
type textarea "Здравствуйте! К сожалению."
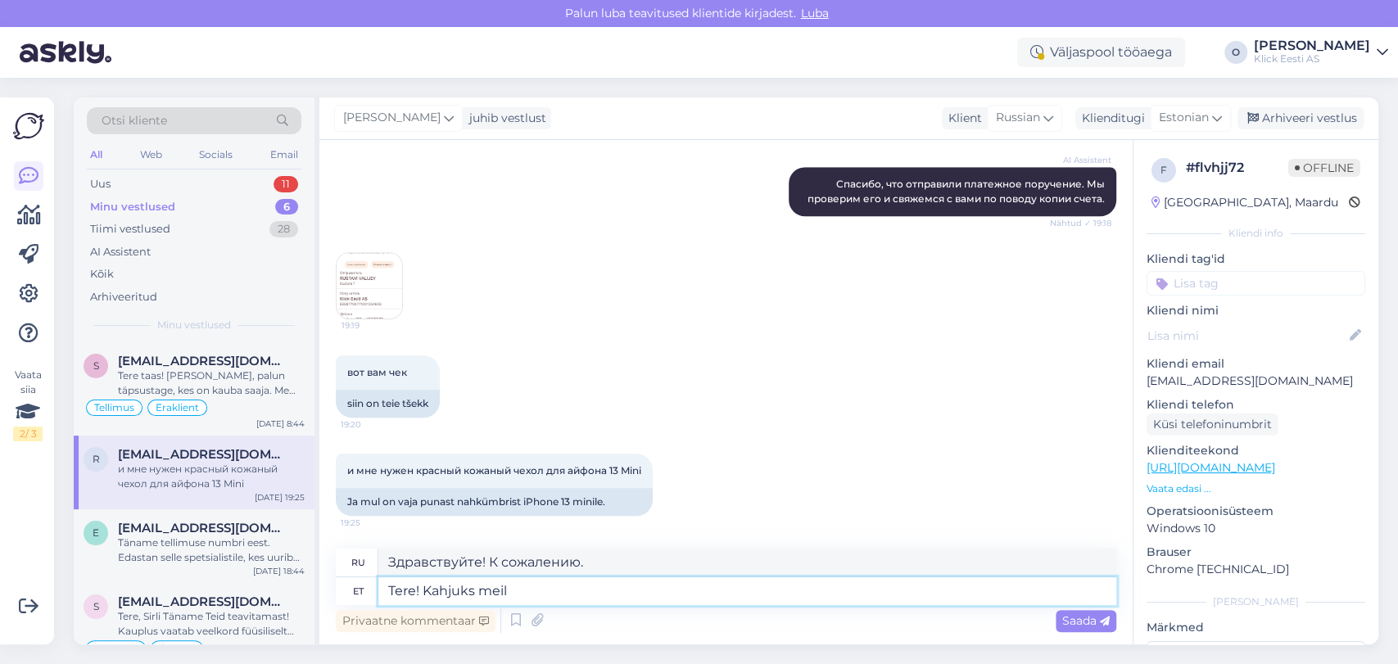
type textarea "Tere! Kahjuks meil p"
type textarea "Здравствуйте! К сожалению, у нас есть"
type textarea "Tere! Kahjuks meil punas"
type textarea "Здравствуйте! К сожалению, у нас красный"
type textarea "Tere! Kahjuks meil punast"
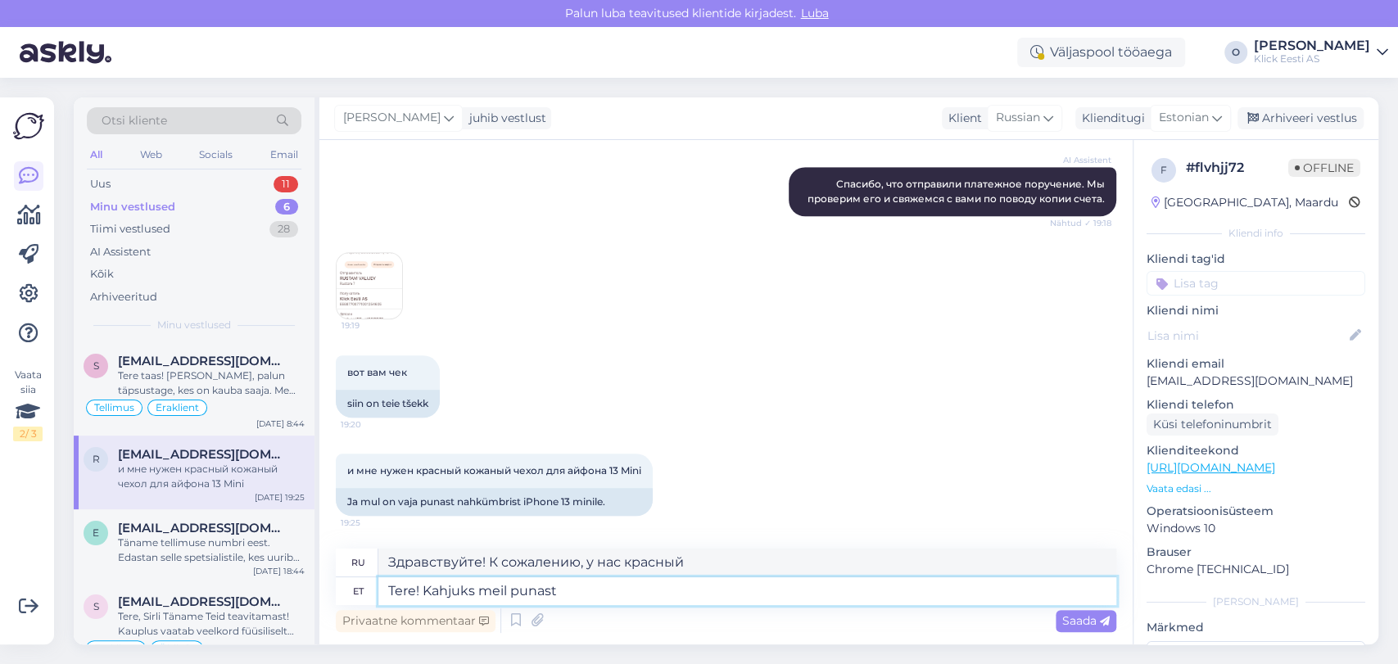
type textarea "Здравствуйте! К сожалению, у нас есть красный"
type textarea "Tere! Kahjuks meil punaseid ka"
type textarea "Здравствуйте! К сожалению, у нас есть красные."
type textarea "Tere! Kahjuks meil punaseid kaasi po"
type textarea "Здравствуйте! К сожалению, у нас красные крышки."
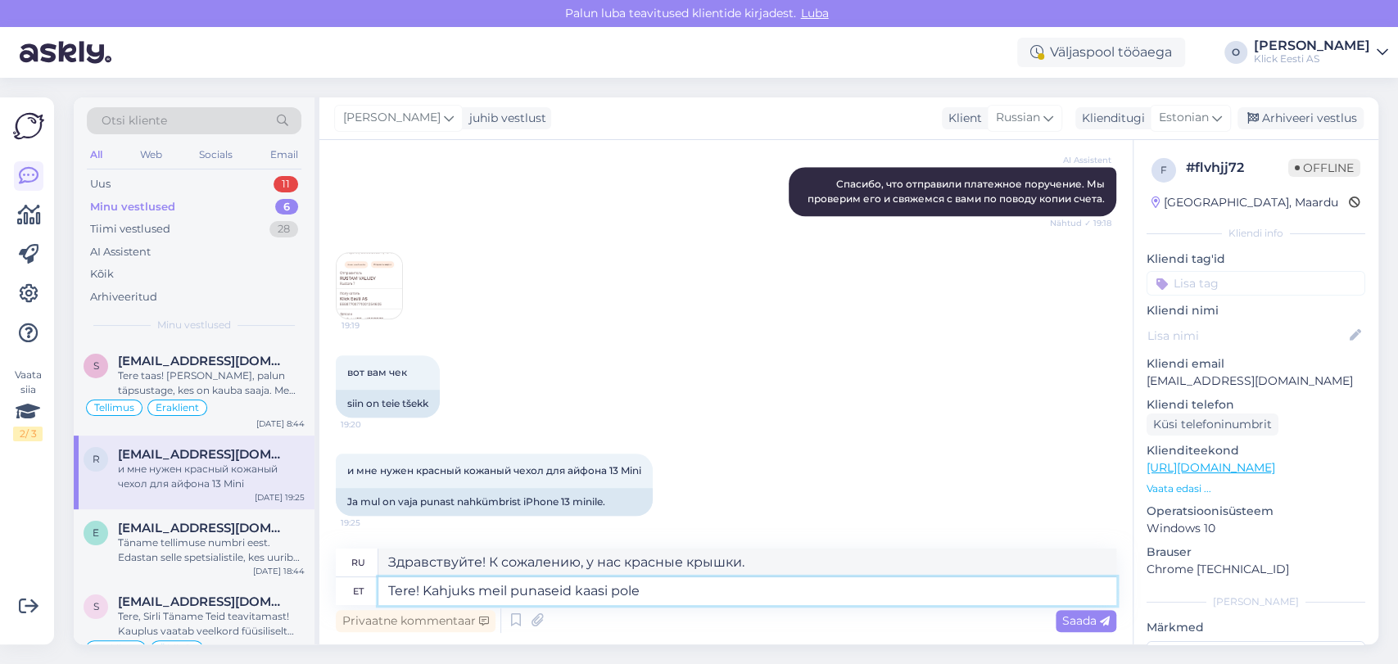
type textarea "Tere! Kahjuks meil punaseid kaasi pole"
type textarea "Здравствуйте! К сожалению, у нас нет красных крышек."
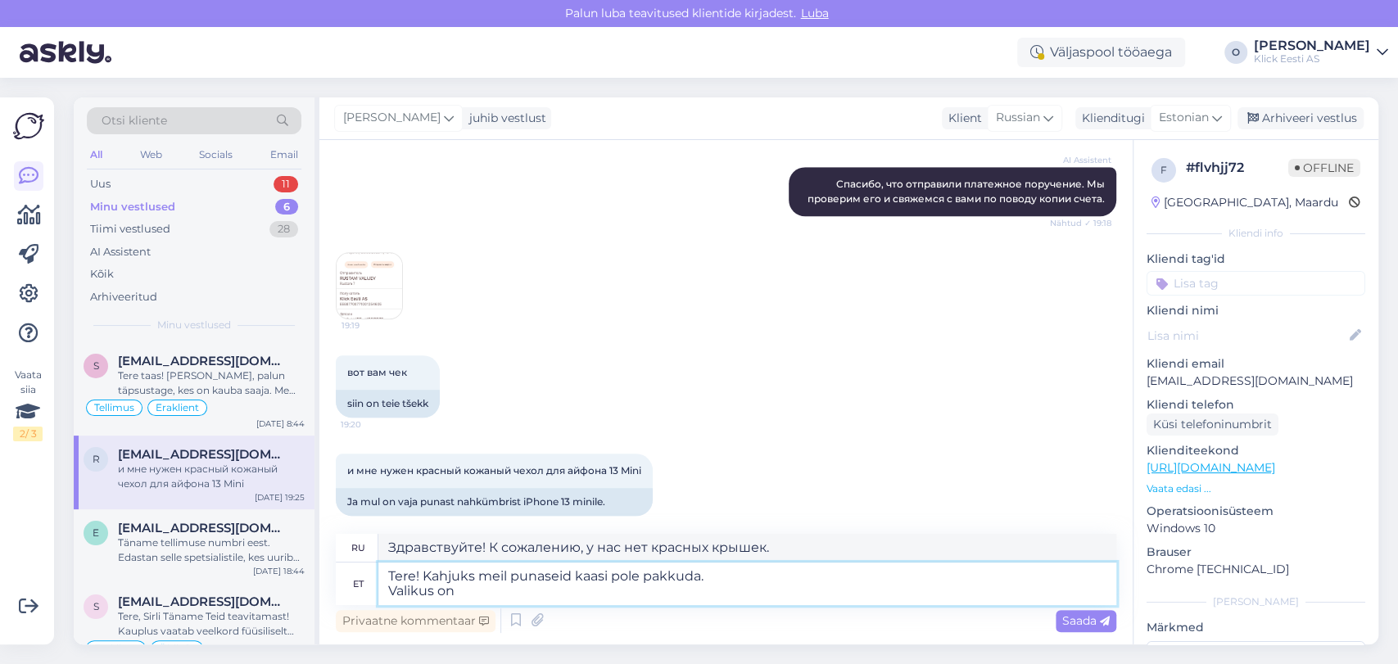
type textarea "Tere! Kahjuks meil punaseid kaasi pole pakkuda. Valikus on"
type textarea "Здравствуйте! К сожалению, красных крышек у нас нет. В наличии."
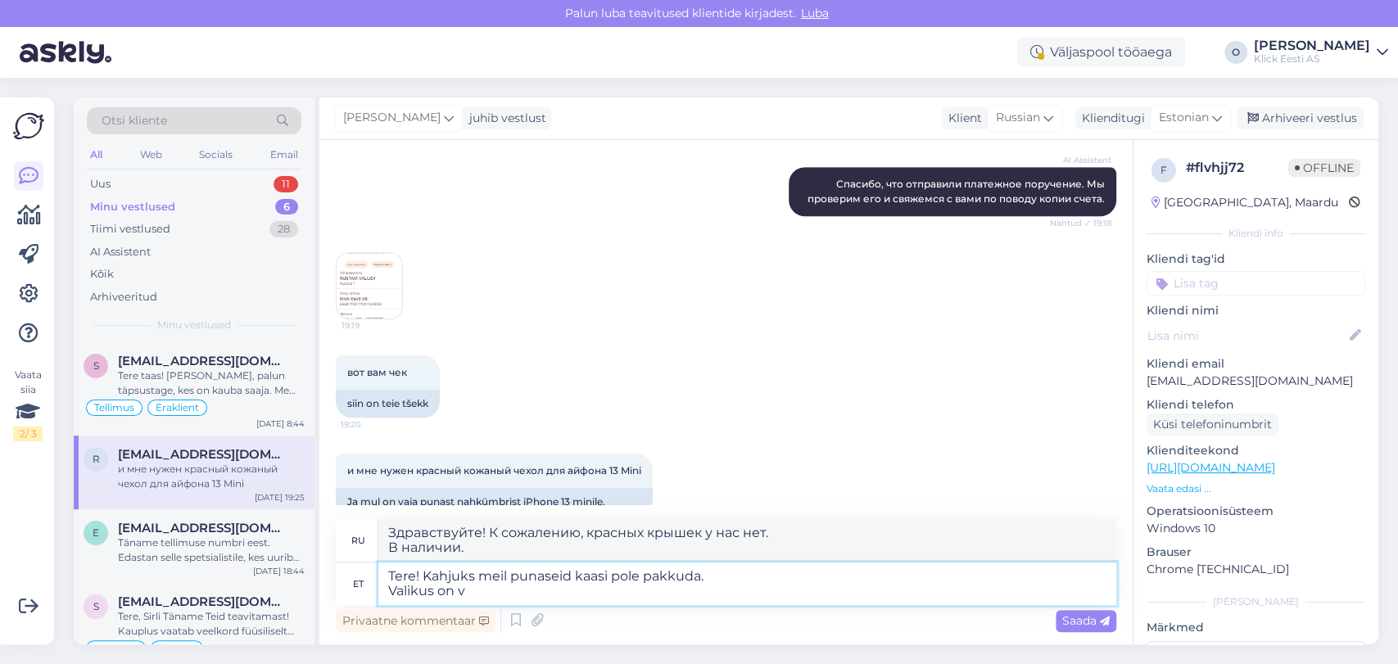
type textarea "Tere! Kahjuks meil punaseid kaasi pole pakkuda. Valikus on va"
type textarea "Здравствуйте! К сожалению, у нас нет красных крышек. Доступно в"
type textarea "Tere! Kahjuks meil punaseid kaasi pole pakkuda. Valikus on [PERSON_NAME] sel"
type textarea "Здравствуйте! К сожалению, у нас нет красных крышек. У нас есть только один вар…"
type textarea "Tere! Kahjuks meil punaseid kaasi pole pakkuda. Valikus on [PERSON_NAME] sellis…"
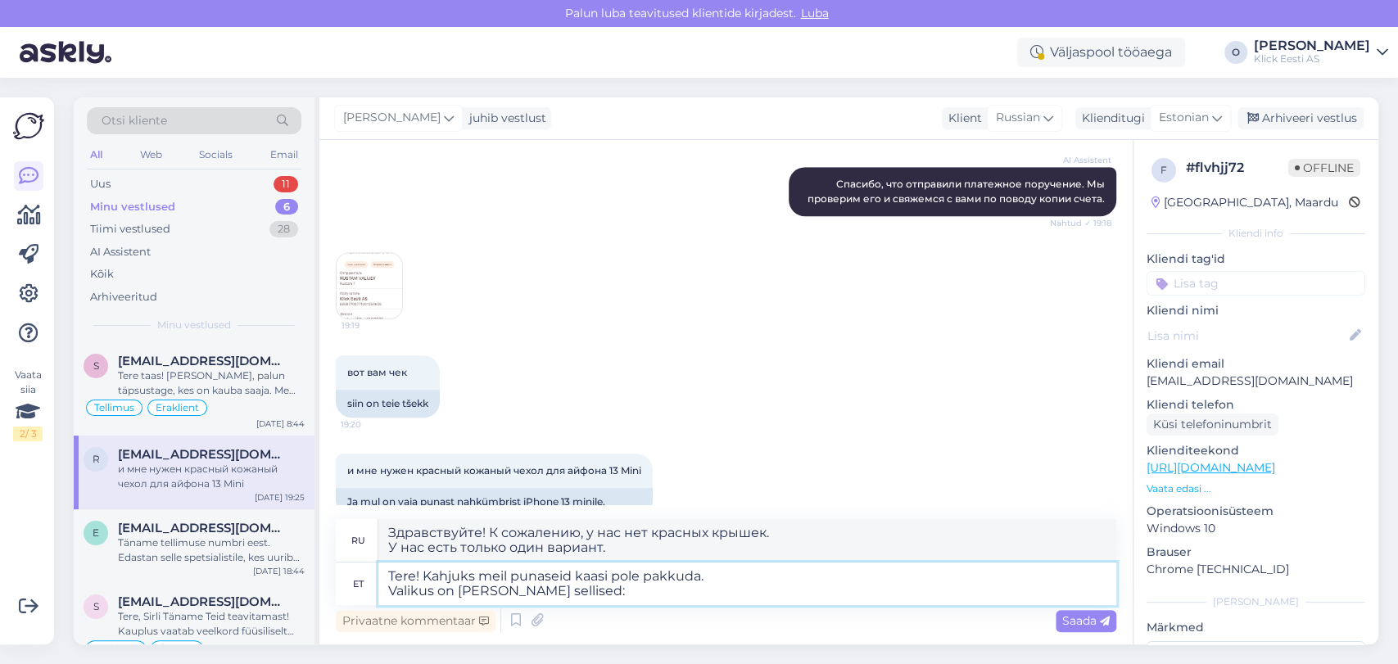
type textarea "Здравствуйте! К сожалению, у нас нет красных крышек. У нас есть только эти:"
paste textarea "[URL][DOMAIN_NAME]"
type textarea "Tere! Kahjuks meil punaseid kaasi pole pakkuda. Valikus on [PERSON_NAME] sellis…"
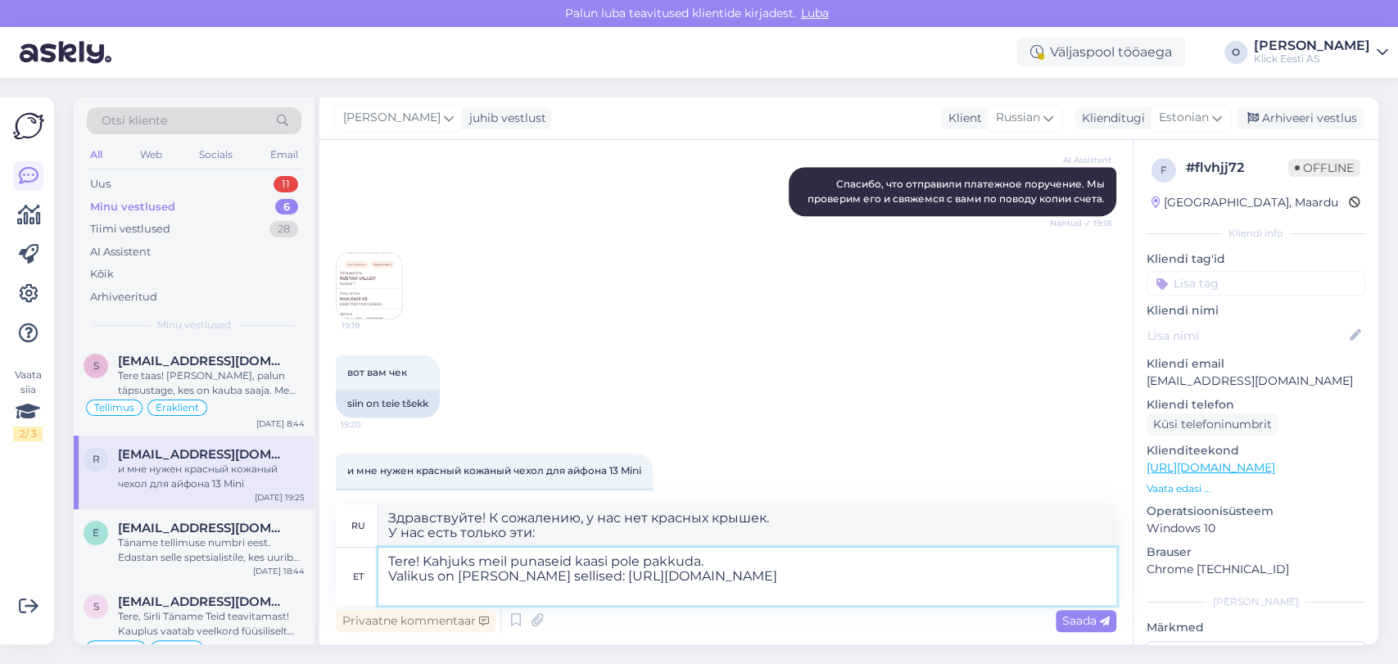
type textarea "Здравствуйте! К сожалению, у нас нет красных чехлов. В наличии только эти: [URL…"
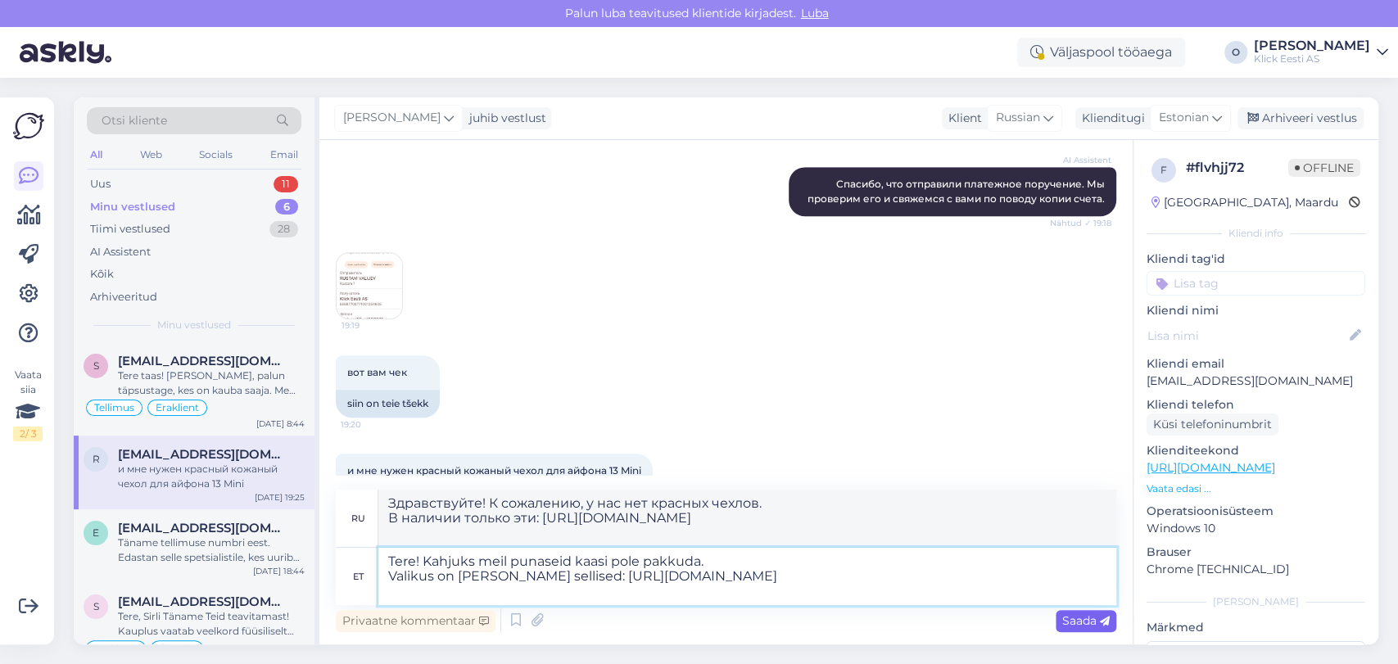
type textarea "Tere! Kahjuks meil punaseid kaasi pole pakkuda. Valikus on [PERSON_NAME] sellis…"
click at [1069, 624] on span "Saada" at bounding box center [1085, 620] width 47 height 15
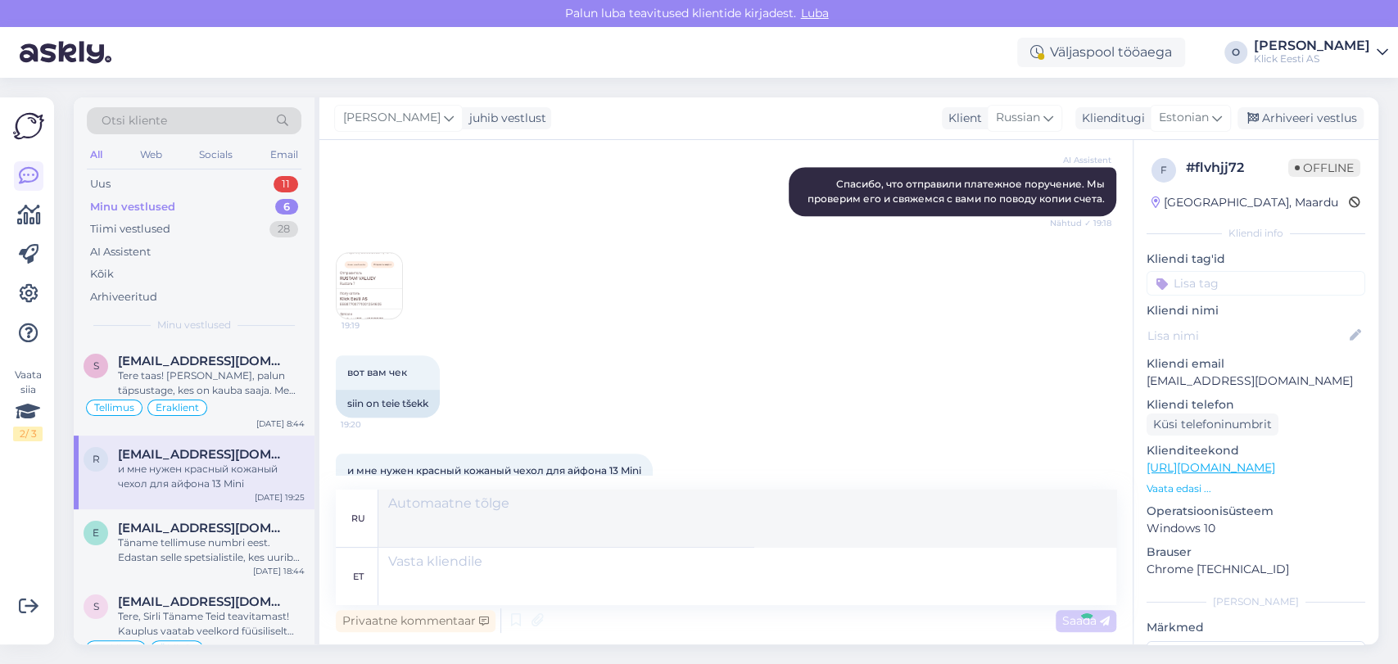
scroll to position [1182, 0]
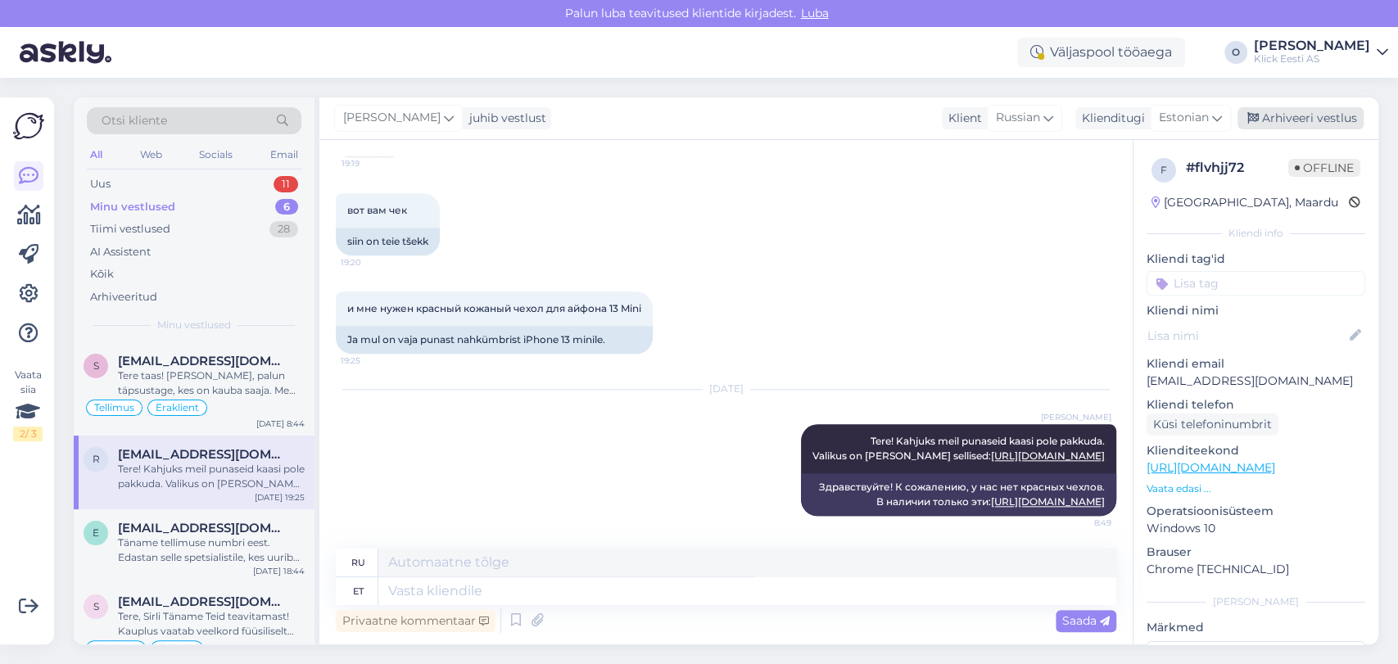
click at [1273, 116] on div "Arhiveeri vestlus" at bounding box center [1300, 118] width 126 height 22
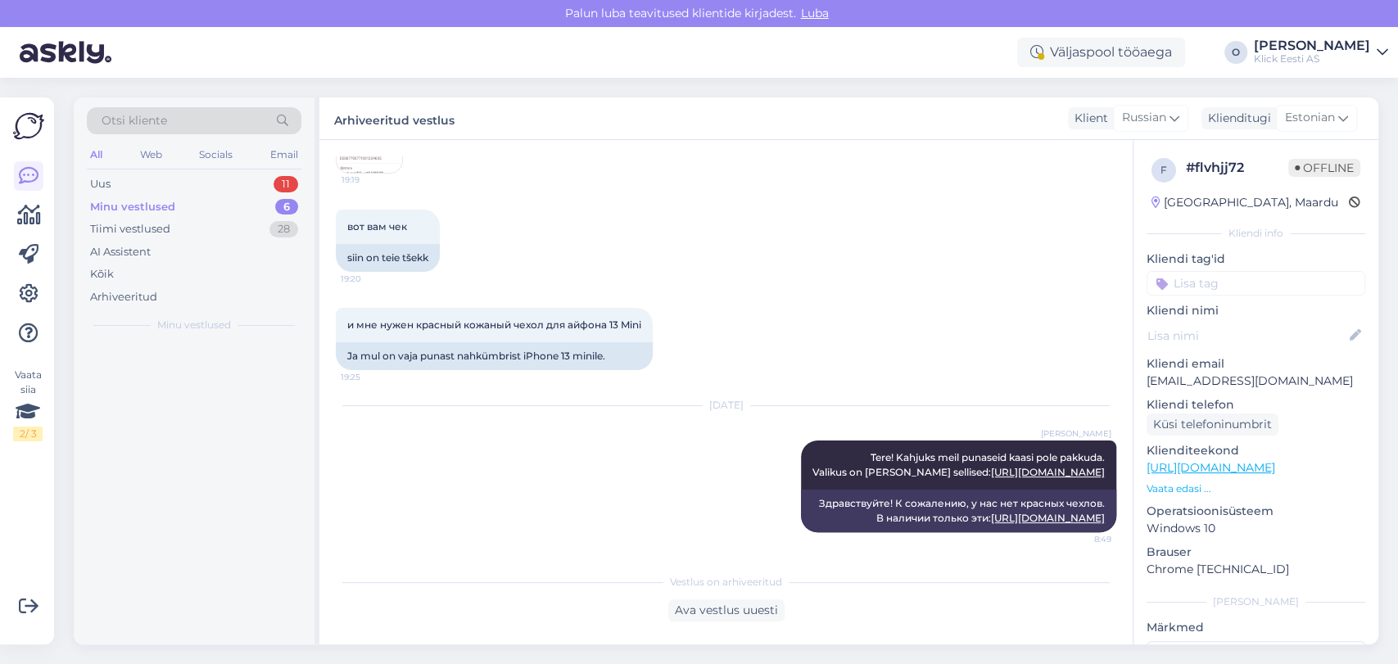
scroll to position [1165, 0]
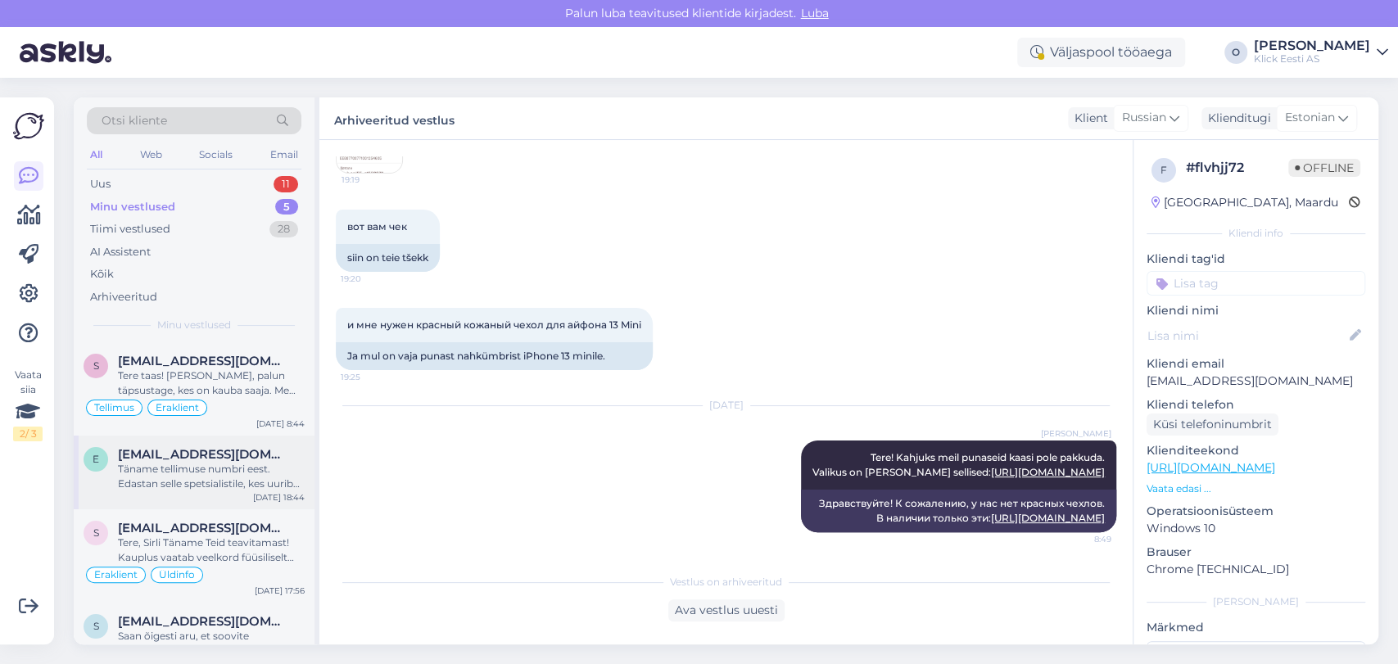
click at [179, 459] on span "[EMAIL_ADDRESS][DOMAIN_NAME]" at bounding box center [203, 454] width 170 height 15
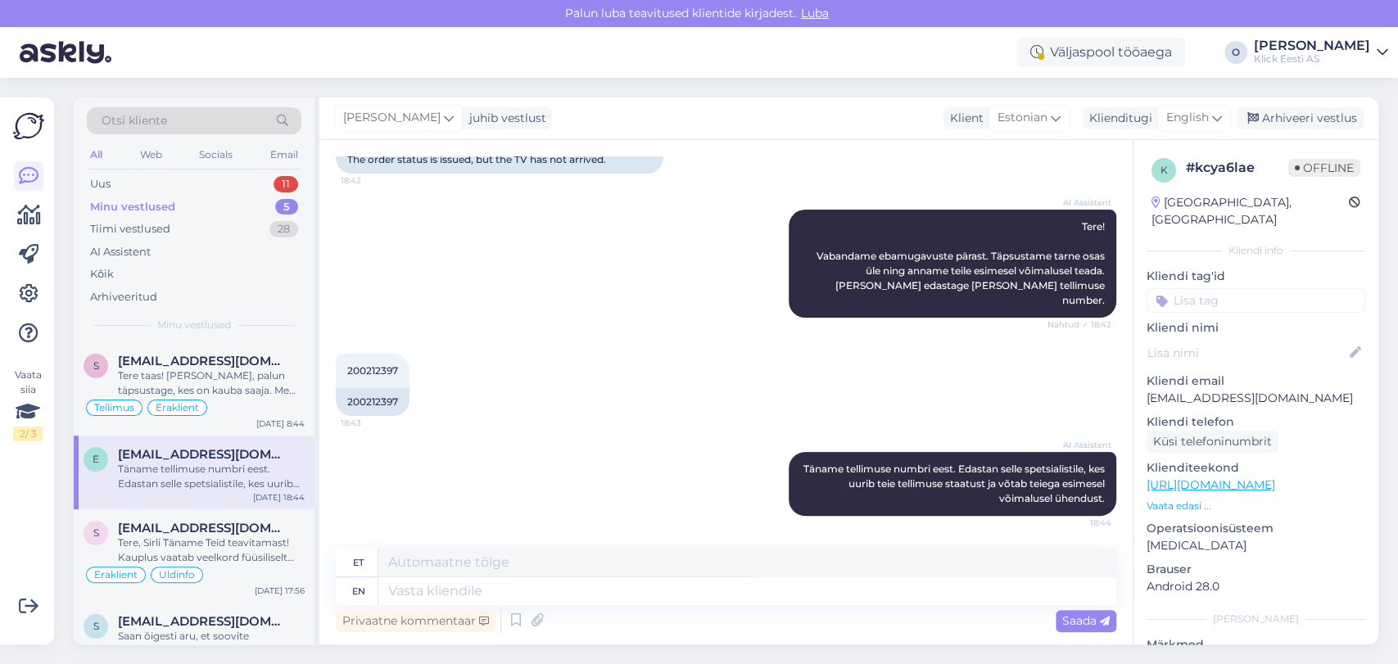
scroll to position [161, 0]
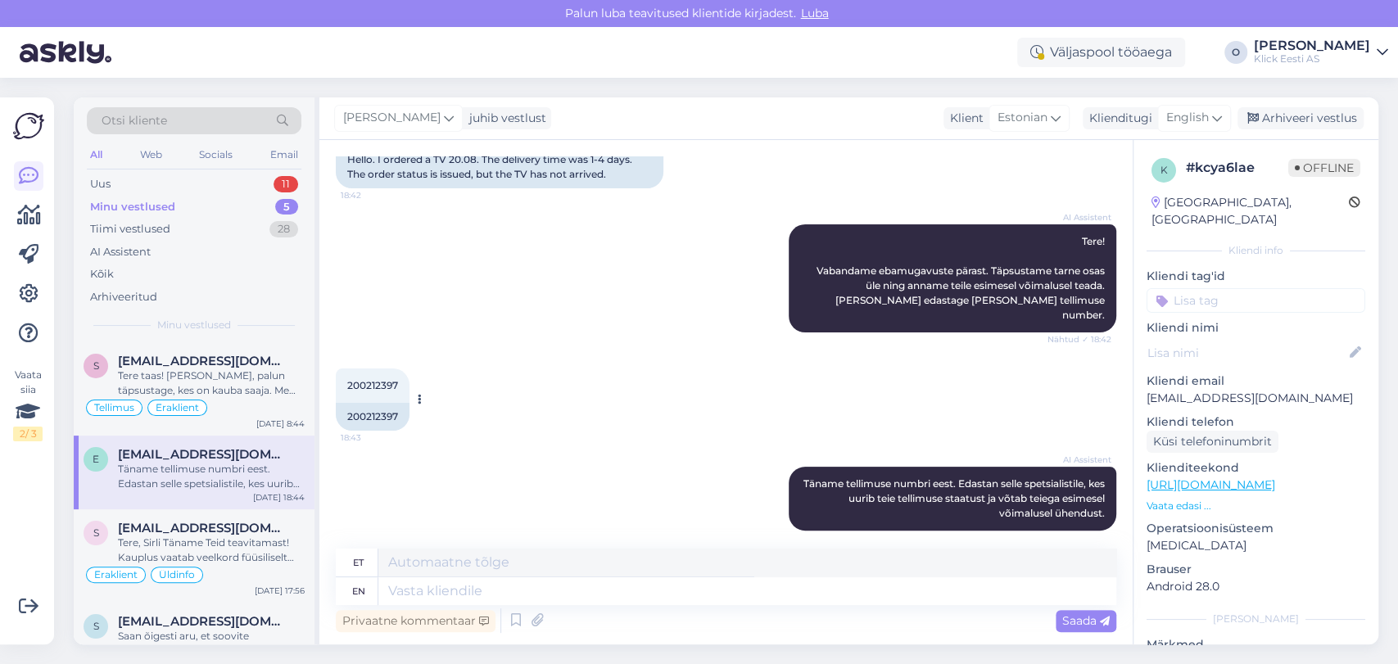
click at [369, 403] on div "200212397" at bounding box center [373, 417] width 74 height 28
copy div "200212397"
click at [1182, 119] on span "English" at bounding box center [1187, 118] width 43 height 18
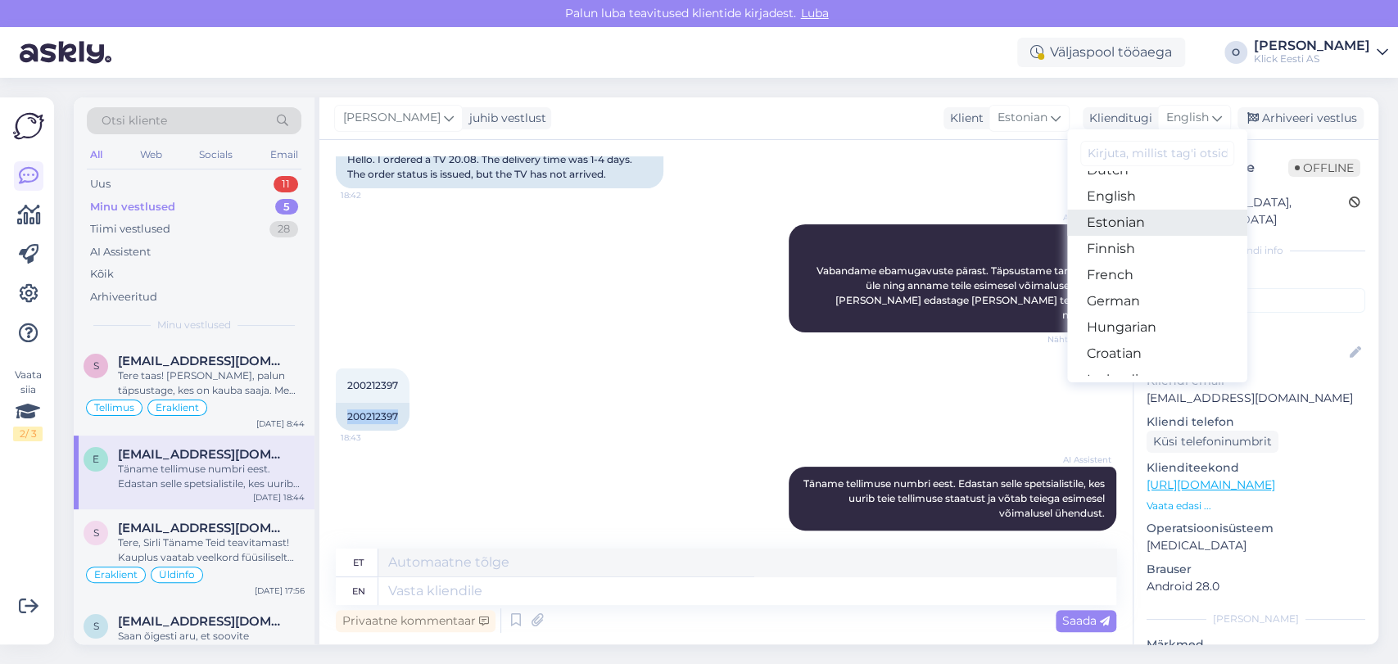
click at [1137, 210] on link "Estonian" at bounding box center [1157, 223] width 180 height 26
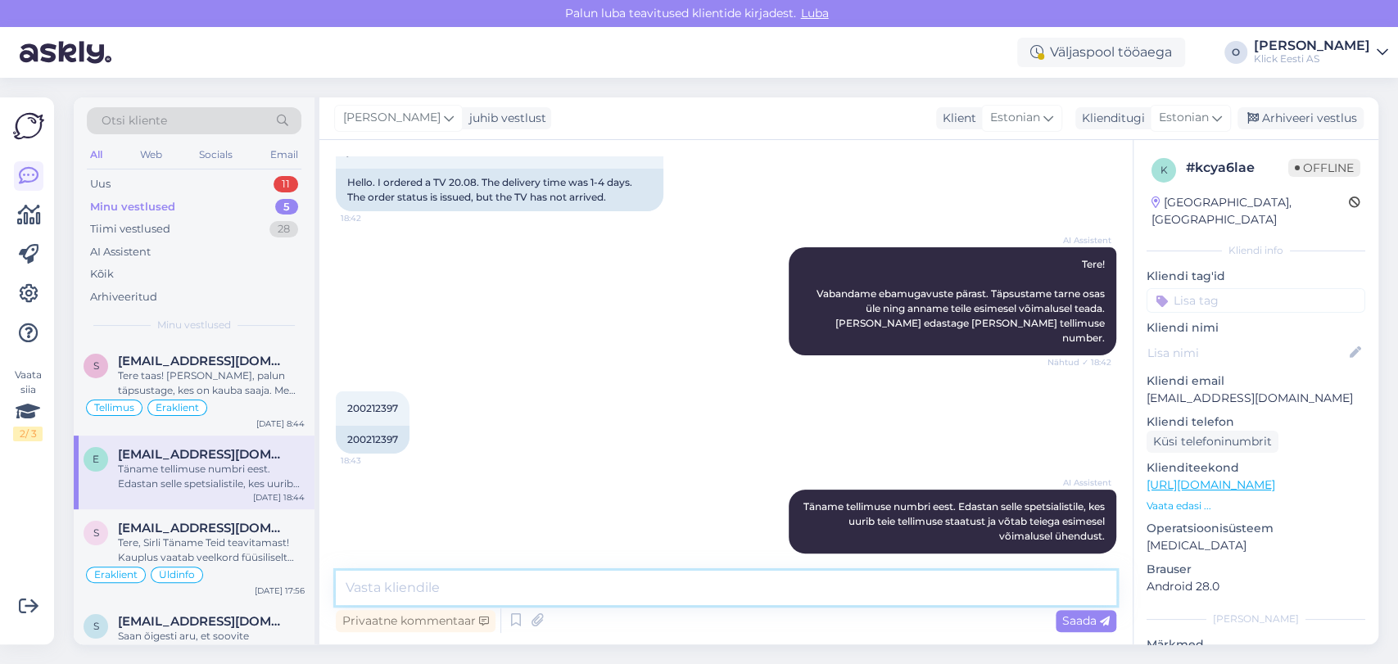
click at [484, 587] on textarea at bounding box center [726, 588] width 780 height 34
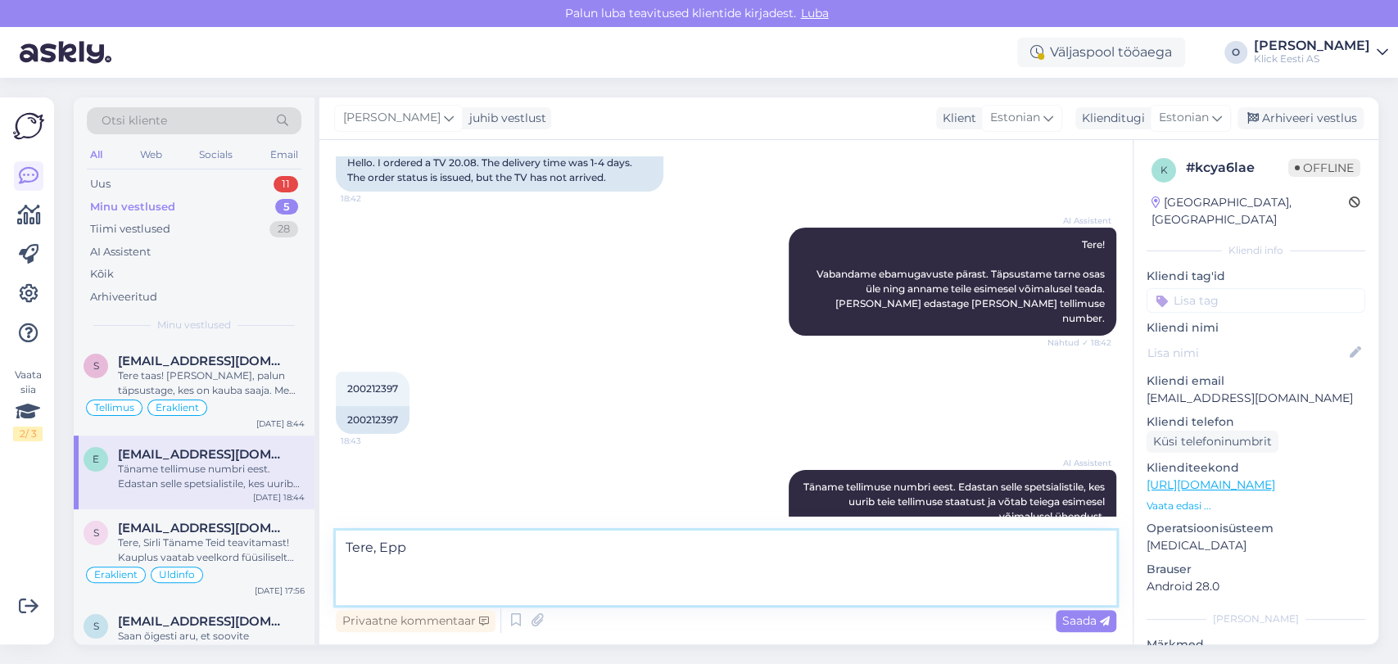
scroll to position [161, 0]
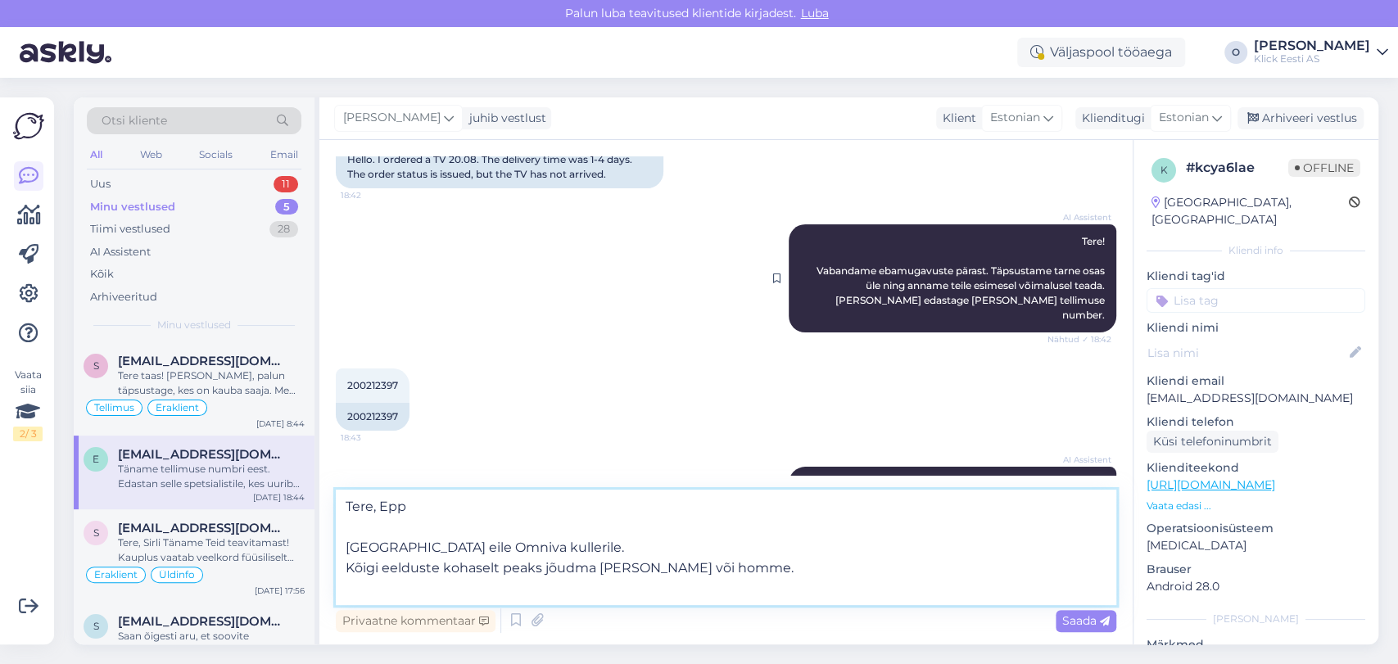
paste textarea "CC829078476EE"
paste textarea "[URL][DOMAIN_NAME]"
click at [592, 602] on textarea "Tere, Epp [GEOGRAPHIC_DATA] eile Omniva kullerile. Kõigi eelduste kohaselt peak…" at bounding box center [726, 547] width 780 height 115
type textarea "Tere, Epp [GEOGRAPHIC_DATA] eile Omniva kullerile. Kõigi eelduste kohaselt peak…"
click at [1074, 615] on span "Saada" at bounding box center [1085, 620] width 47 height 15
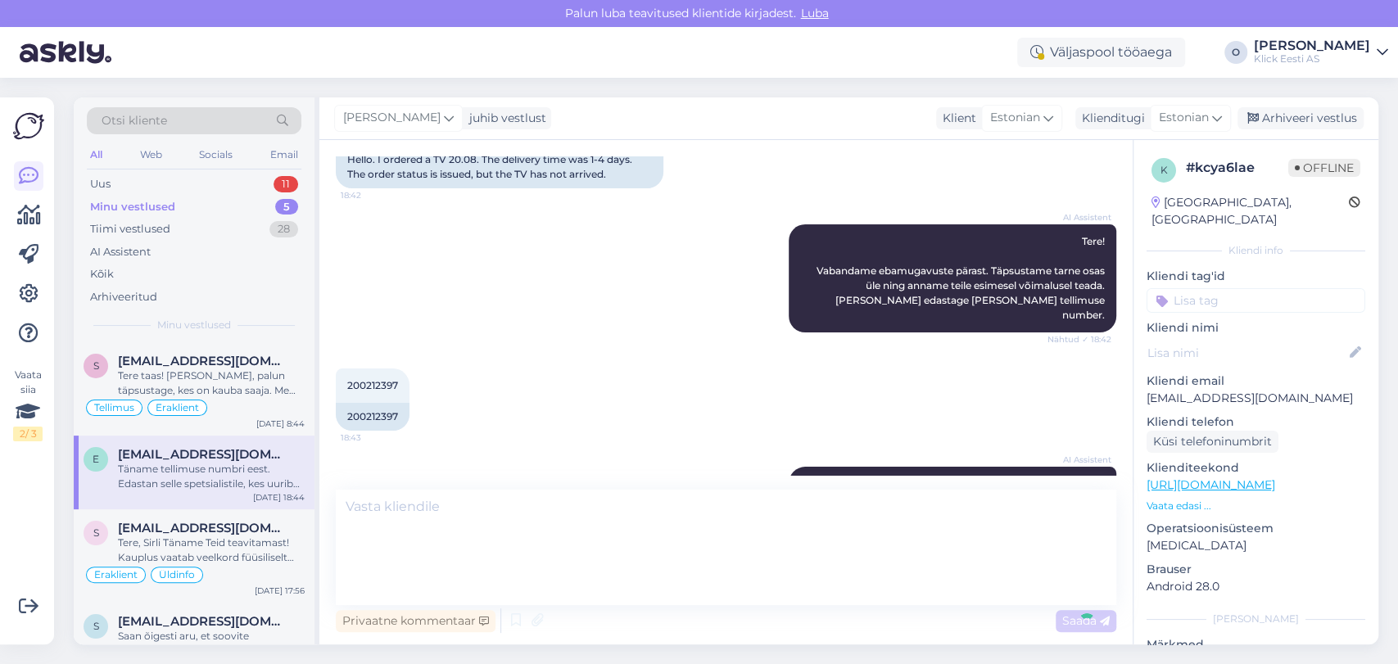
scroll to position [318, 0]
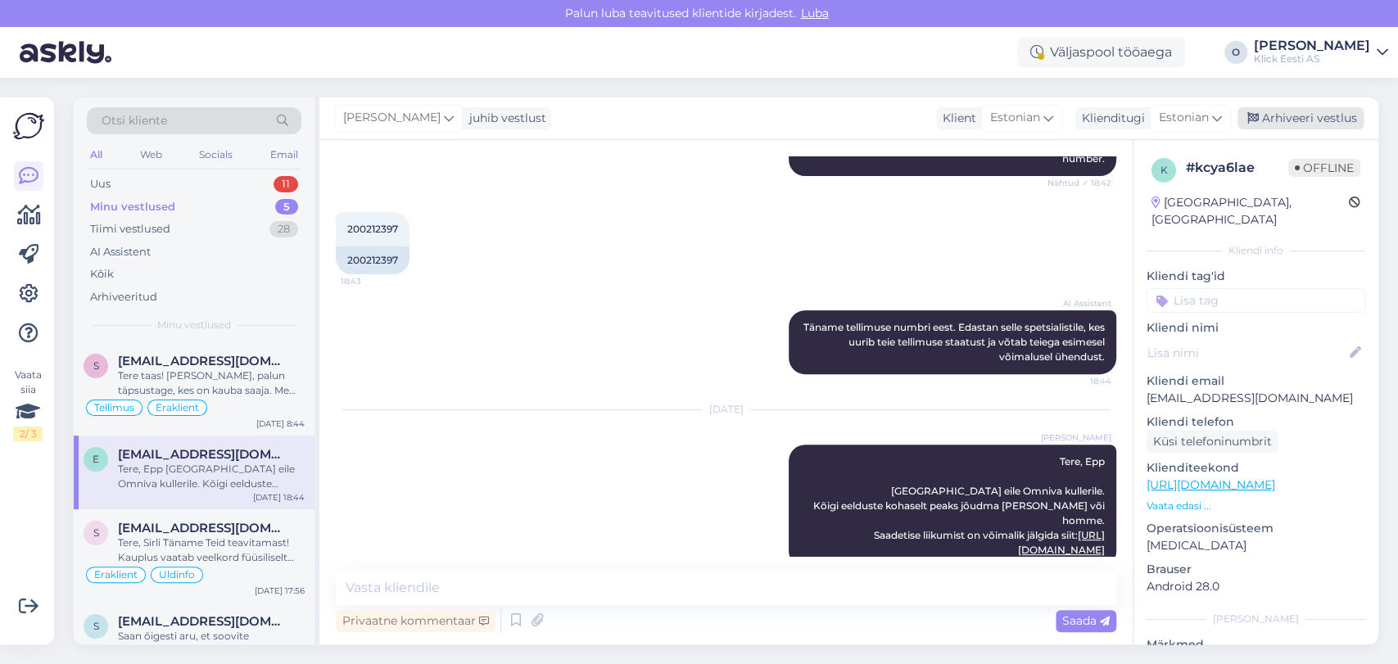
click at [1311, 111] on div "Arhiveeri vestlus" at bounding box center [1300, 118] width 126 height 22
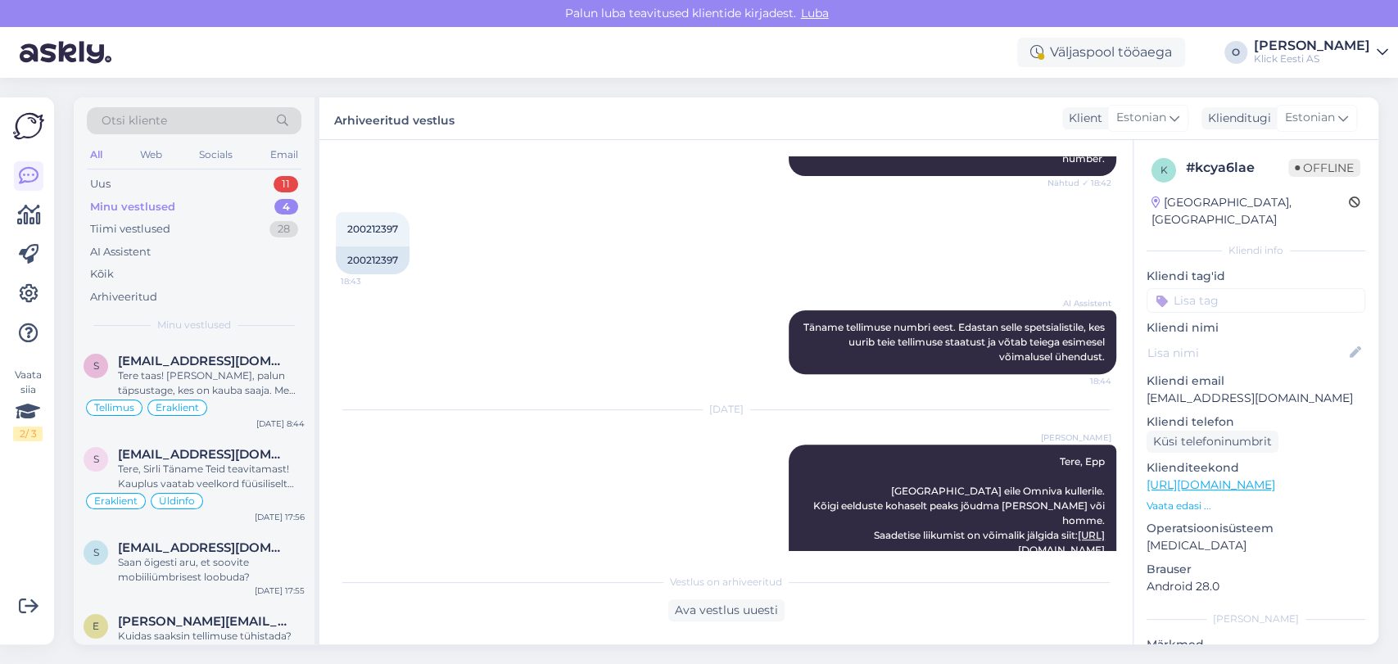
scroll to position [323, 0]
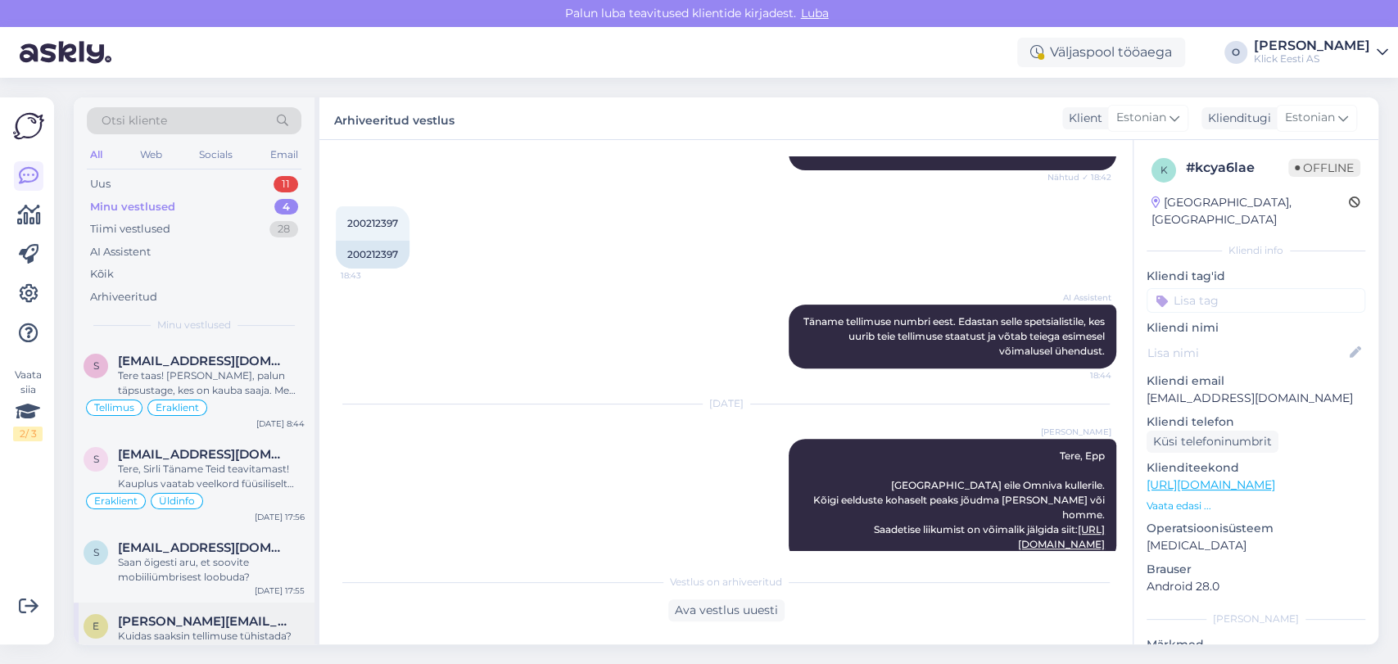
click at [162, 625] on span "[PERSON_NAME][EMAIL_ADDRESS][DOMAIN_NAME]" at bounding box center [203, 621] width 170 height 15
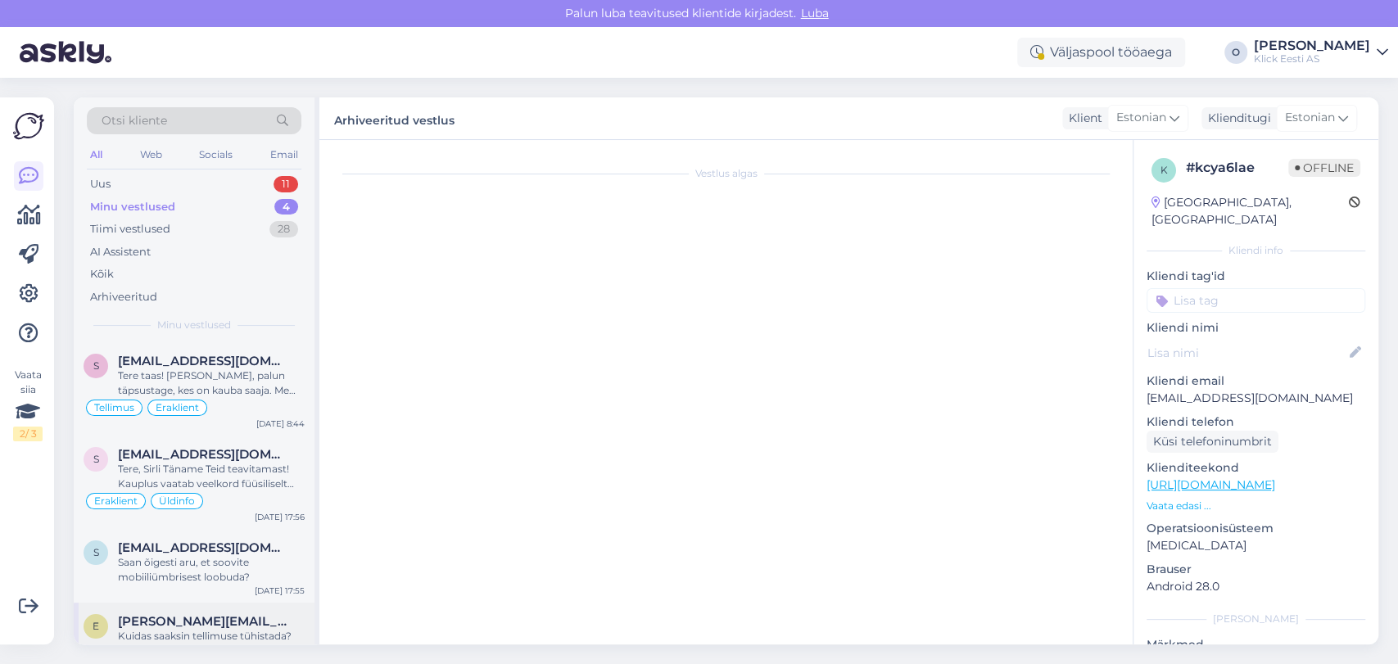
scroll to position [106, 0]
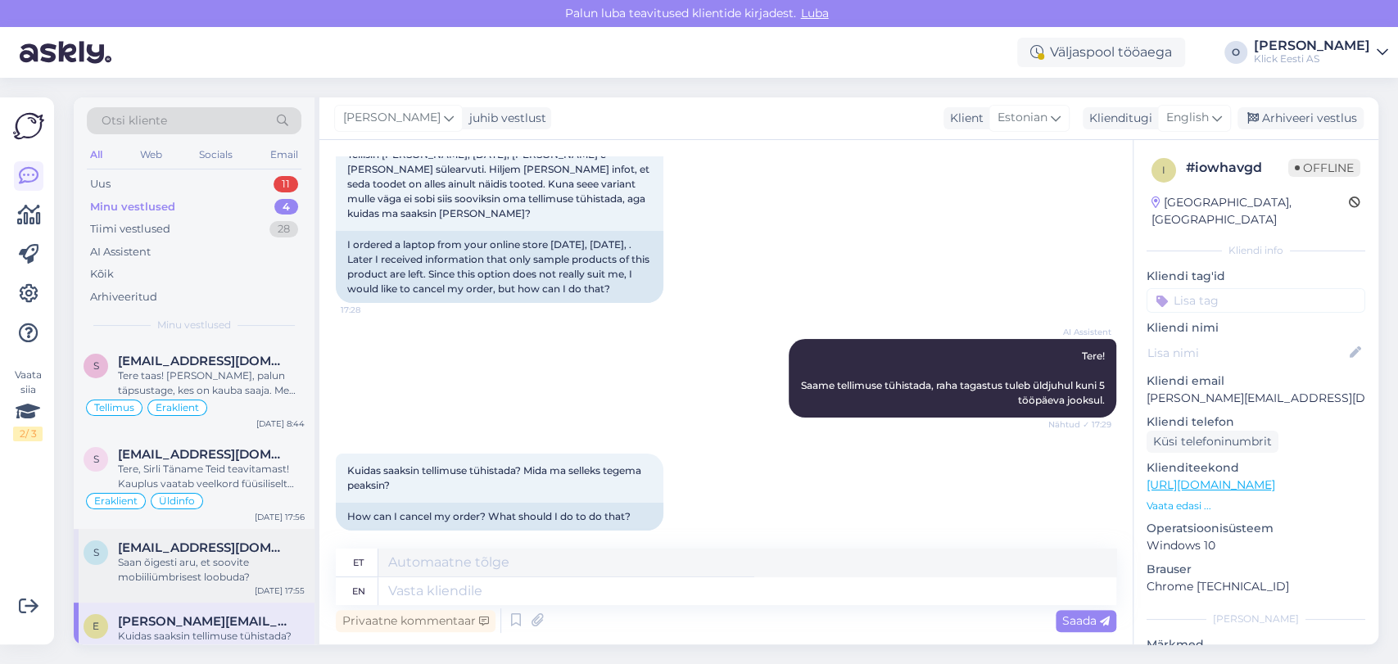
click at [161, 555] on div "Saan õigesti aru, et soovite mobiiliümbrisest loobuda?" at bounding box center [211, 569] width 187 height 29
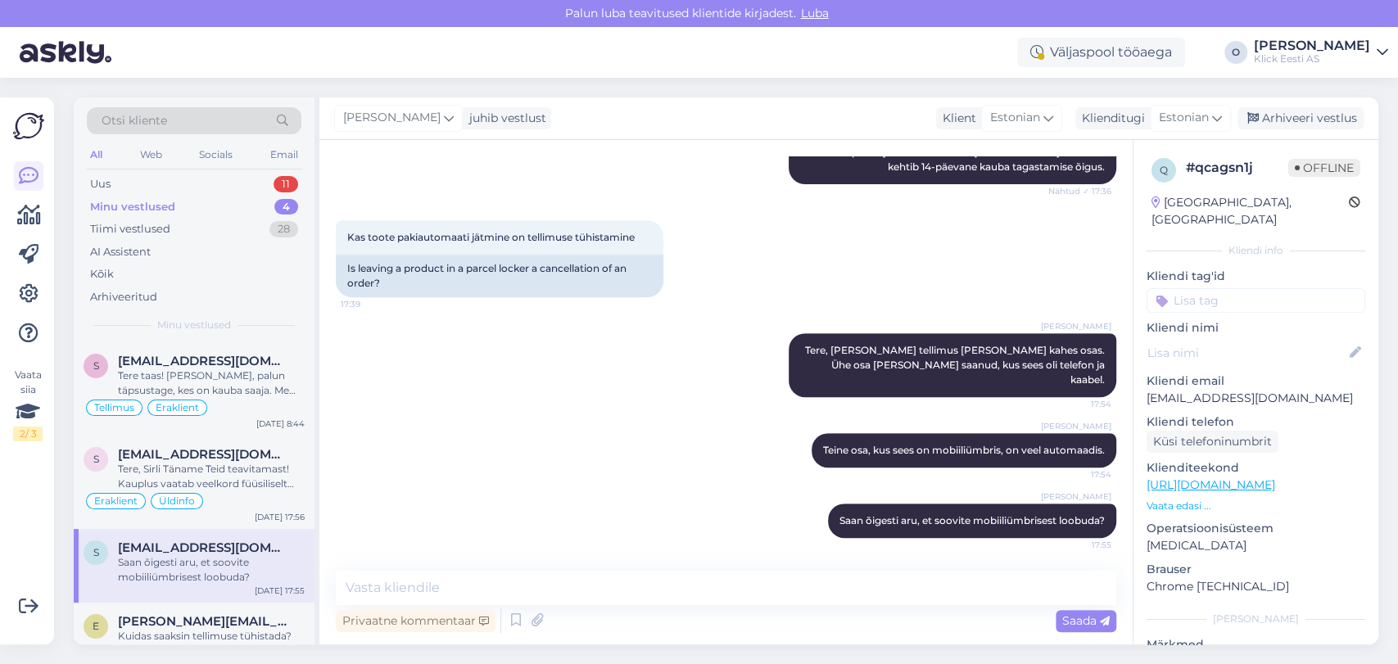
click at [161, 555] on div "Saan õigesti aru, et soovite mobiiliümbrisest loobuda?" at bounding box center [211, 569] width 187 height 29
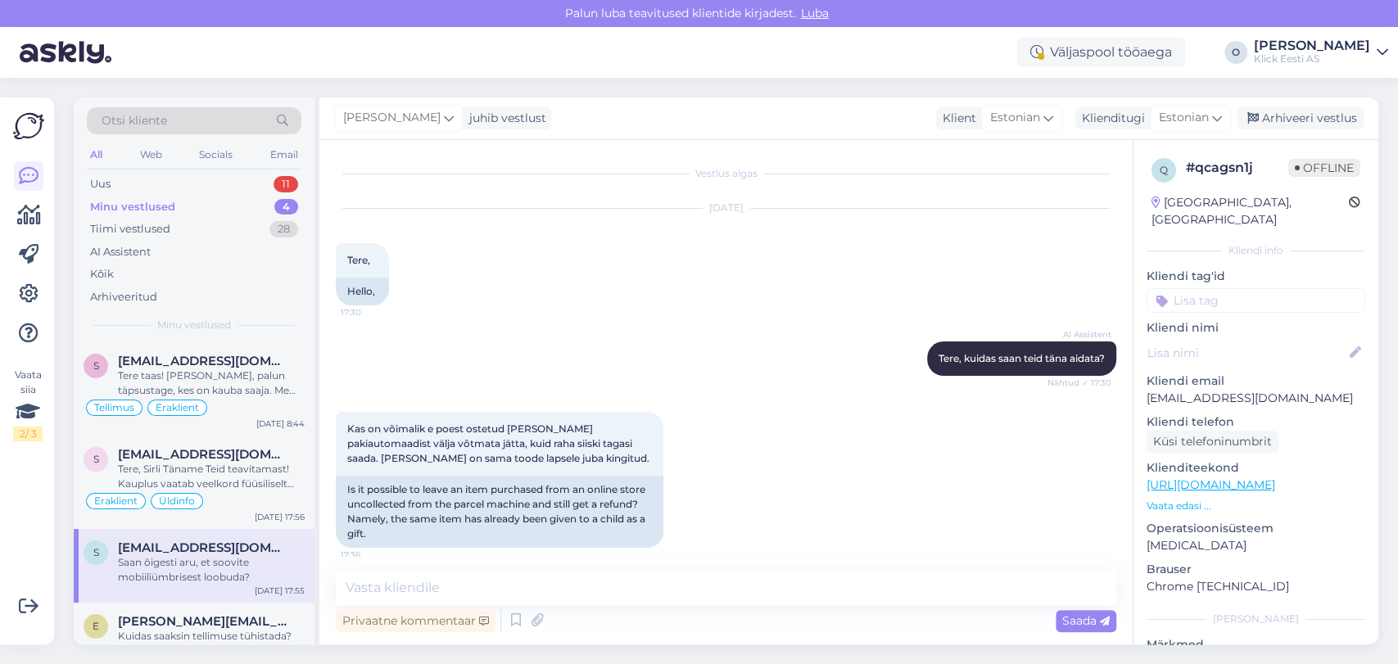
click at [162, 584] on div "Saan õigesti aru, et soovite mobiiliümbrisest loobuda?" at bounding box center [211, 569] width 187 height 29
click at [172, 483] on div "Tere, Sirli Täname Teid teavitamast! Kauplus vaatab veelkord füüsiliselt üle. A…" at bounding box center [211, 476] width 187 height 29
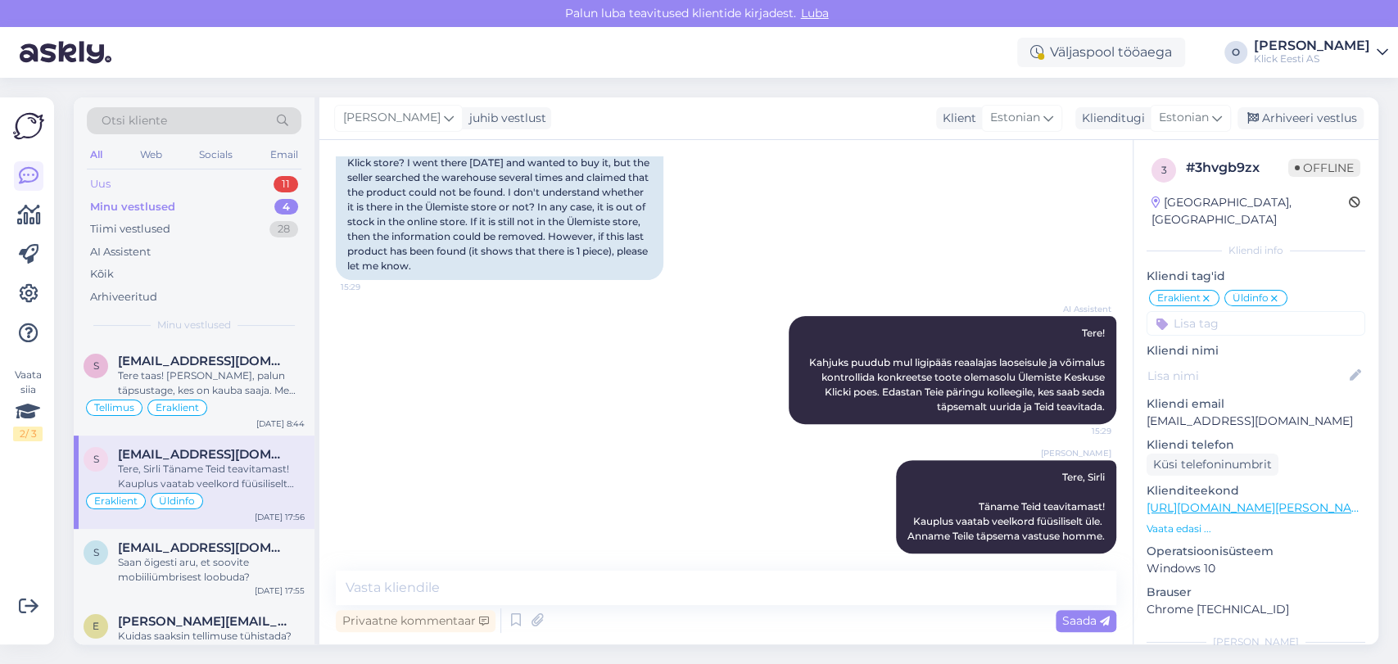
click at [191, 174] on div "Uus 11" at bounding box center [194, 184] width 215 height 23
